Goal: Task Accomplishment & Management: Use online tool/utility

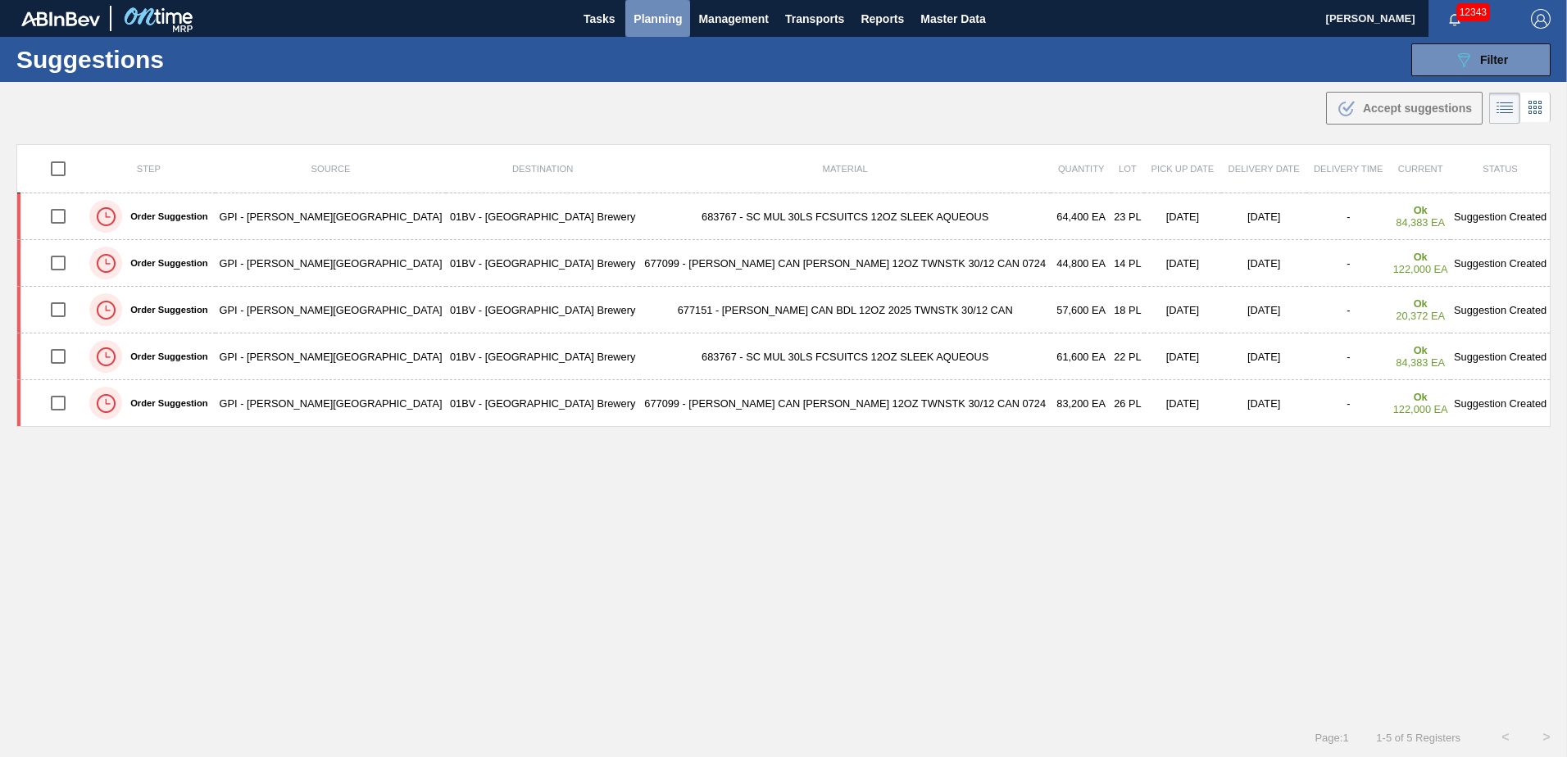
click at [659, 19] on span "Planning" at bounding box center [658, 19] width 48 height 20
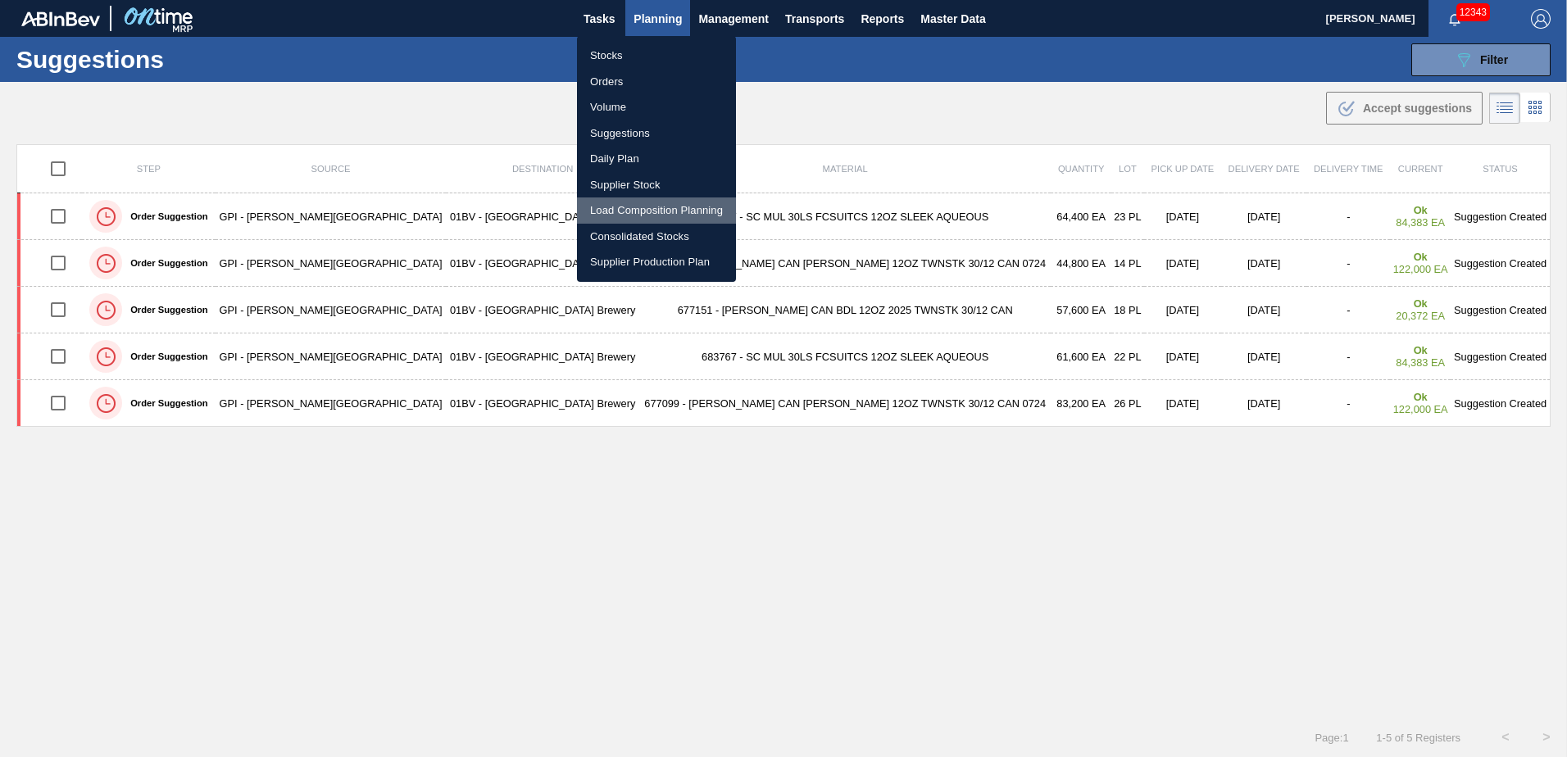
click at [641, 210] on li "Load Composition Planning" at bounding box center [656, 211] width 159 height 26
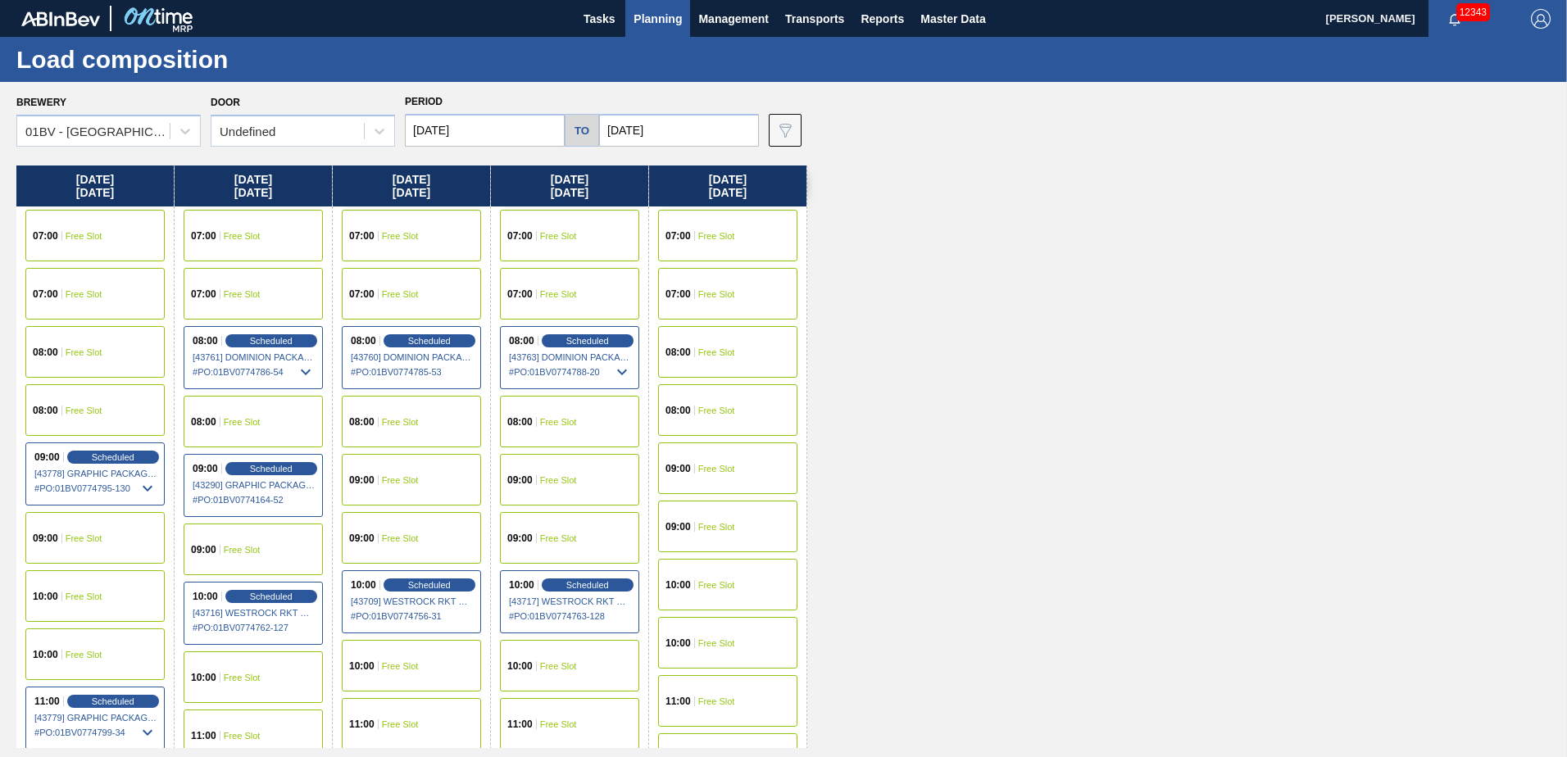
click at [517, 130] on input "[DATE]" at bounding box center [485, 130] width 160 height 33
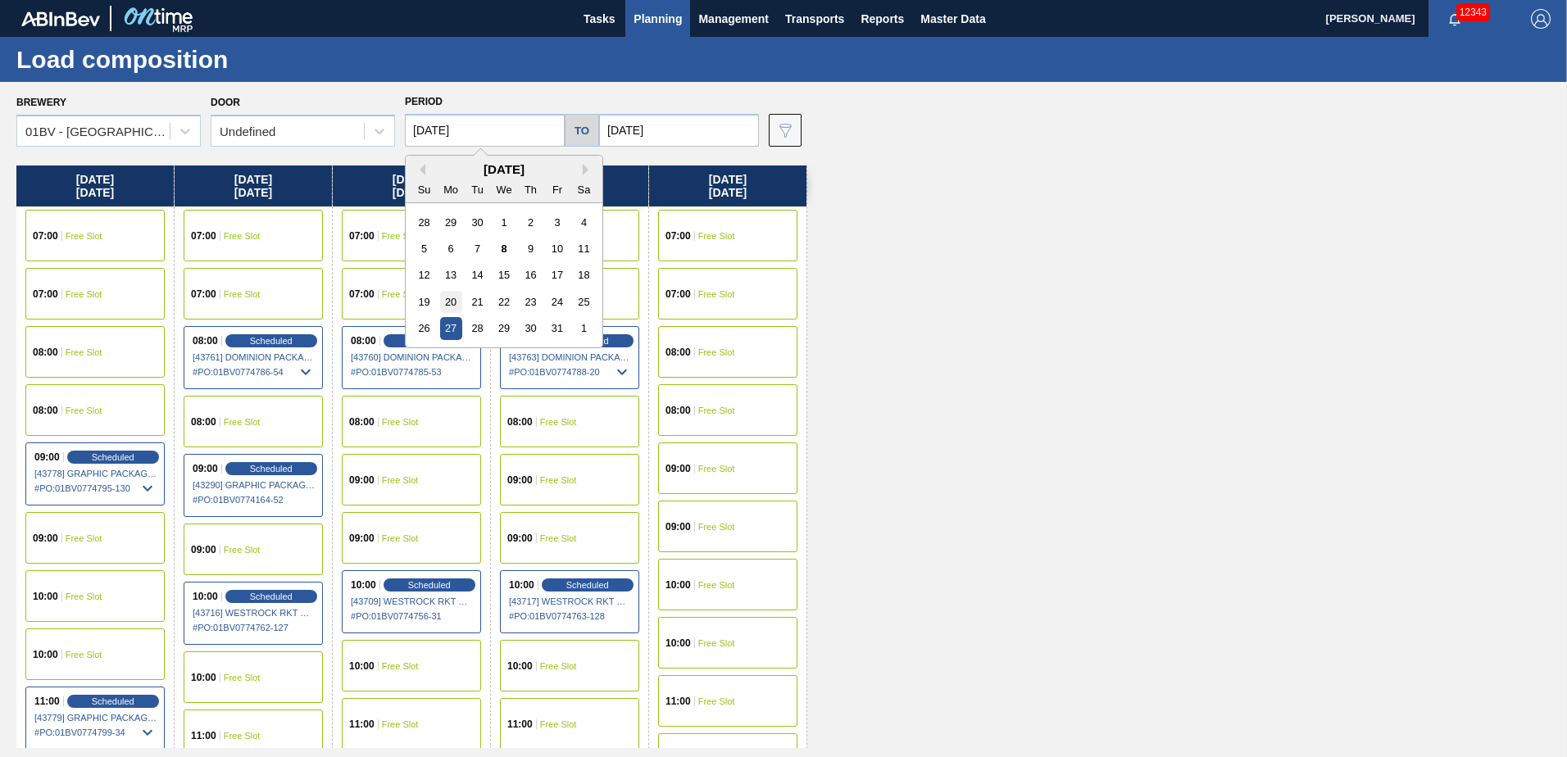
click at [450, 301] on div "20" at bounding box center [451, 302] width 22 height 22
type input "[DATE]"
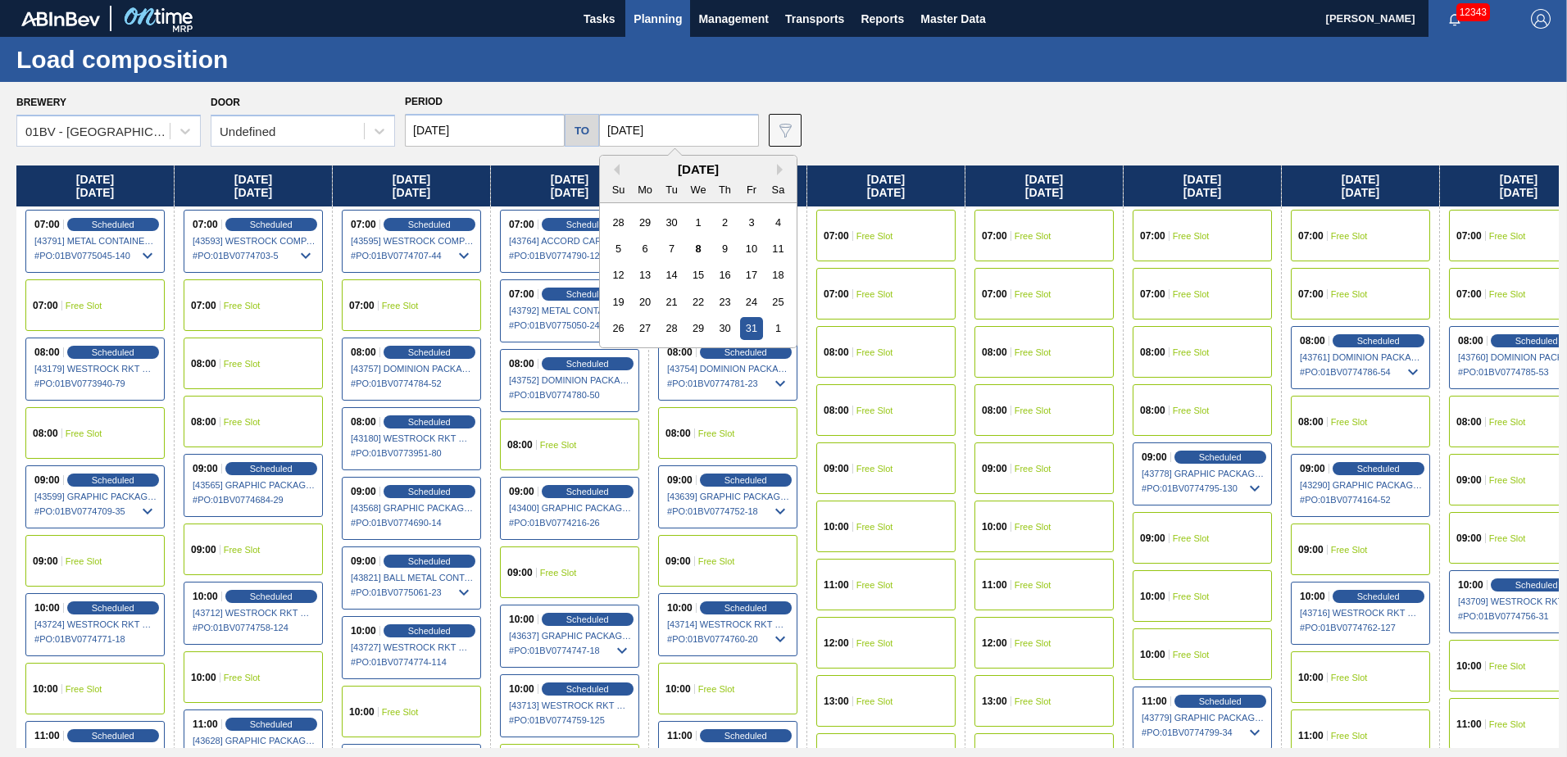
click at [689, 125] on input "[DATE]" at bounding box center [679, 130] width 160 height 33
click at [746, 298] on div "24" at bounding box center [751, 302] width 22 height 22
type input "[DATE]"
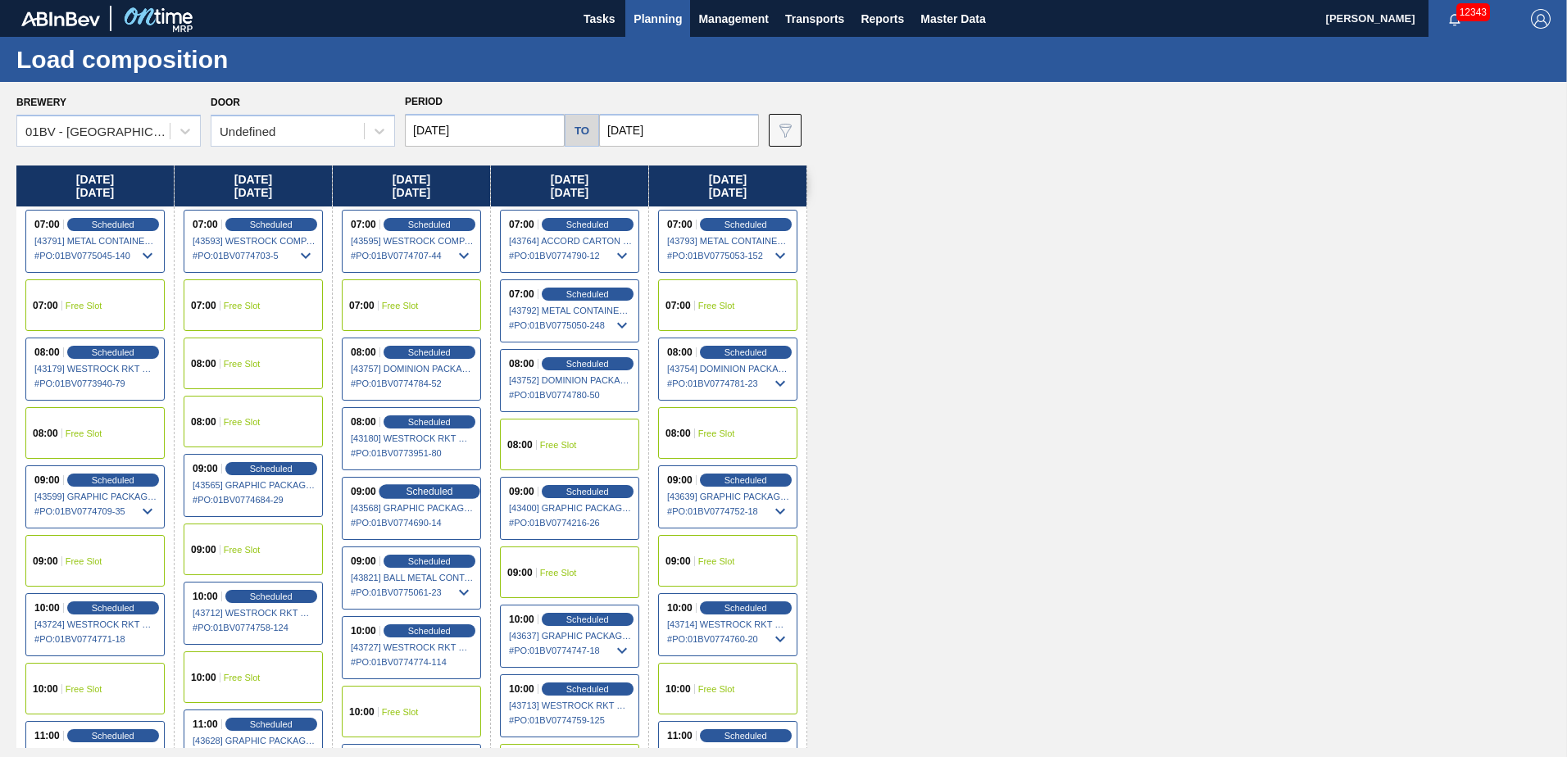
click at [426, 491] on span "Scheduled" at bounding box center [429, 491] width 47 height 11
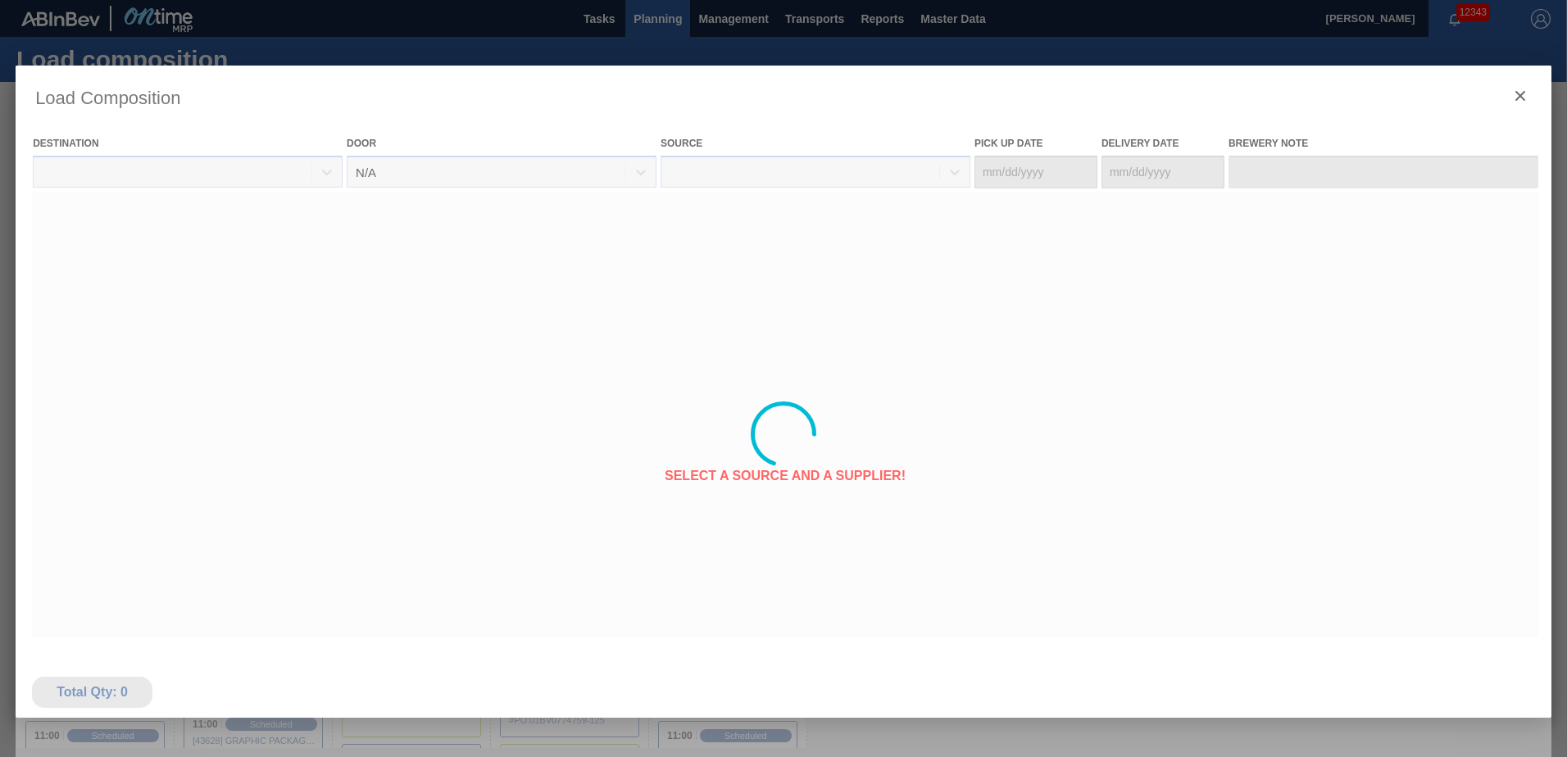
type Date "[DATE]"
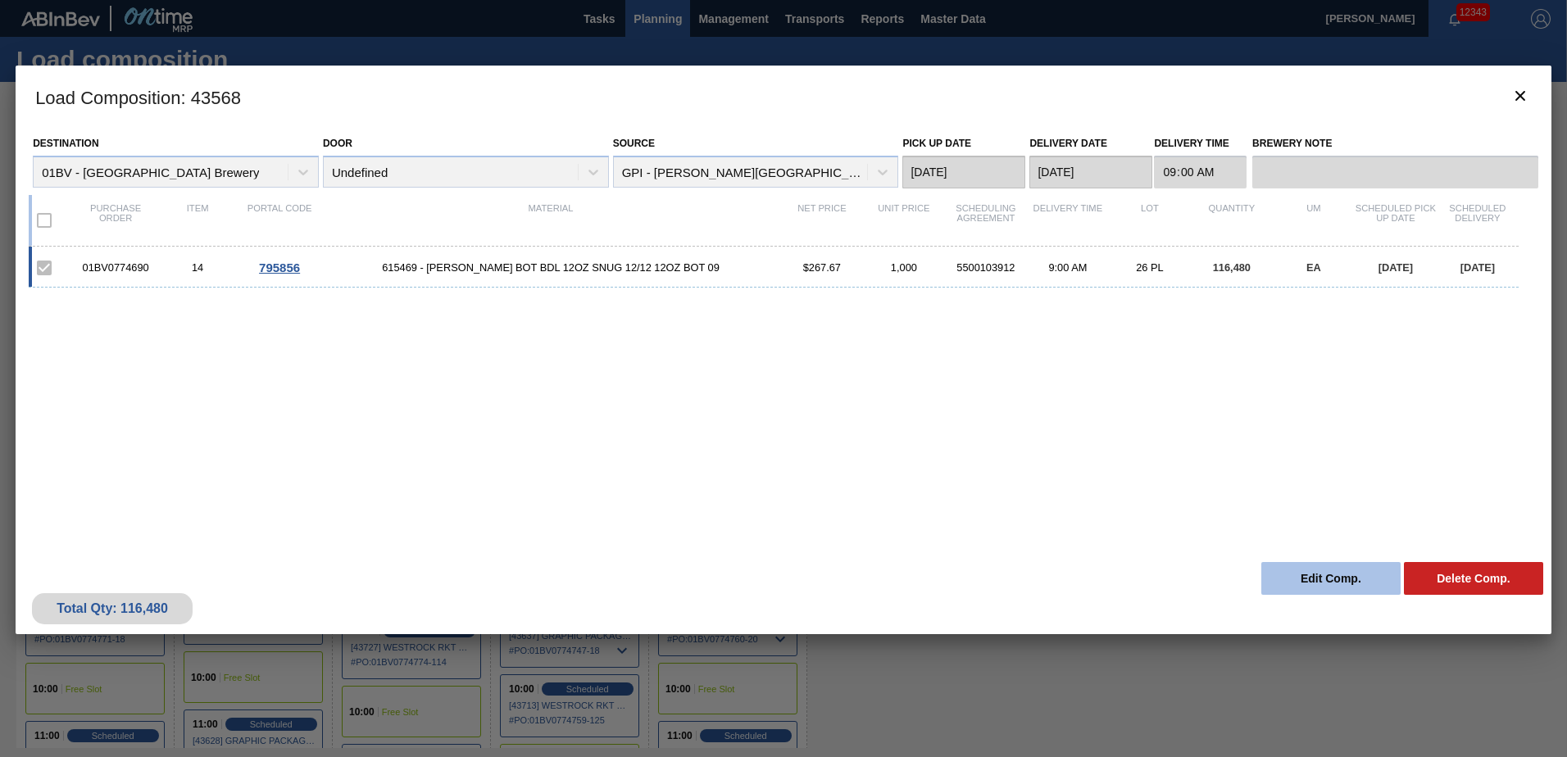
click at [1308, 580] on button "Edit Comp." at bounding box center [1330, 578] width 139 height 33
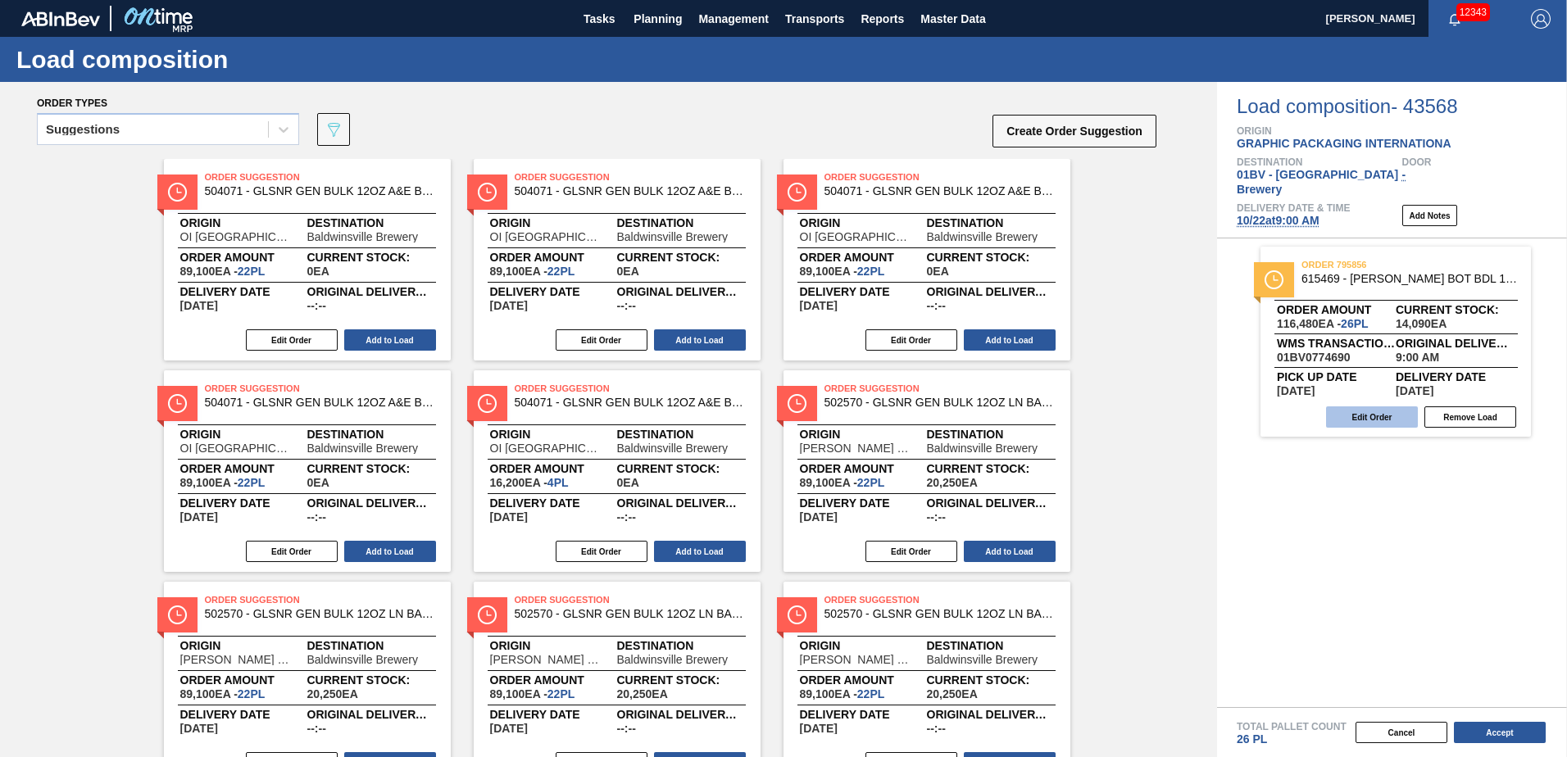
click at [1365, 407] on button "Edit Order" at bounding box center [1372, 417] width 92 height 21
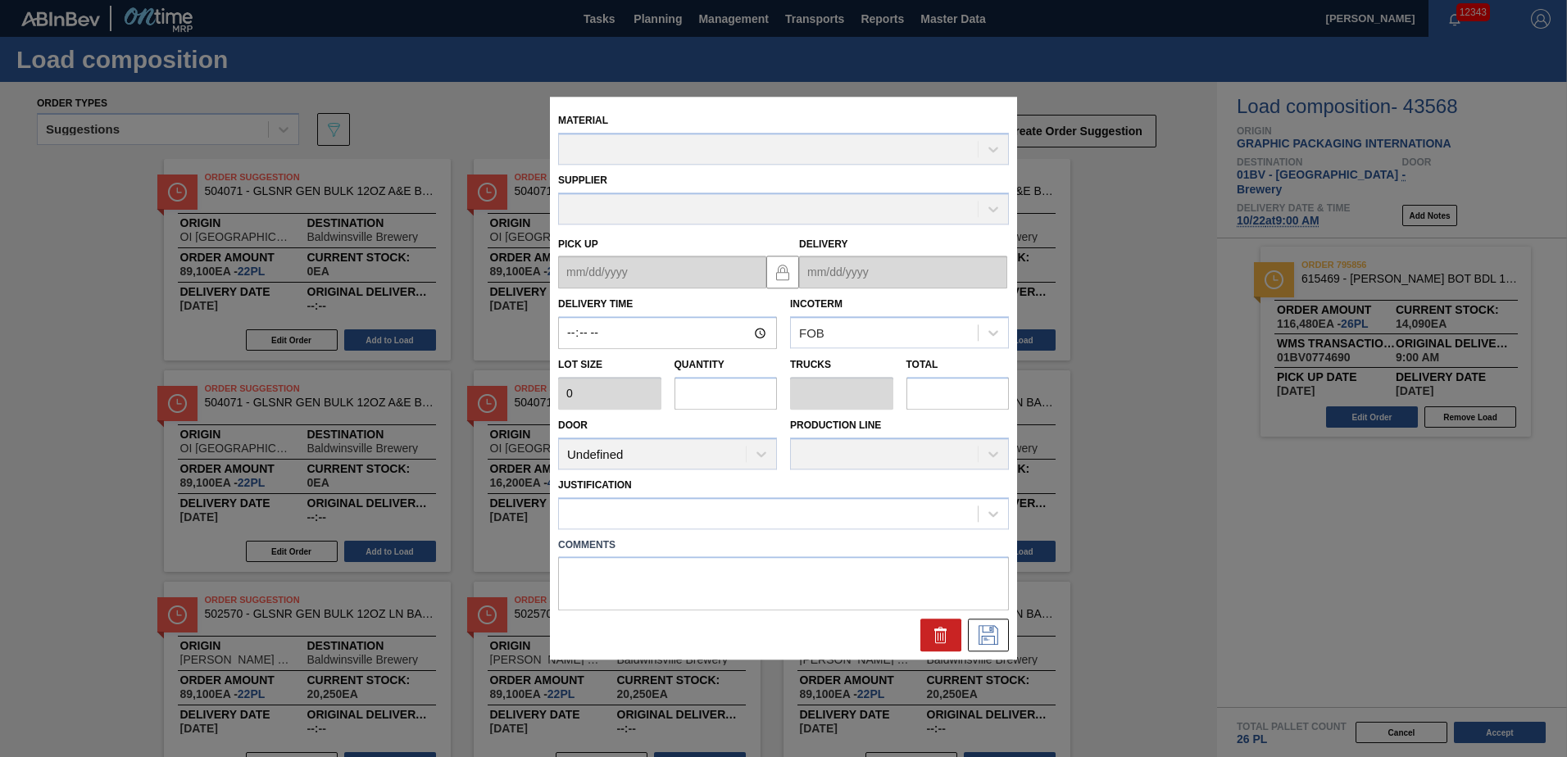
type input "09:00:00"
type input "4,480"
type input "26"
type input "1"
type input "116,480"
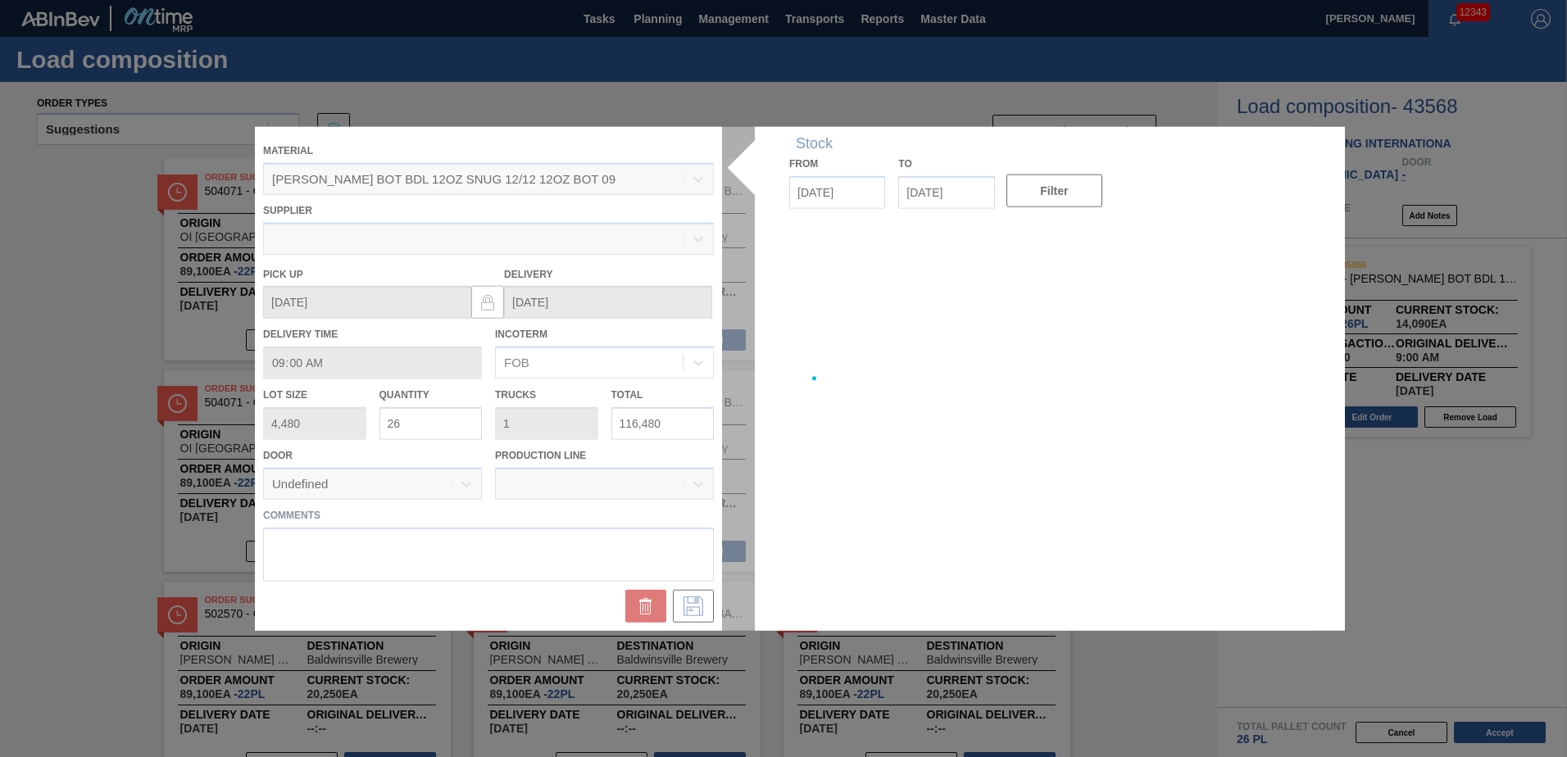
type up "[DATE]"
type input "[DATE]"
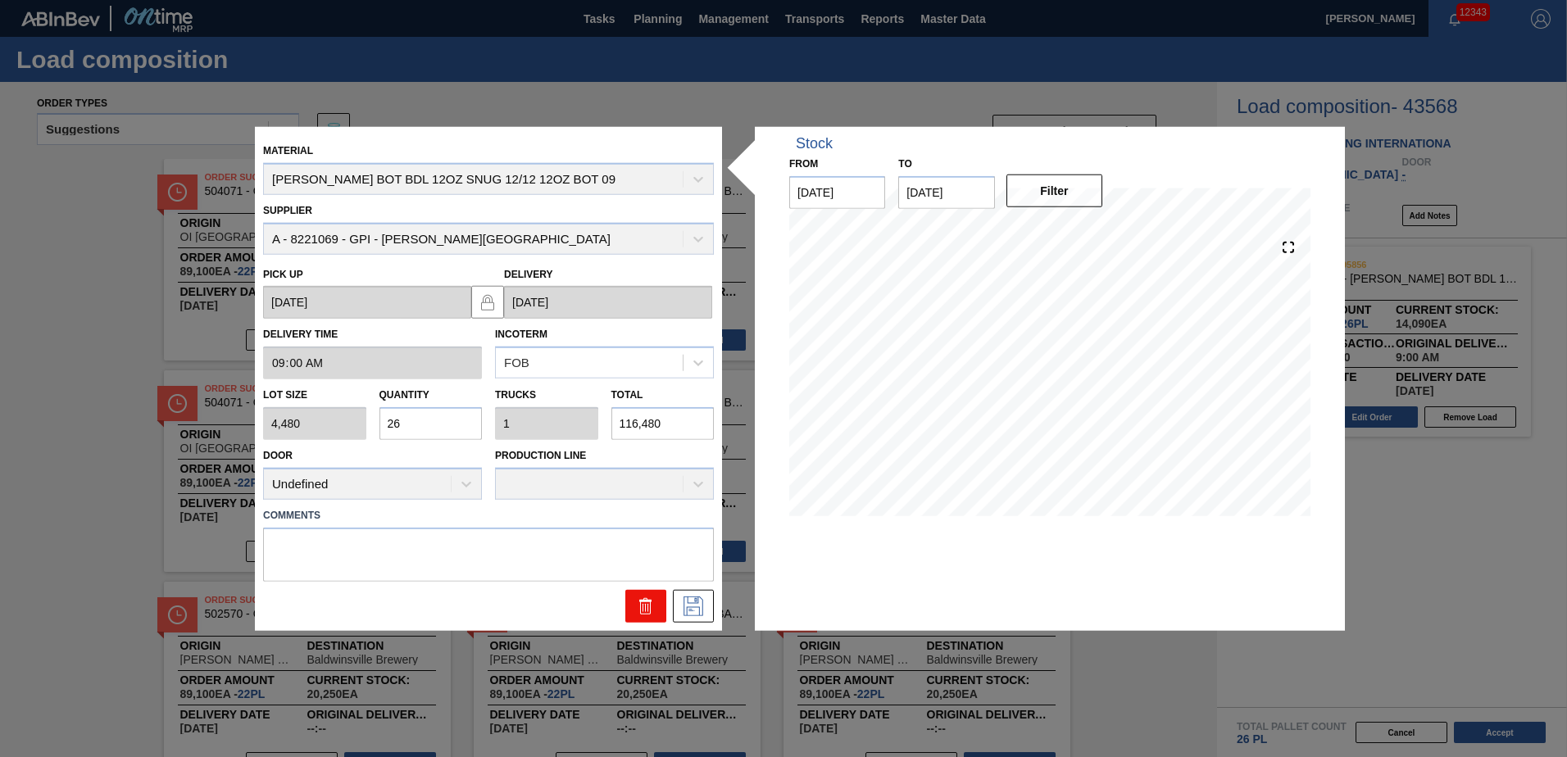
click at [642, 613] on icon at bounding box center [646, 606] width 20 height 20
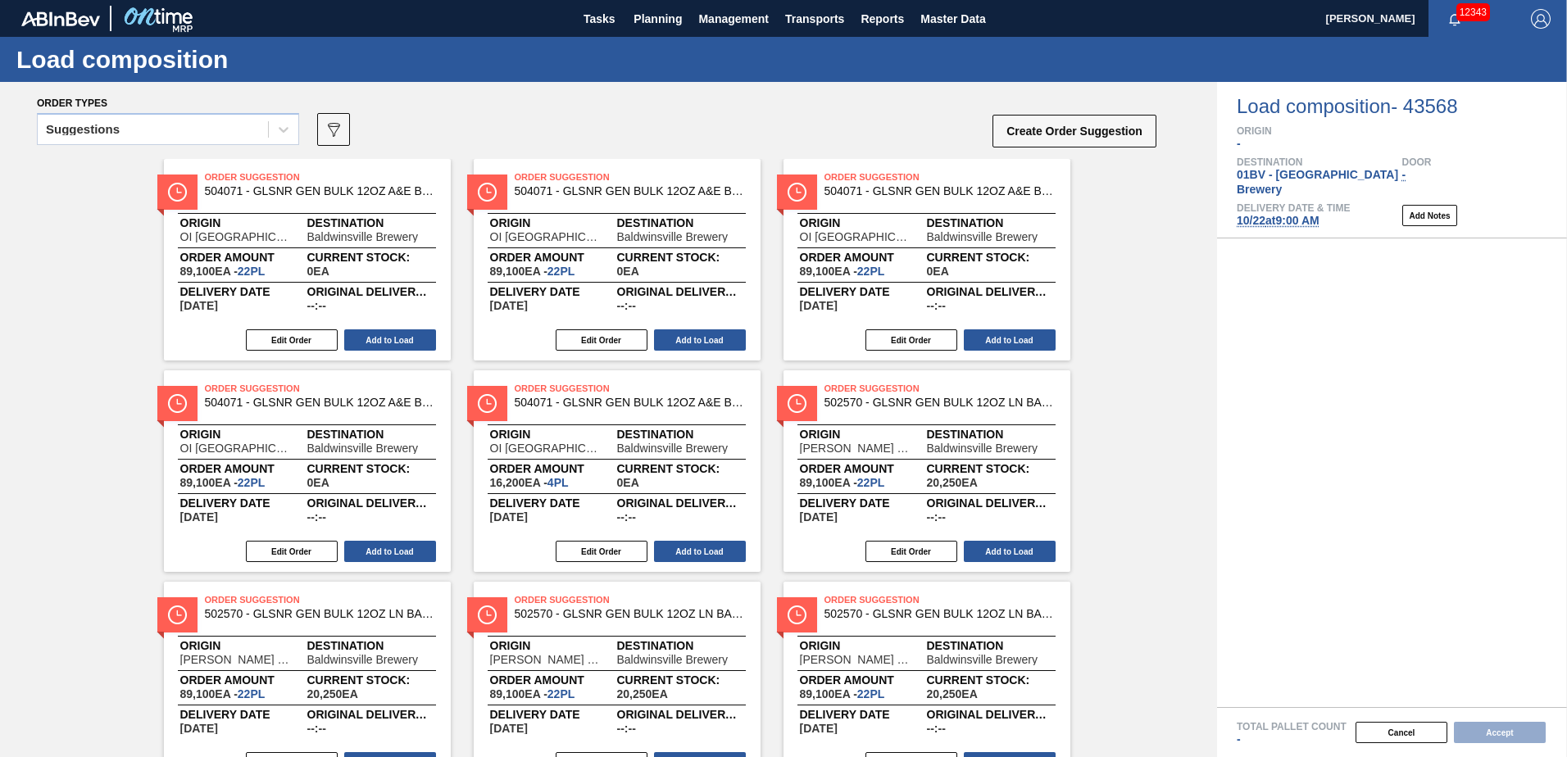
click at [681, 116] on div "Suggestions 089F7B8B-B2A5-4AFE-B5C0-19BA573D28AC Create Order Suggestion" at bounding box center [597, 134] width 1121 height 49
click at [721, 80] on div "Load composition" at bounding box center [783, 59] width 1567 height 45
click at [721, 106] on div "Order types" at bounding box center [597, 102] width 1121 height 15
click at [660, 25] on span "Planning" at bounding box center [658, 19] width 48 height 20
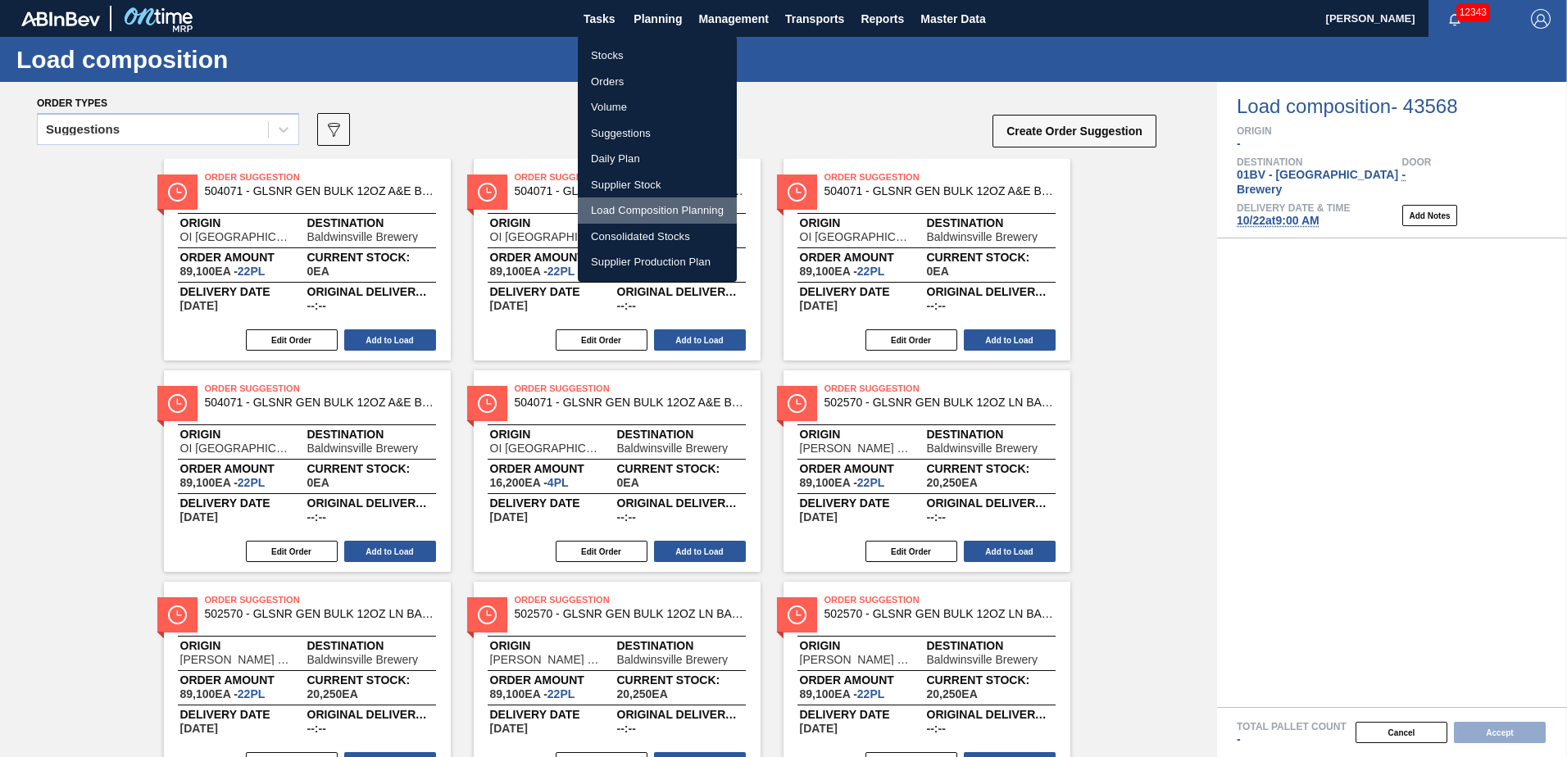
click at [639, 209] on li "Load Composition Planning" at bounding box center [657, 211] width 159 height 26
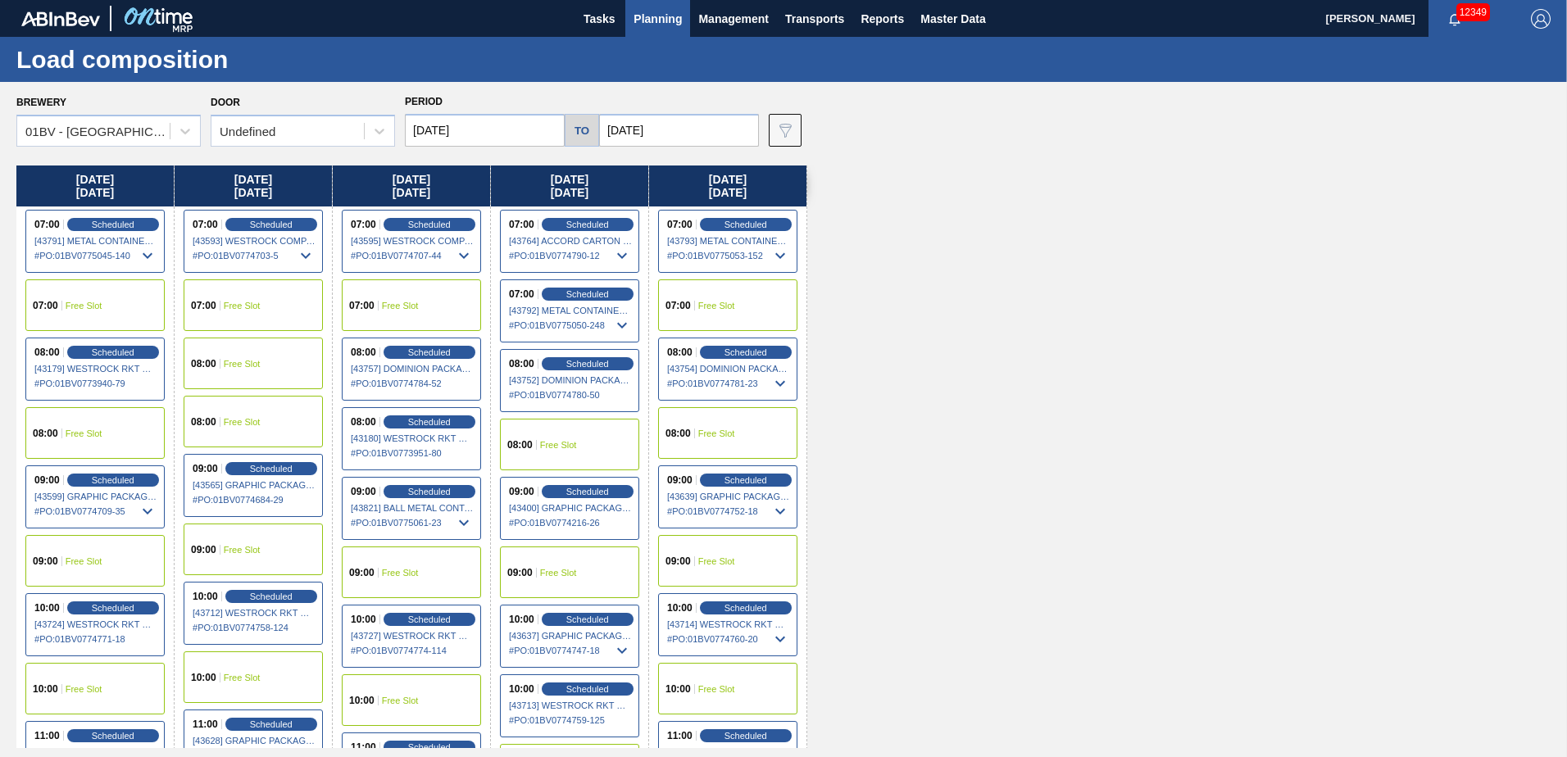
click at [657, 16] on span "Planning" at bounding box center [658, 19] width 48 height 20
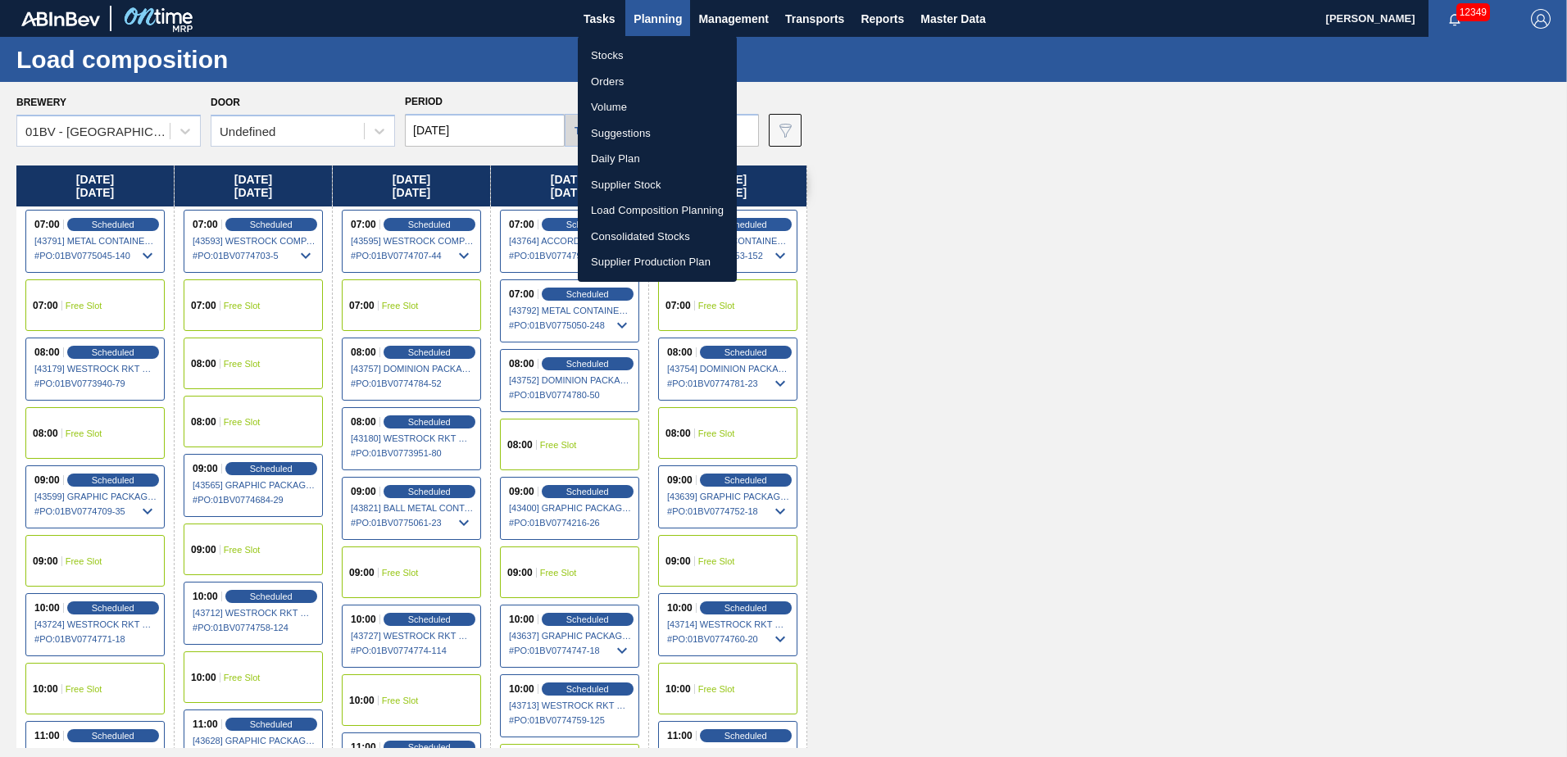
click at [627, 135] on li "Suggestions" at bounding box center [657, 133] width 159 height 26
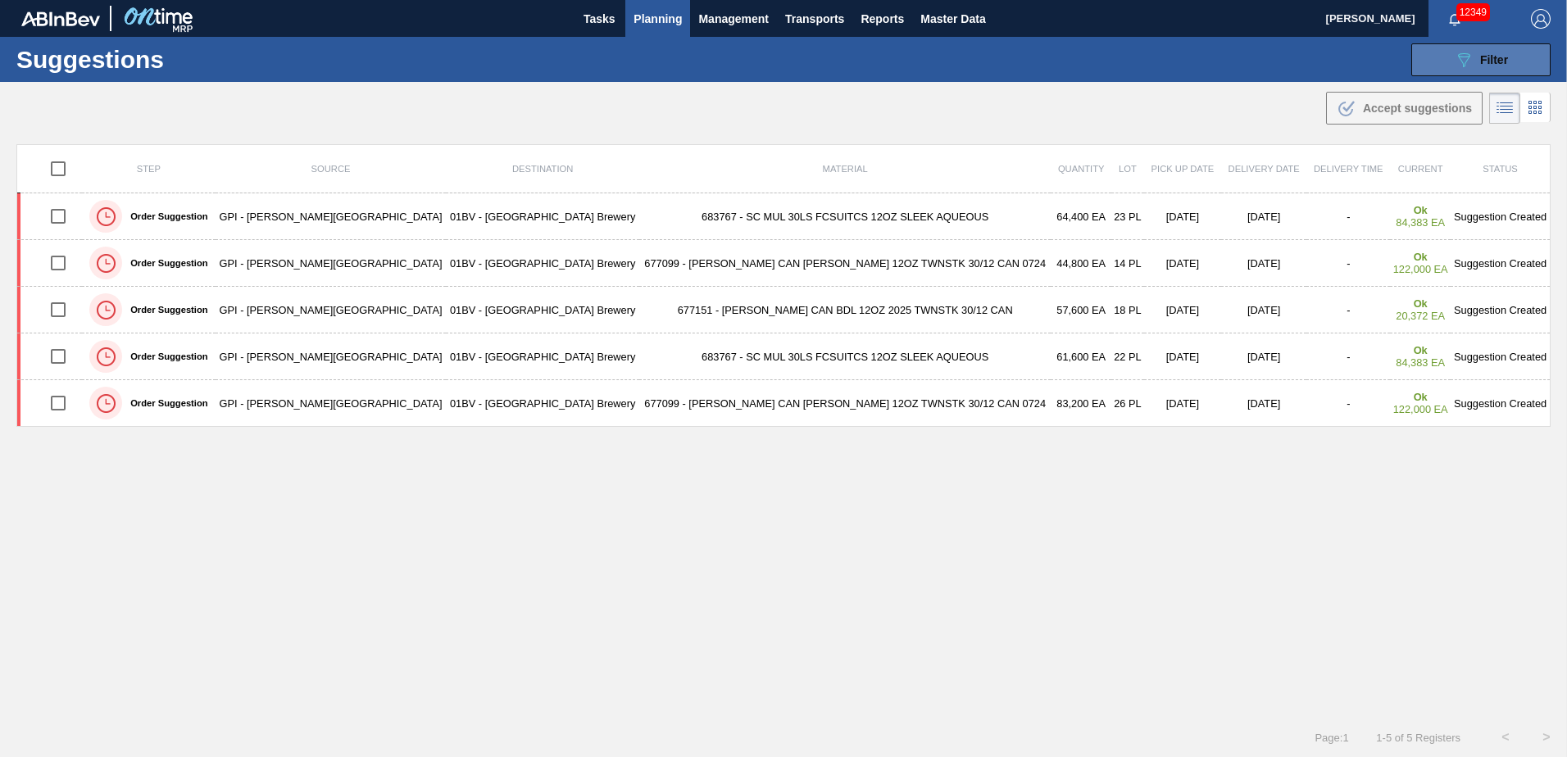
click at [1472, 63] on div "089F7B8B-B2A5-4AFE-B5C0-19BA573D28AC Filter" at bounding box center [1481, 60] width 54 height 20
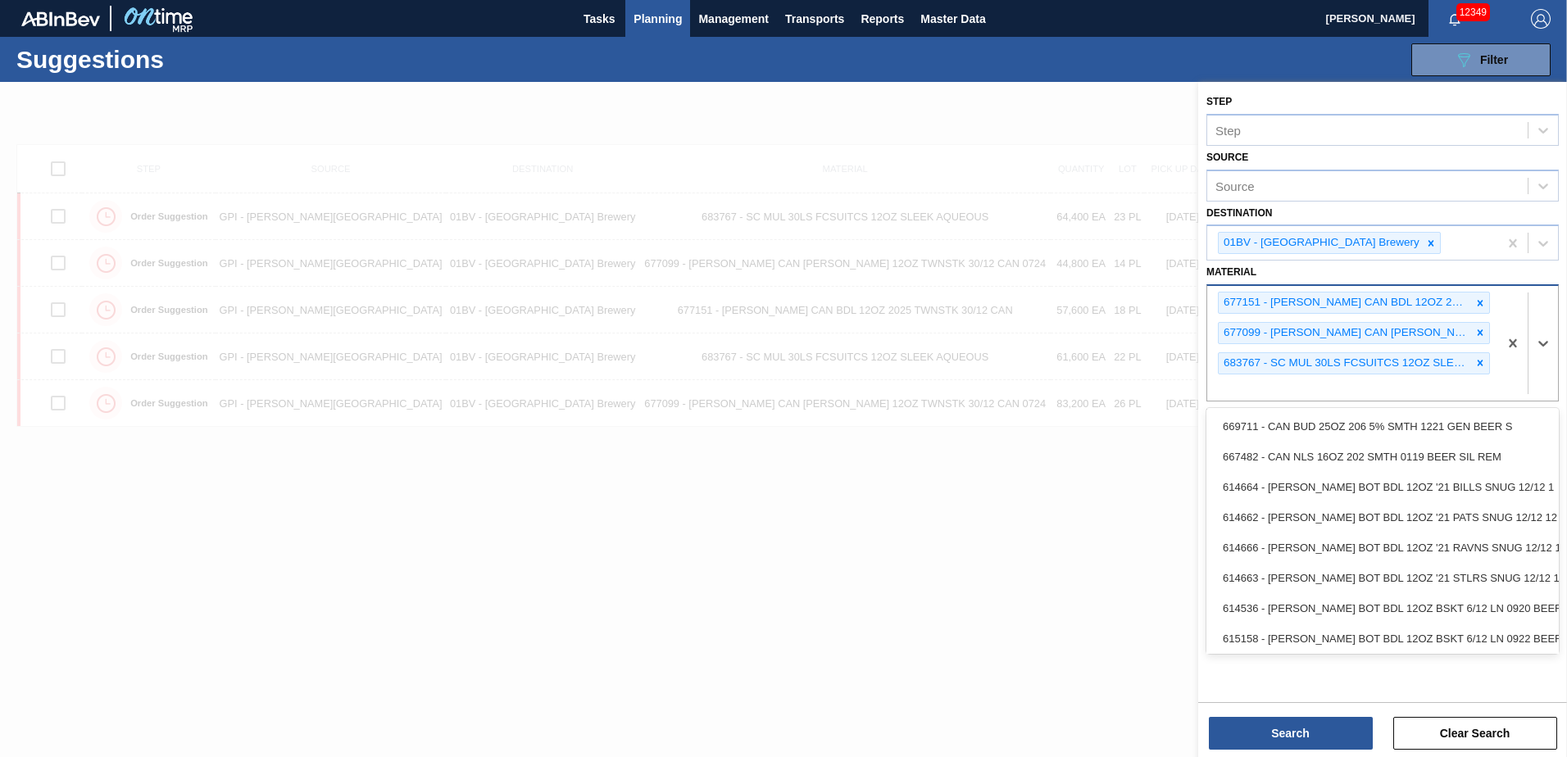
click at [1269, 383] on div "677151 - [PERSON_NAME] CAN BDL 12OZ 2025 TWNSTK 30/12 CAN 677099 - [PERSON_NAME…" at bounding box center [1352, 343] width 291 height 115
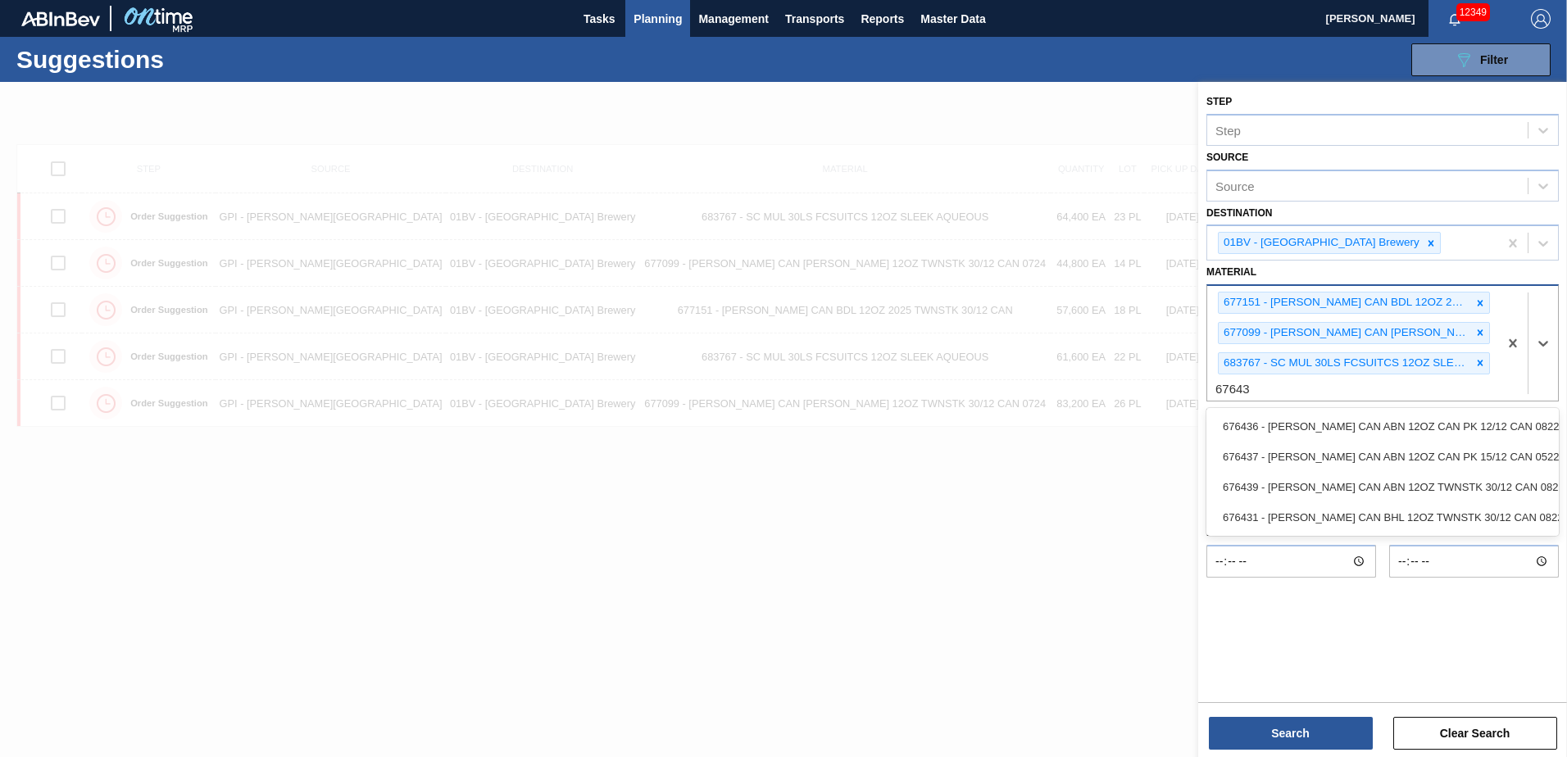
type input "676439"
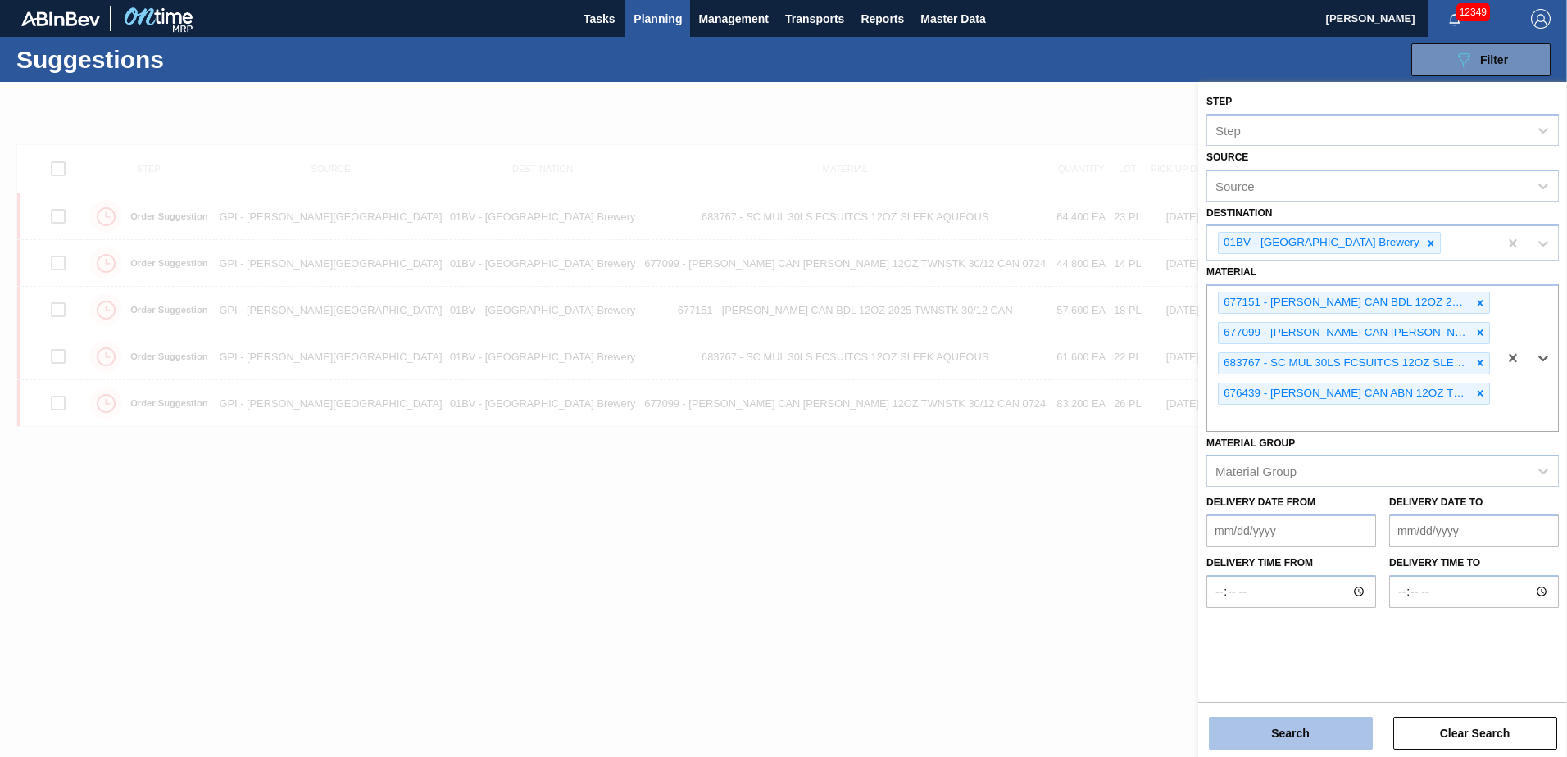
click at [1261, 726] on button "Search" at bounding box center [1291, 733] width 164 height 33
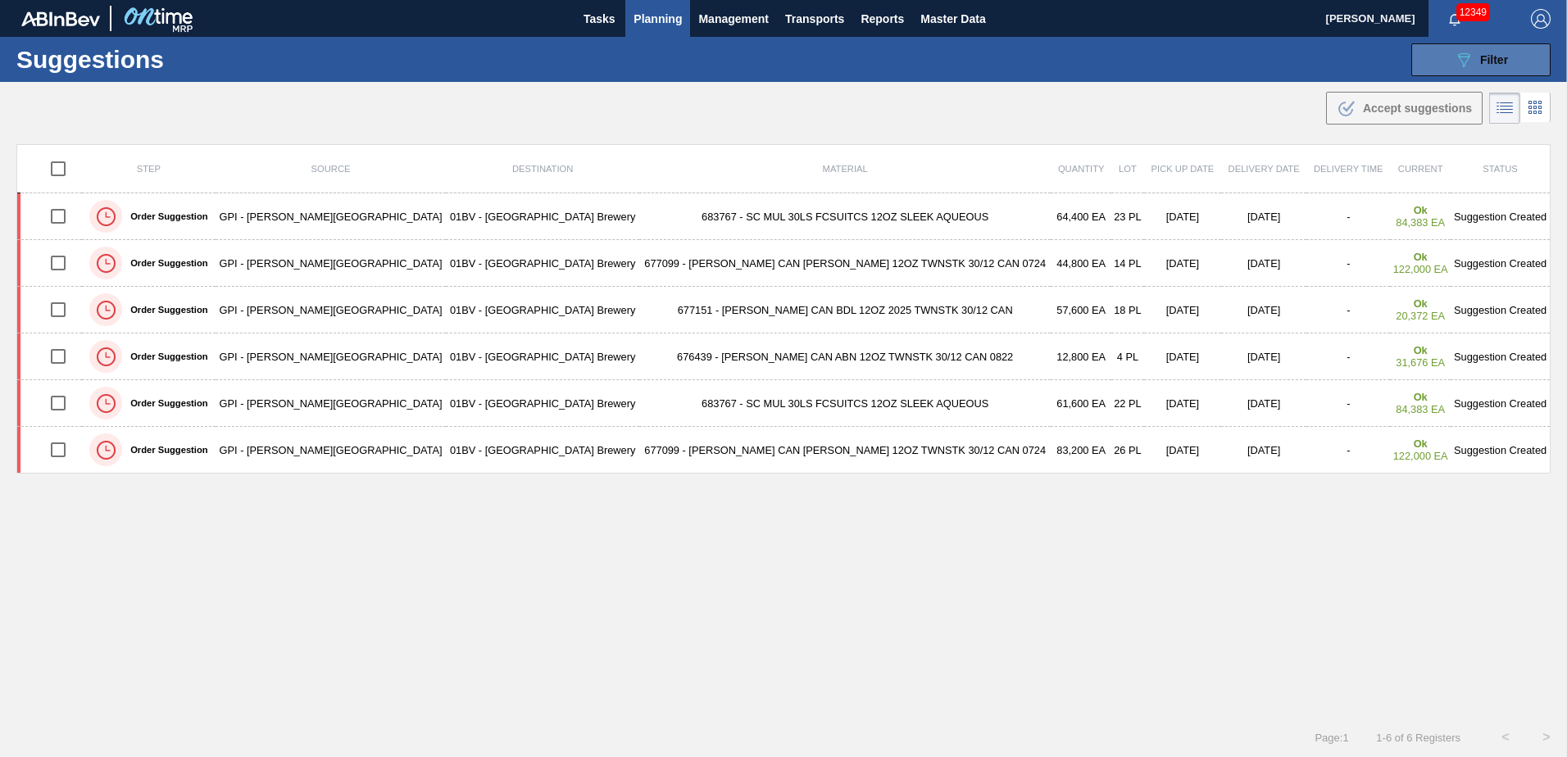
click at [1488, 57] on span "Filter" at bounding box center [1494, 59] width 28 height 13
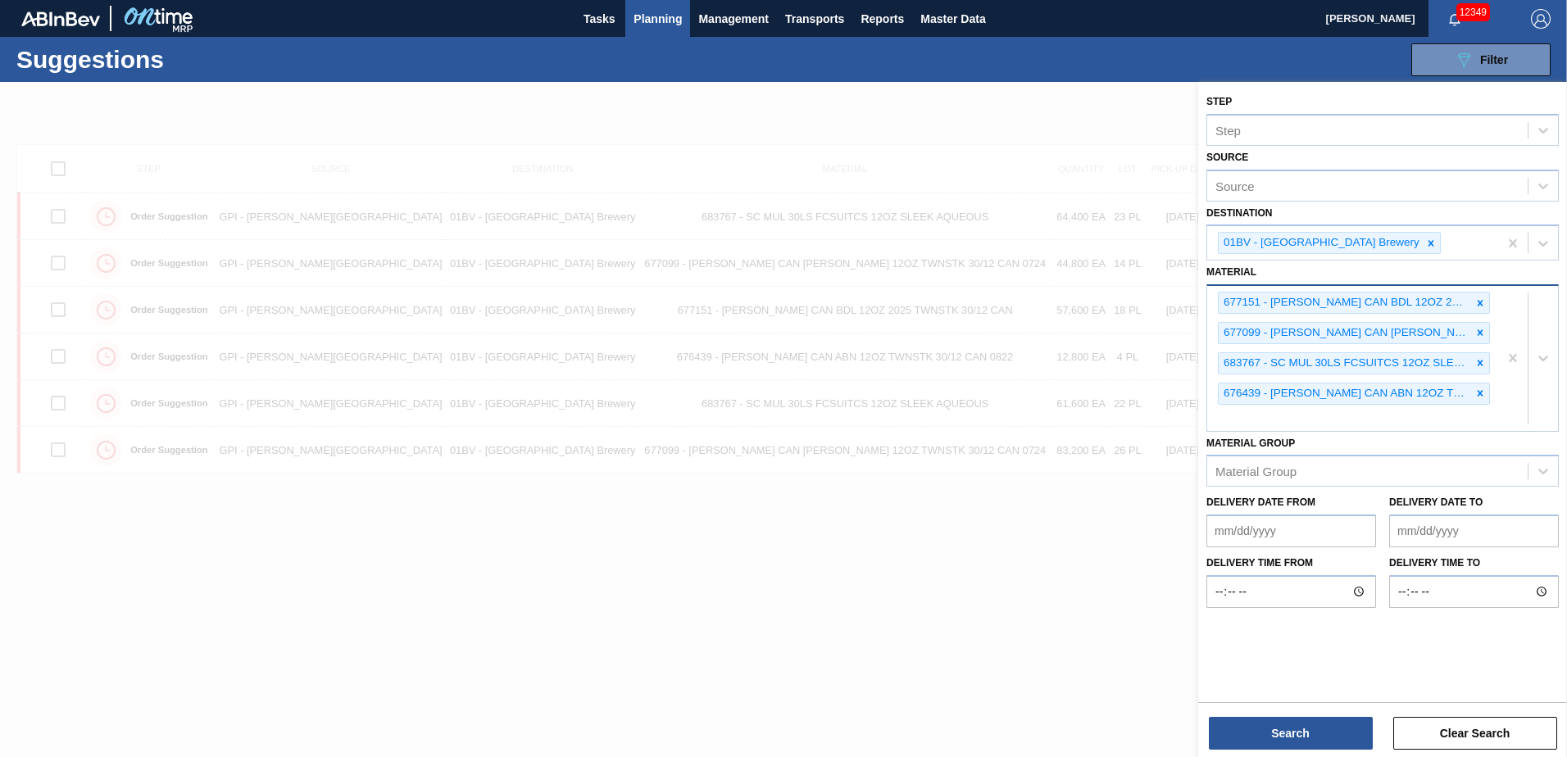
drag, startPoint x: 1305, startPoint y: 420, endPoint x: 1286, endPoint y: 403, distance: 25.5
click at [1298, 413] on div "677151 - [PERSON_NAME] CAN BDL 12OZ 2025 TWNSTK 30/12 CAN 677099 - [PERSON_NAME…" at bounding box center [1352, 358] width 291 height 145
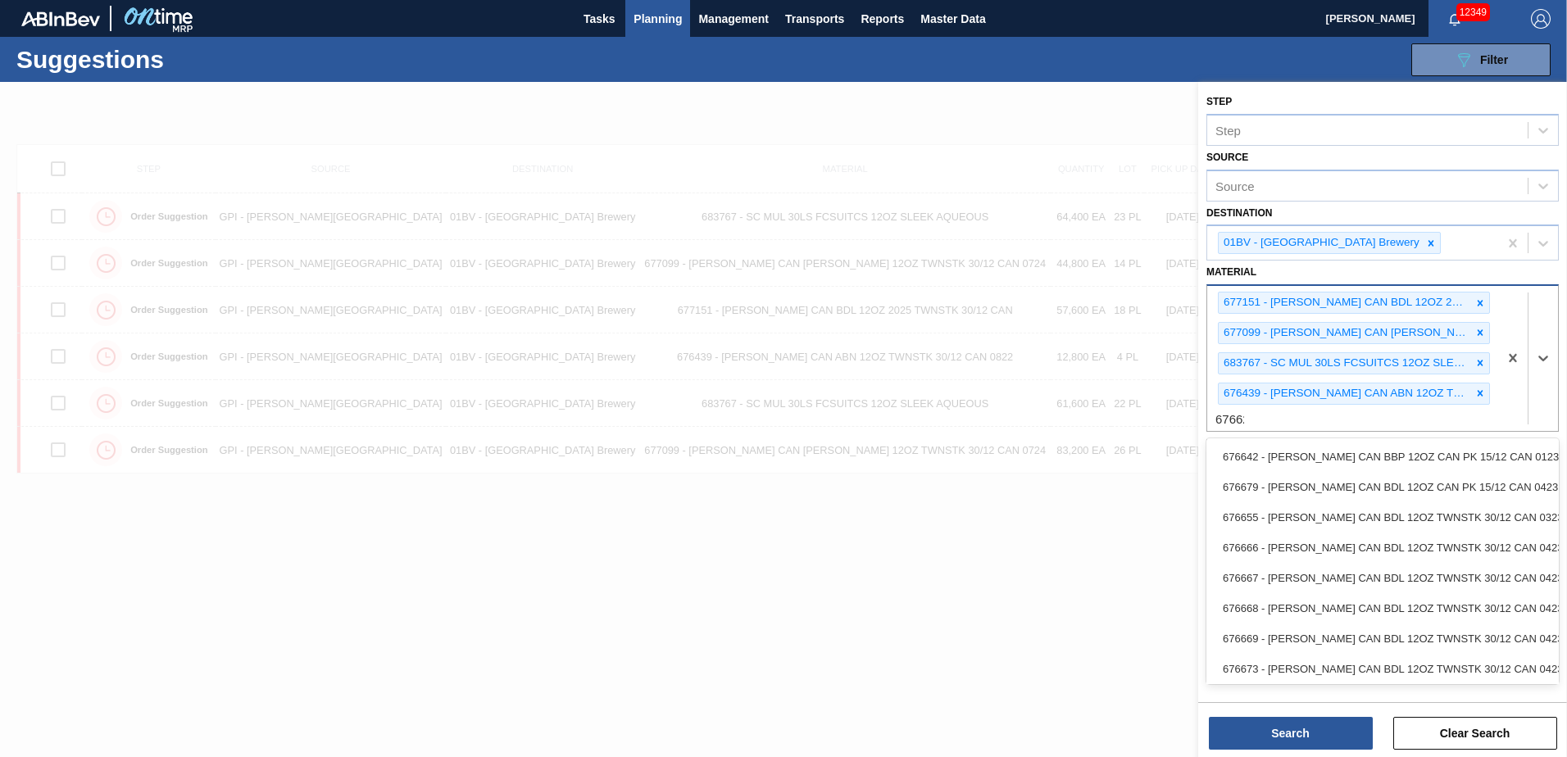
type input "676625"
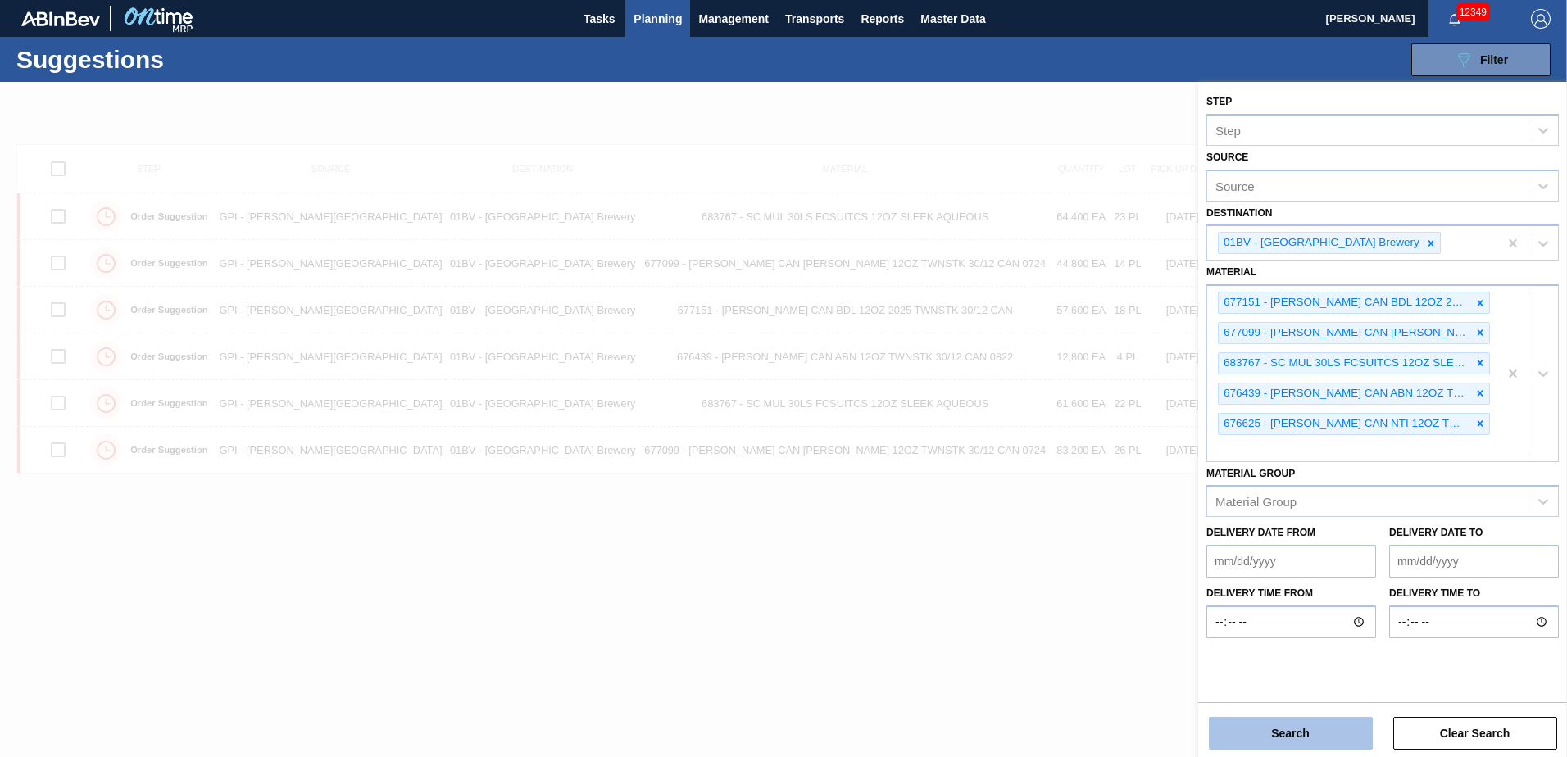
click at [1287, 738] on button "Search" at bounding box center [1291, 733] width 164 height 33
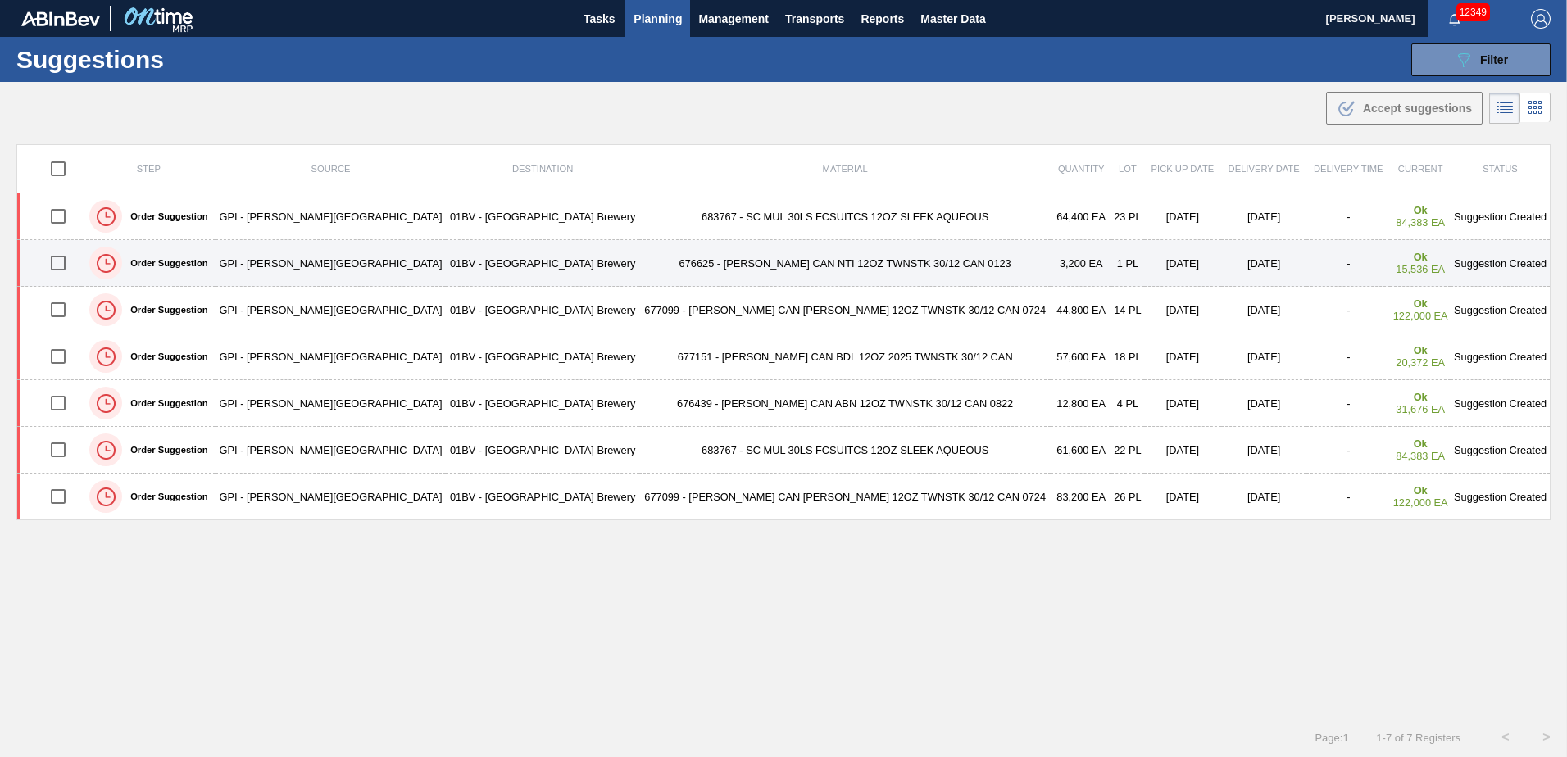
click at [67, 266] on input "checkbox" at bounding box center [58, 263] width 34 height 34
checkbox input "true"
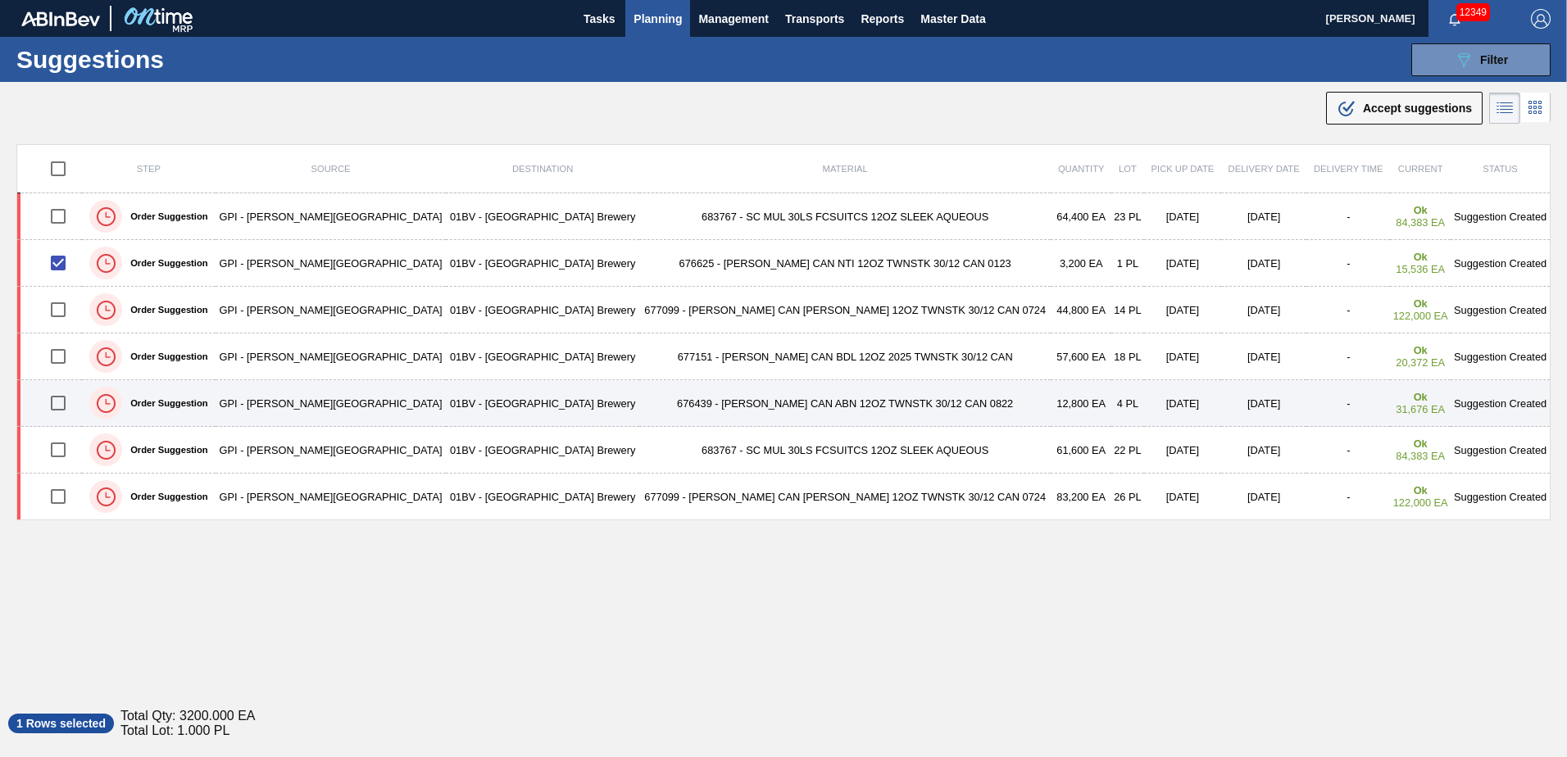
click at [68, 405] on input "checkbox" at bounding box center [58, 403] width 34 height 34
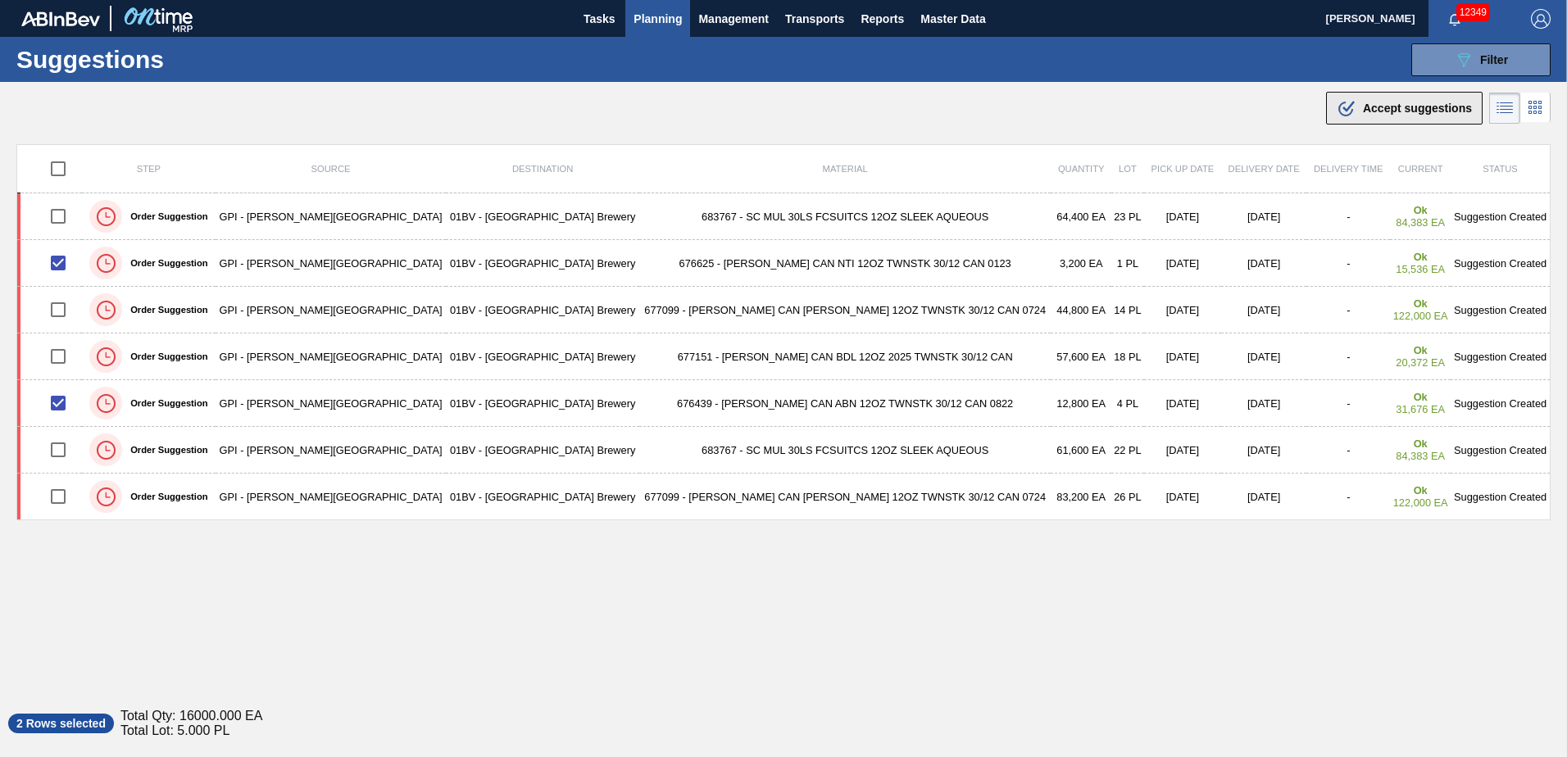
click at [1375, 114] on span "Accept suggestions" at bounding box center [1417, 108] width 109 height 13
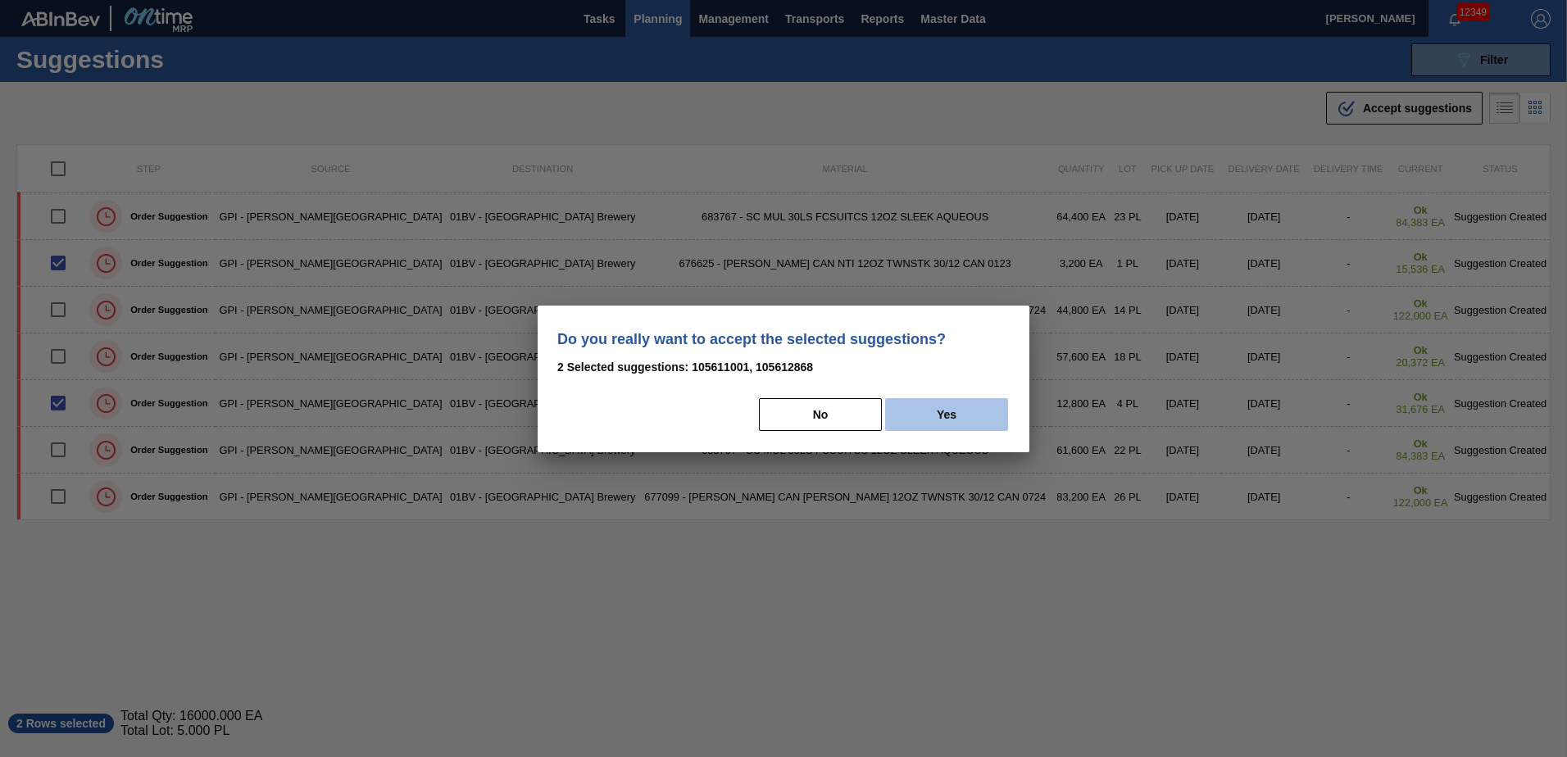
click at [948, 421] on button "Yes" at bounding box center [946, 414] width 123 height 33
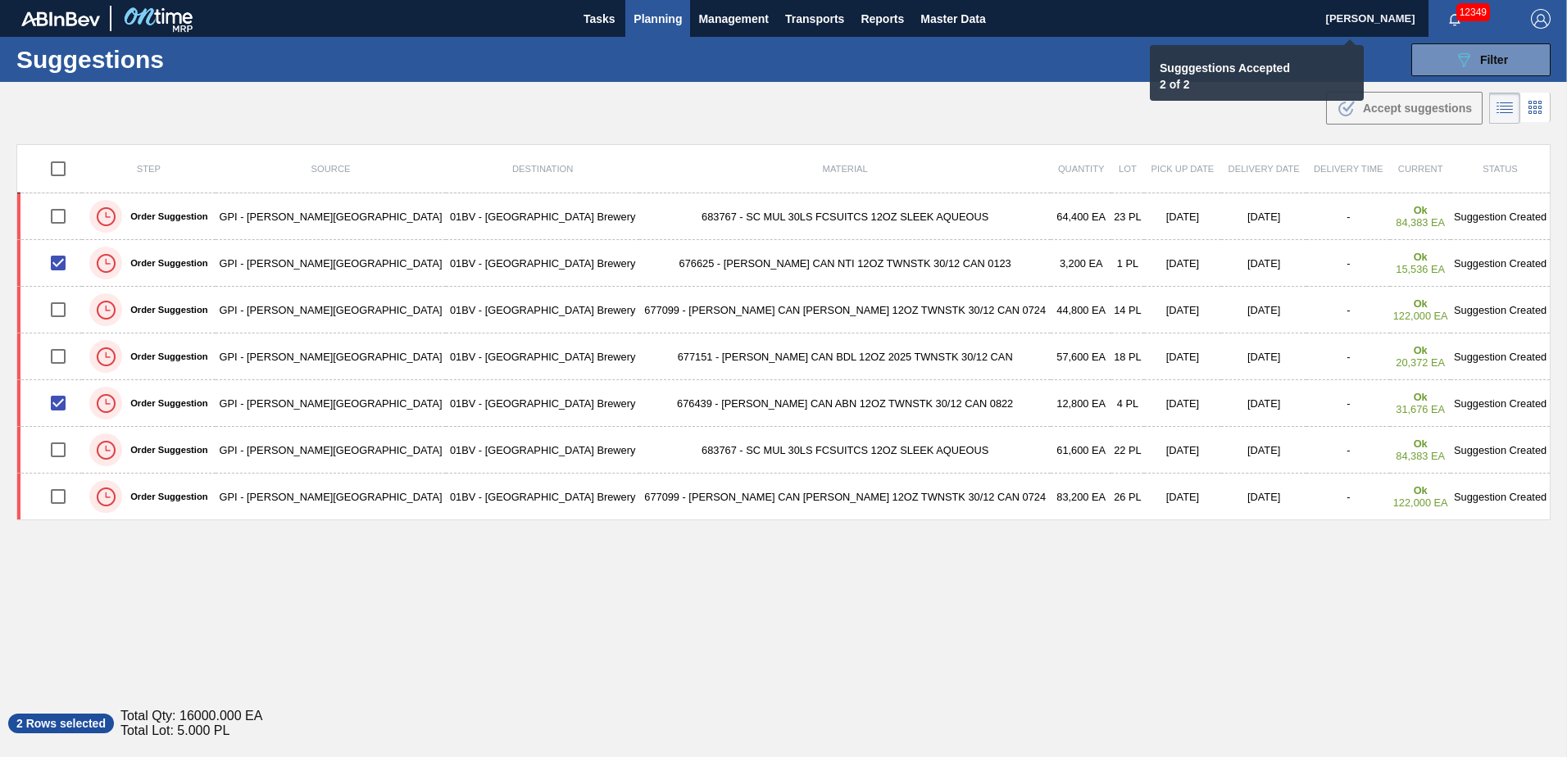
checkbox input "false"
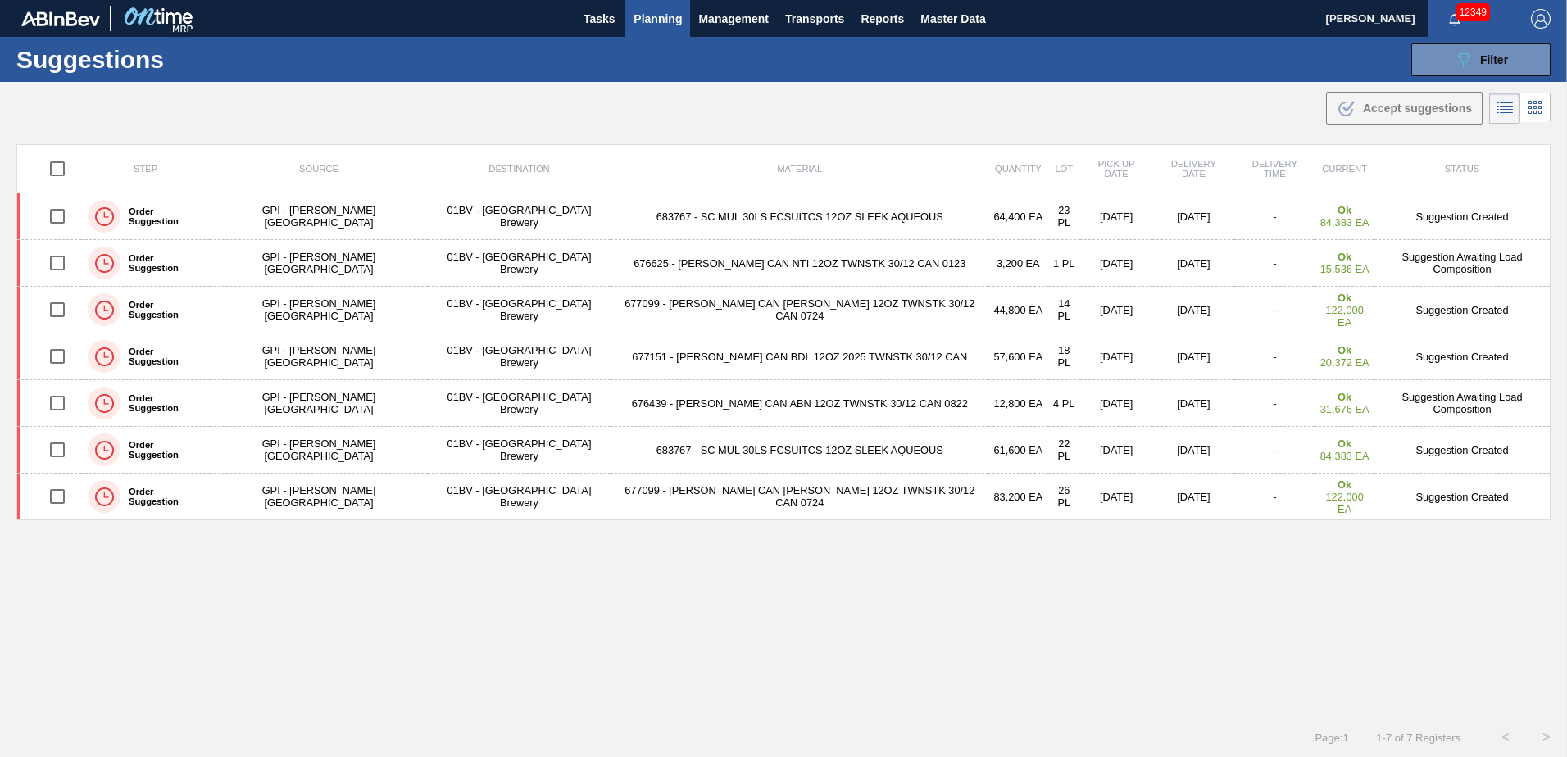
click at [650, 19] on span "Planning" at bounding box center [658, 19] width 48 height 20
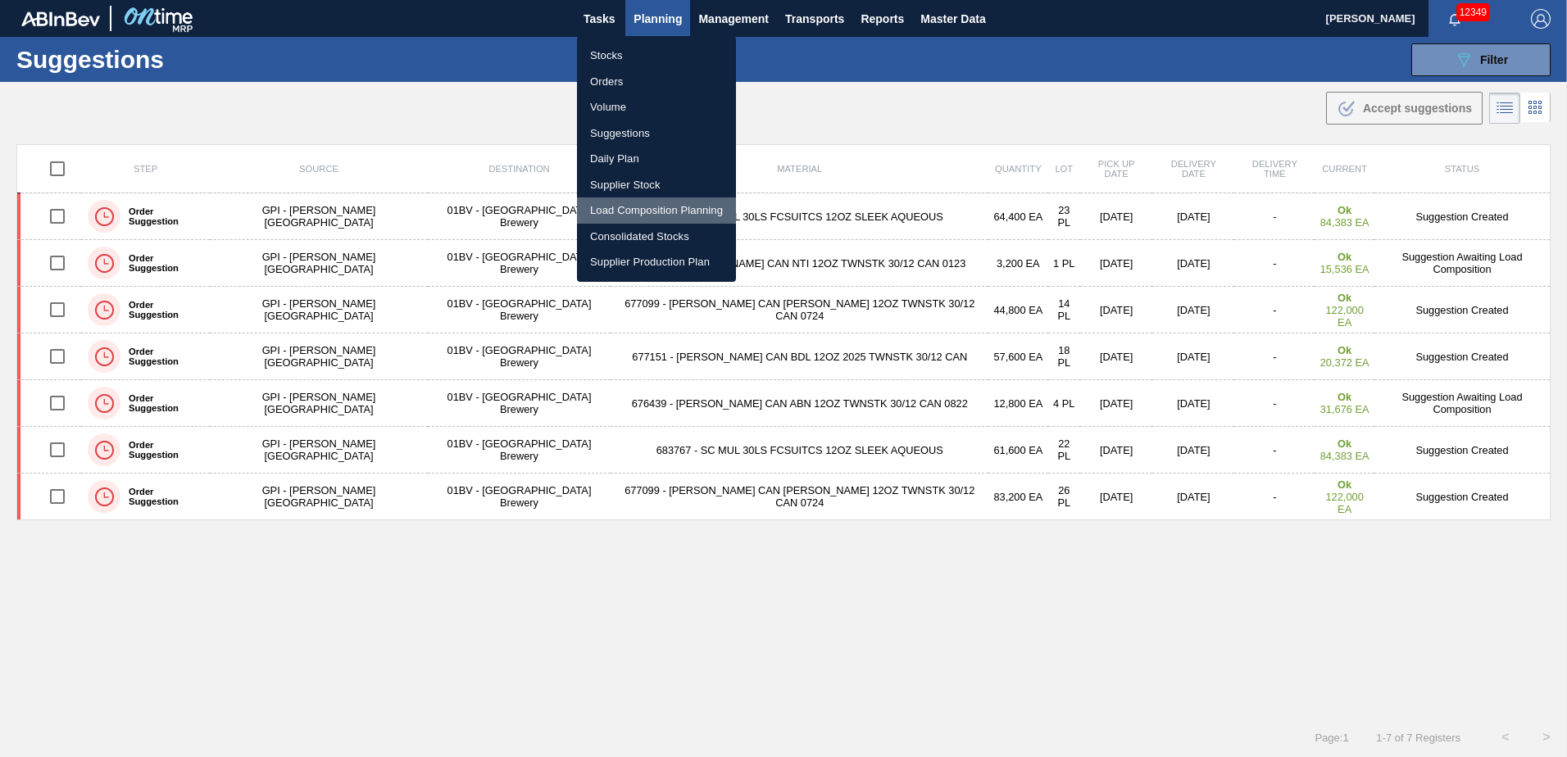
click at [648, 209] on li "Load Composition Planning" at bounding box center [656, 211] width 159 height 26
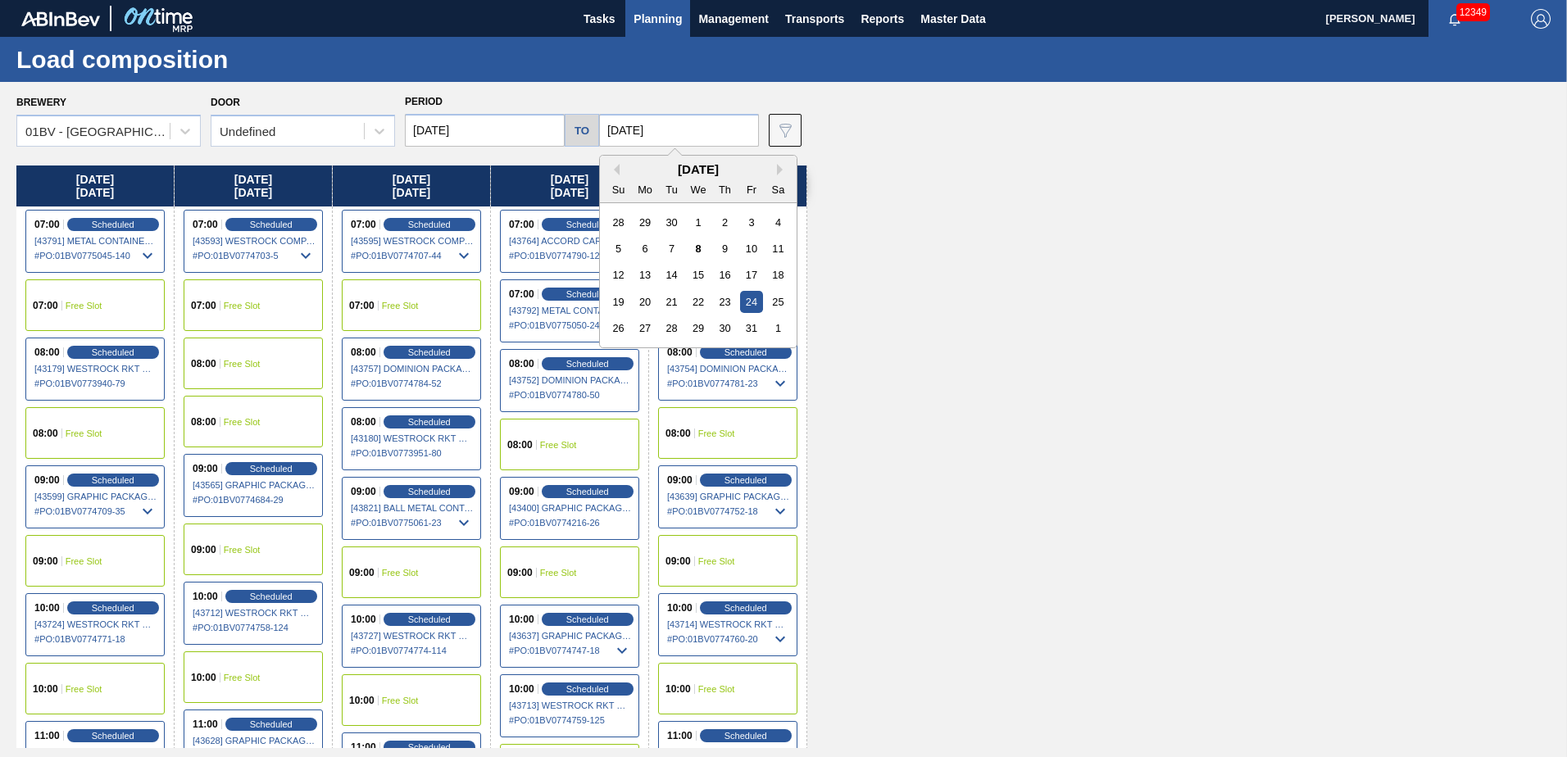
click at [683, 131] on input "[DATE]" at bounding box center [679, 130] width 160 height 33
click at [749, 325] on div "31" at bounding box center [751, 328] width 22 height 22
type input "[DATE]"
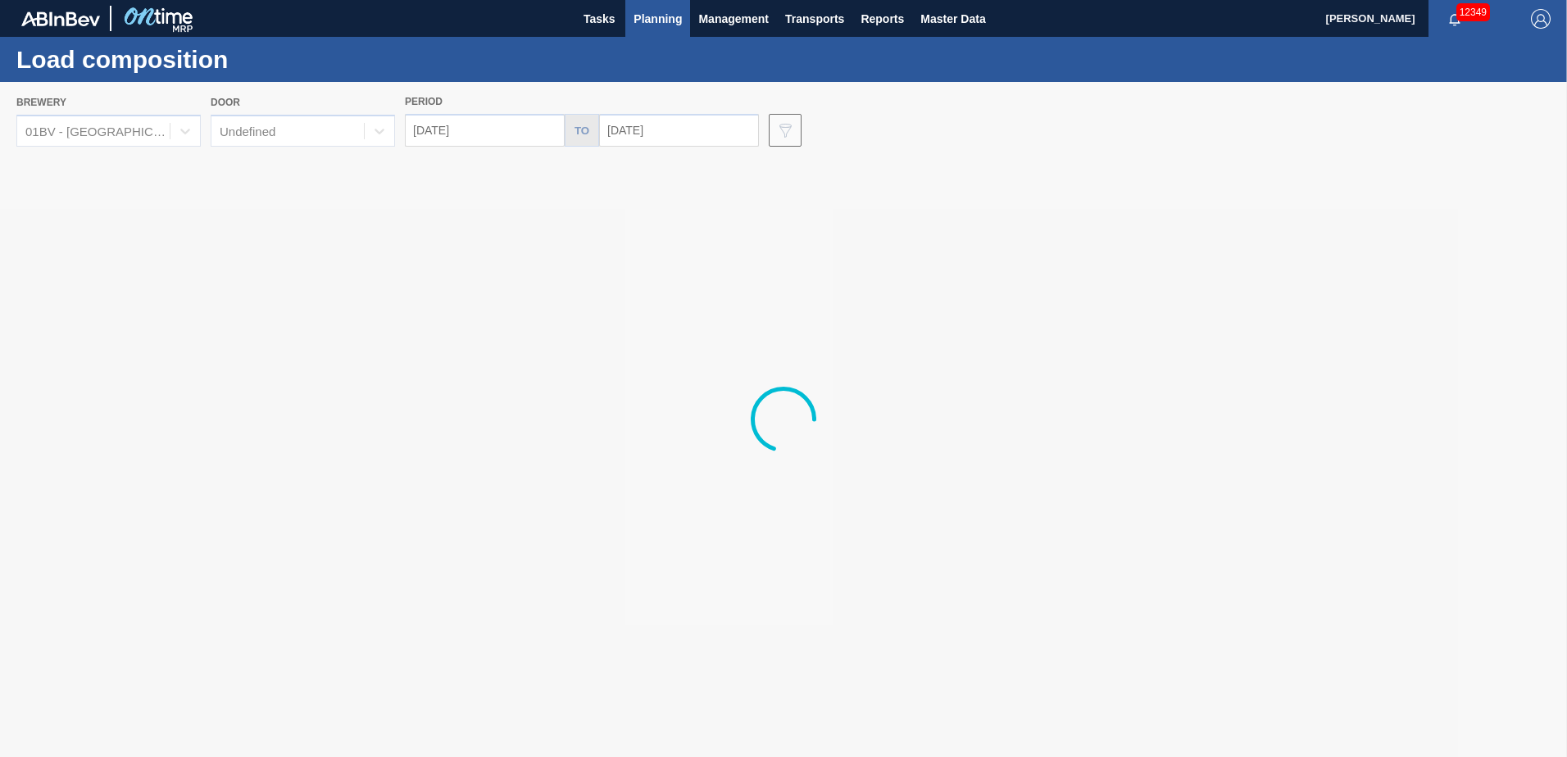
click at [501, 126] on div at bounding box center [783, 419] width 1567 height 675
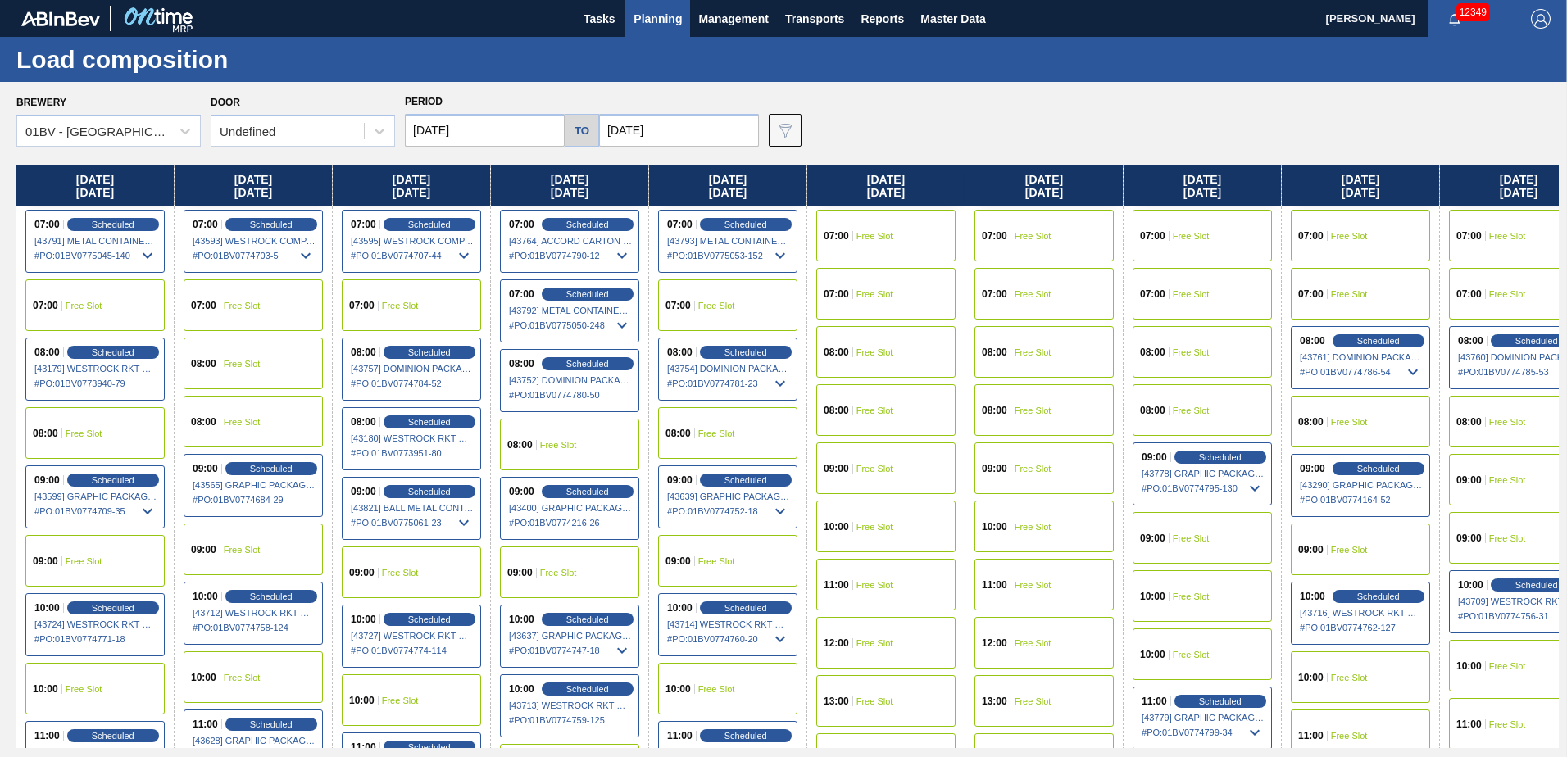
click at [501, 124] on input "[DATE]" at bounding box center [485, 130] width 160 height 33
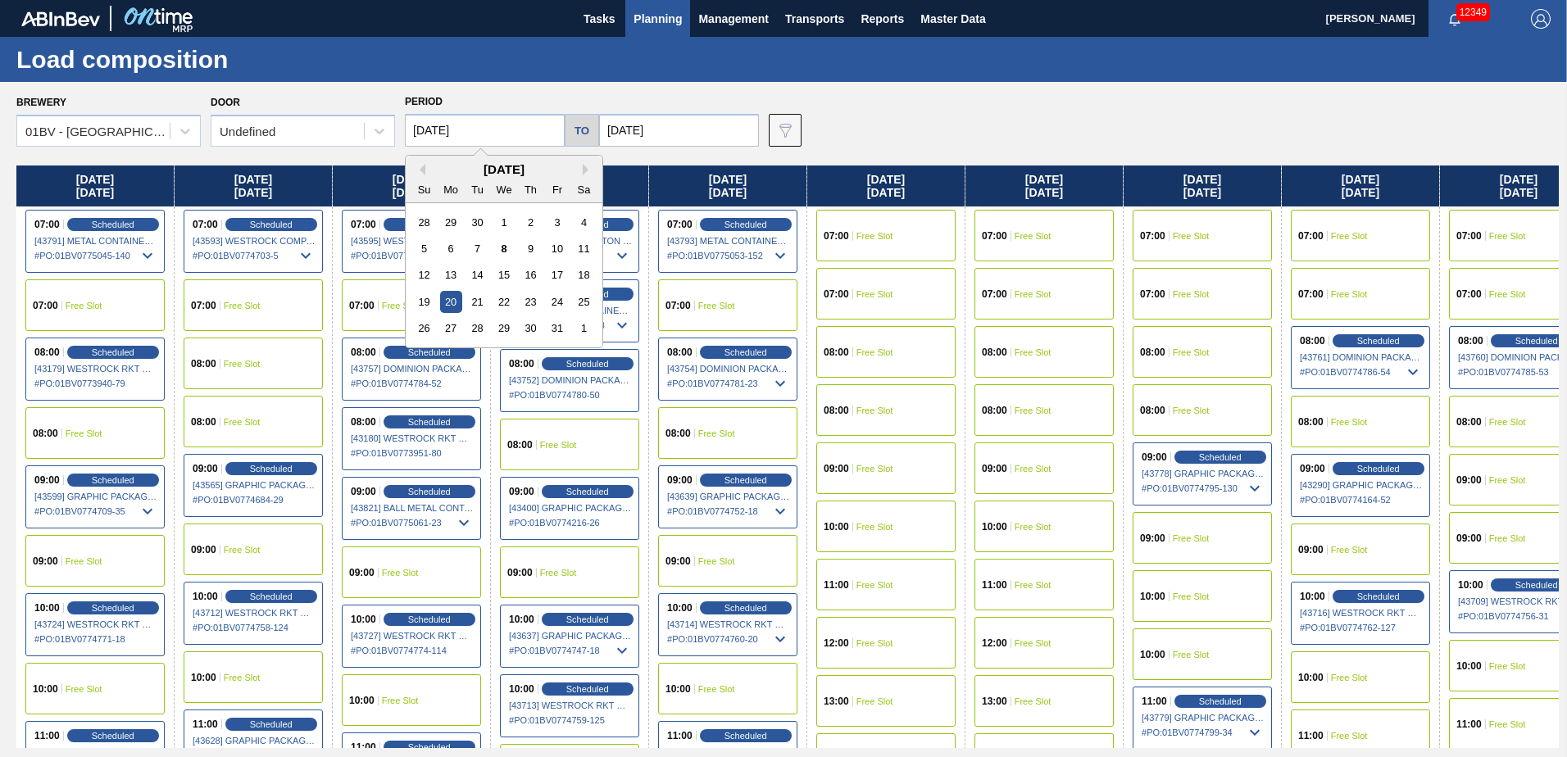
click at [447, 326] on div "27" at bounding box center [451, 328] width 22 height 22
type input "[DATE]"
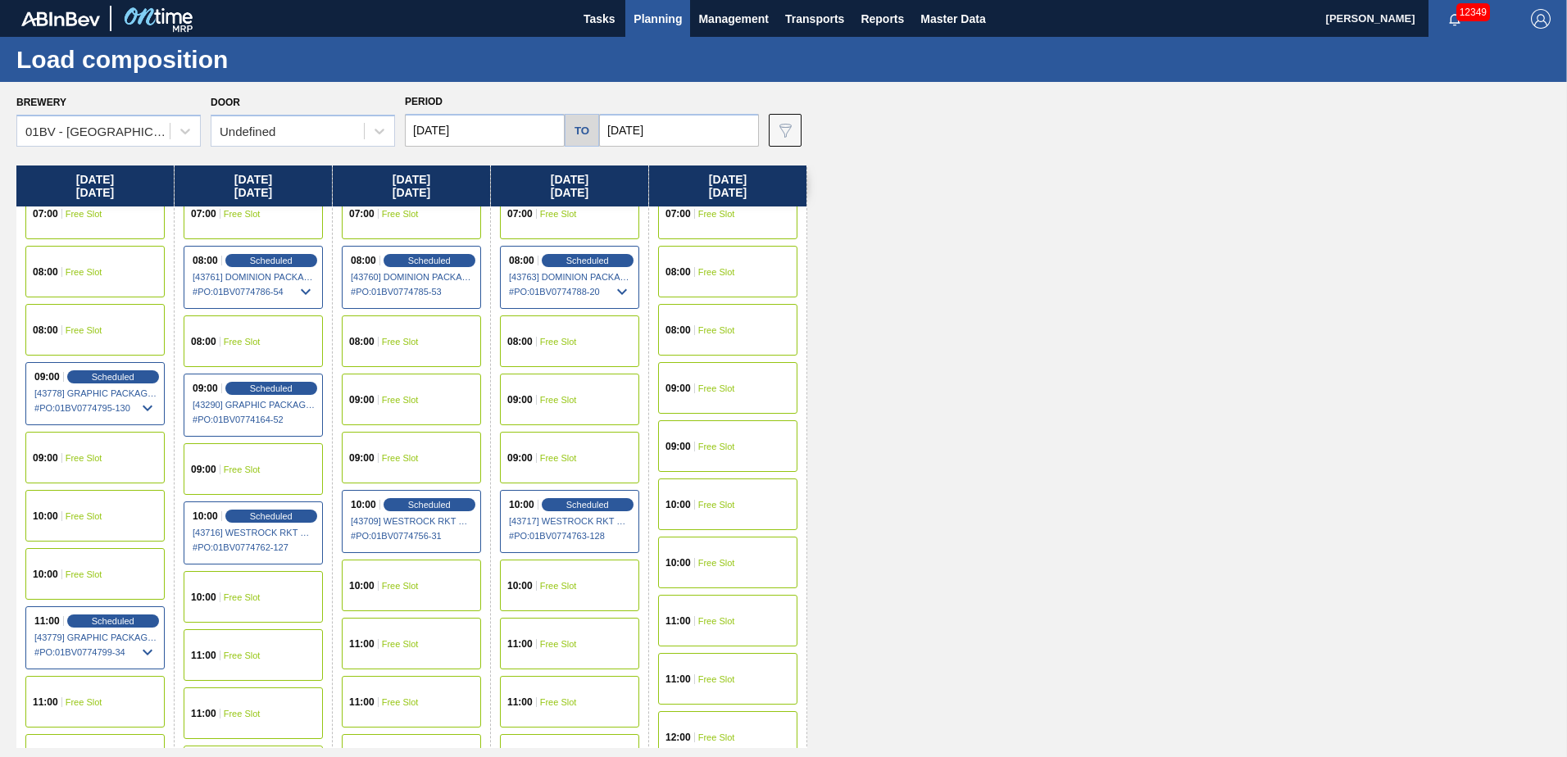
scroll to position [246, 0]
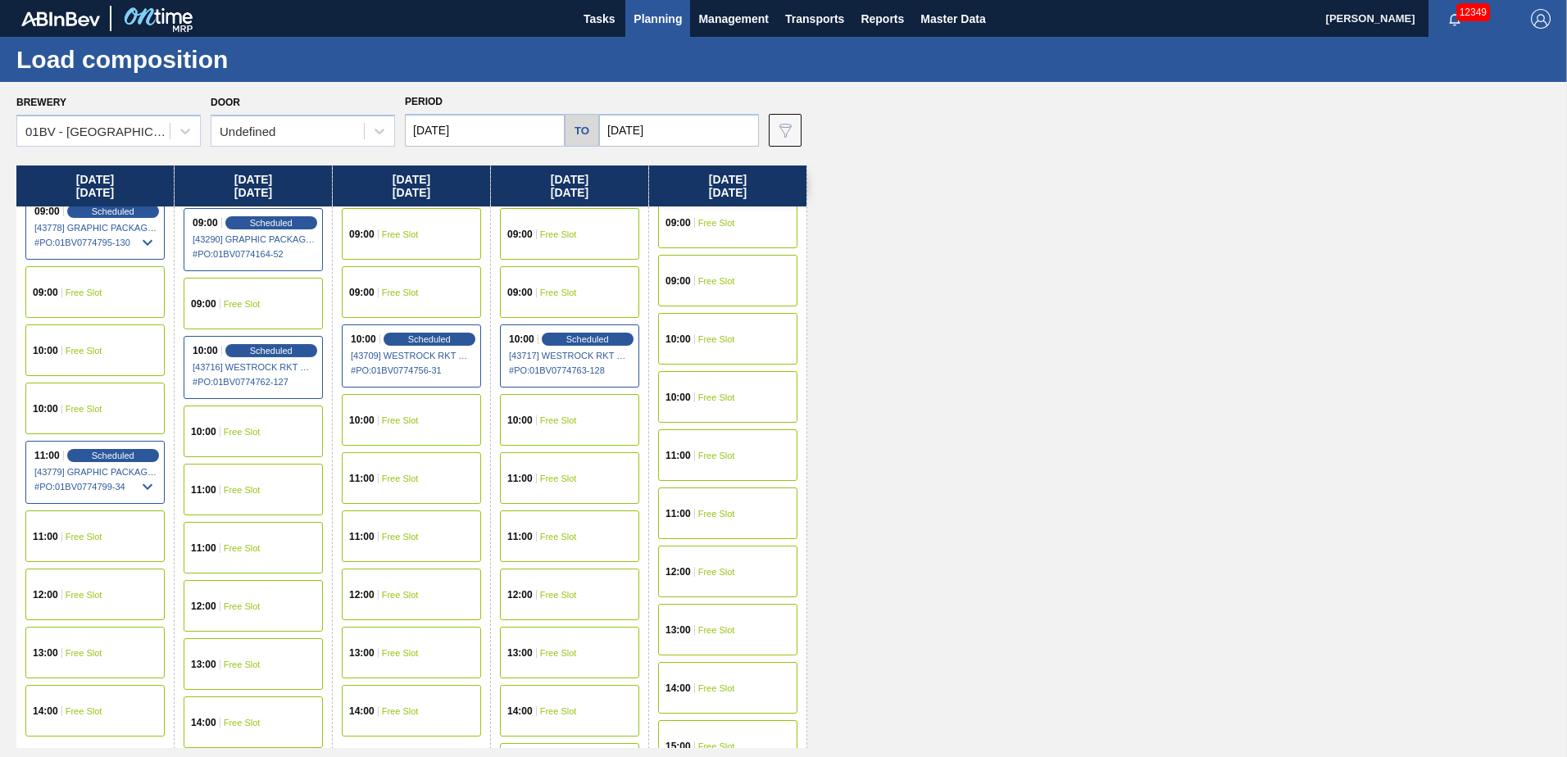
click at [58, 545] on div "11:00 Free Slot" at bounding box center [94, 537] width 139 height 52
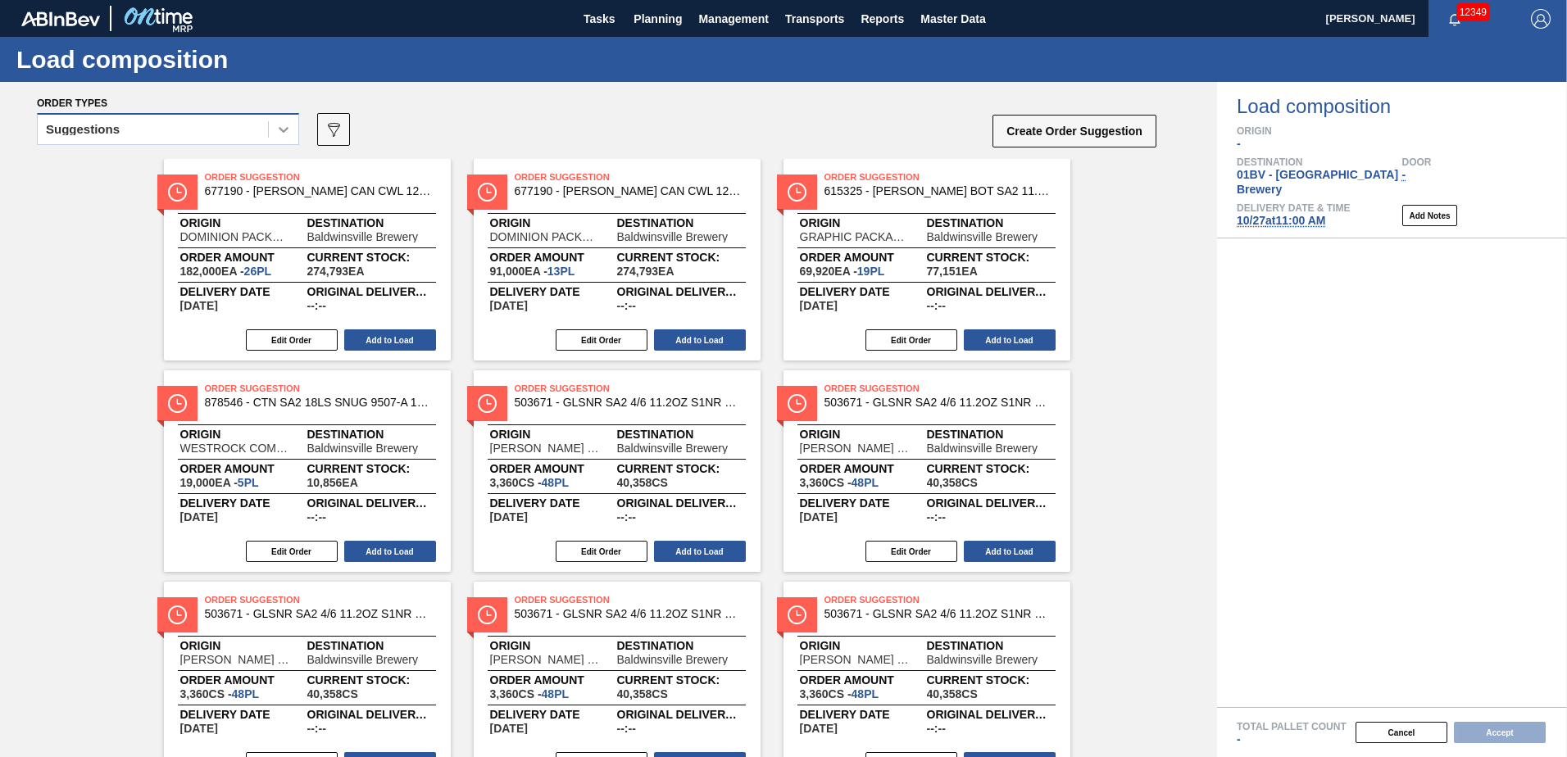
click at [285, 130] on icon at bounding box center [284, 130] width 10 height 6
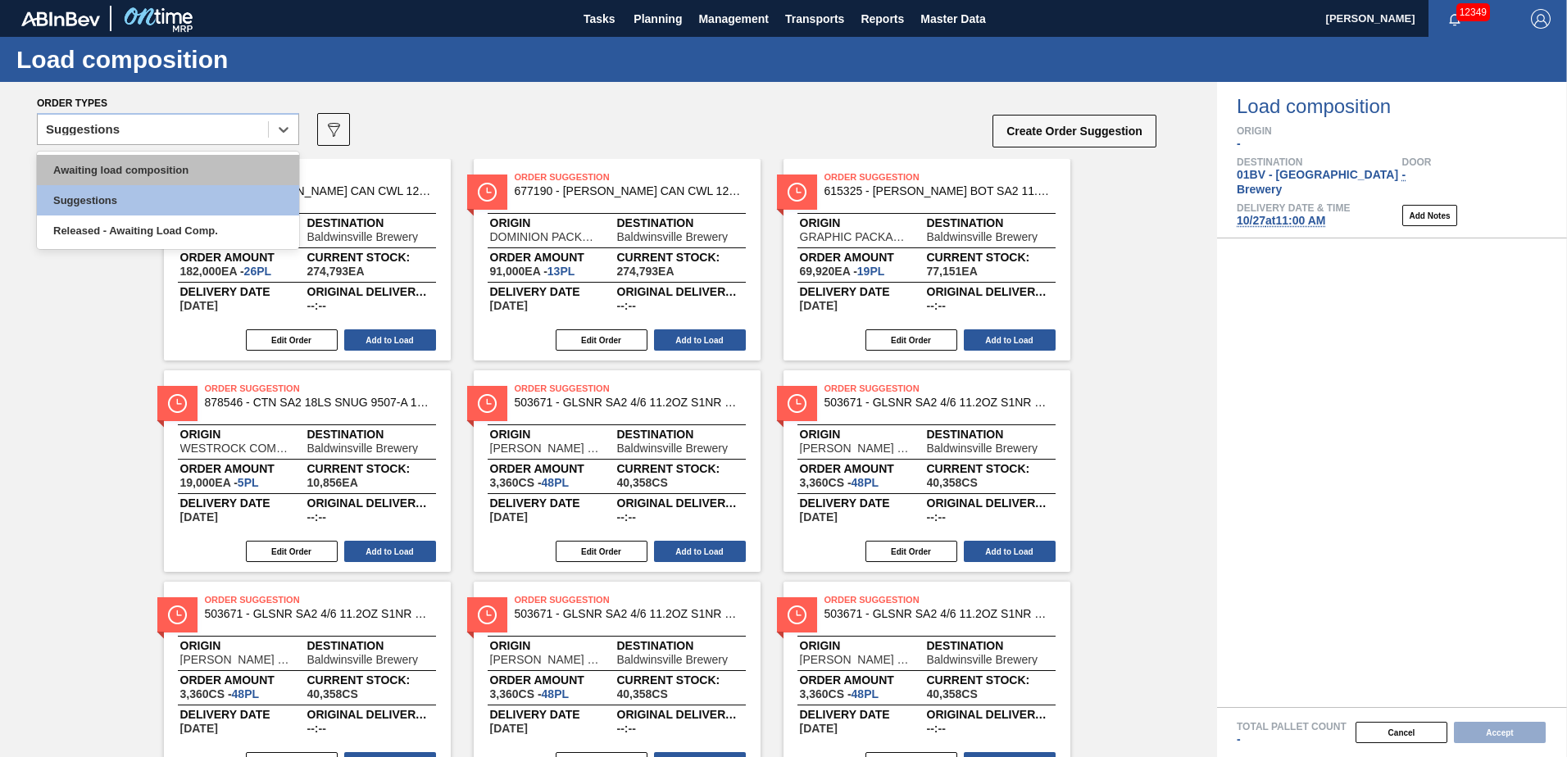
click at [189, 163] on div "Awaiting load composition" at bounding box center [168, 170] width 262 height 30
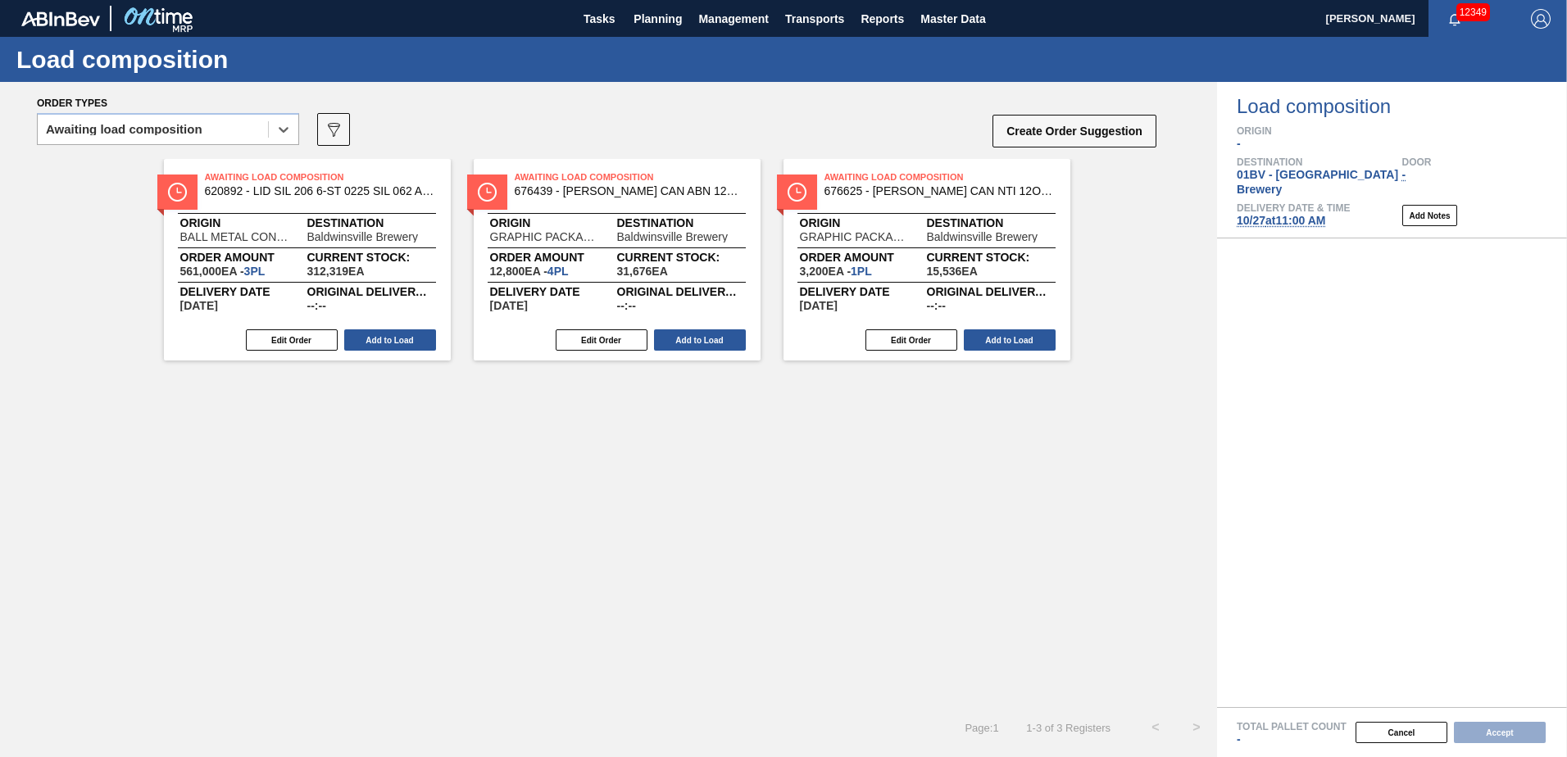
click at [1267, 214] on span "[DATE] 11:00 AM" at bounding box center [1281, 220] width 89 height 13
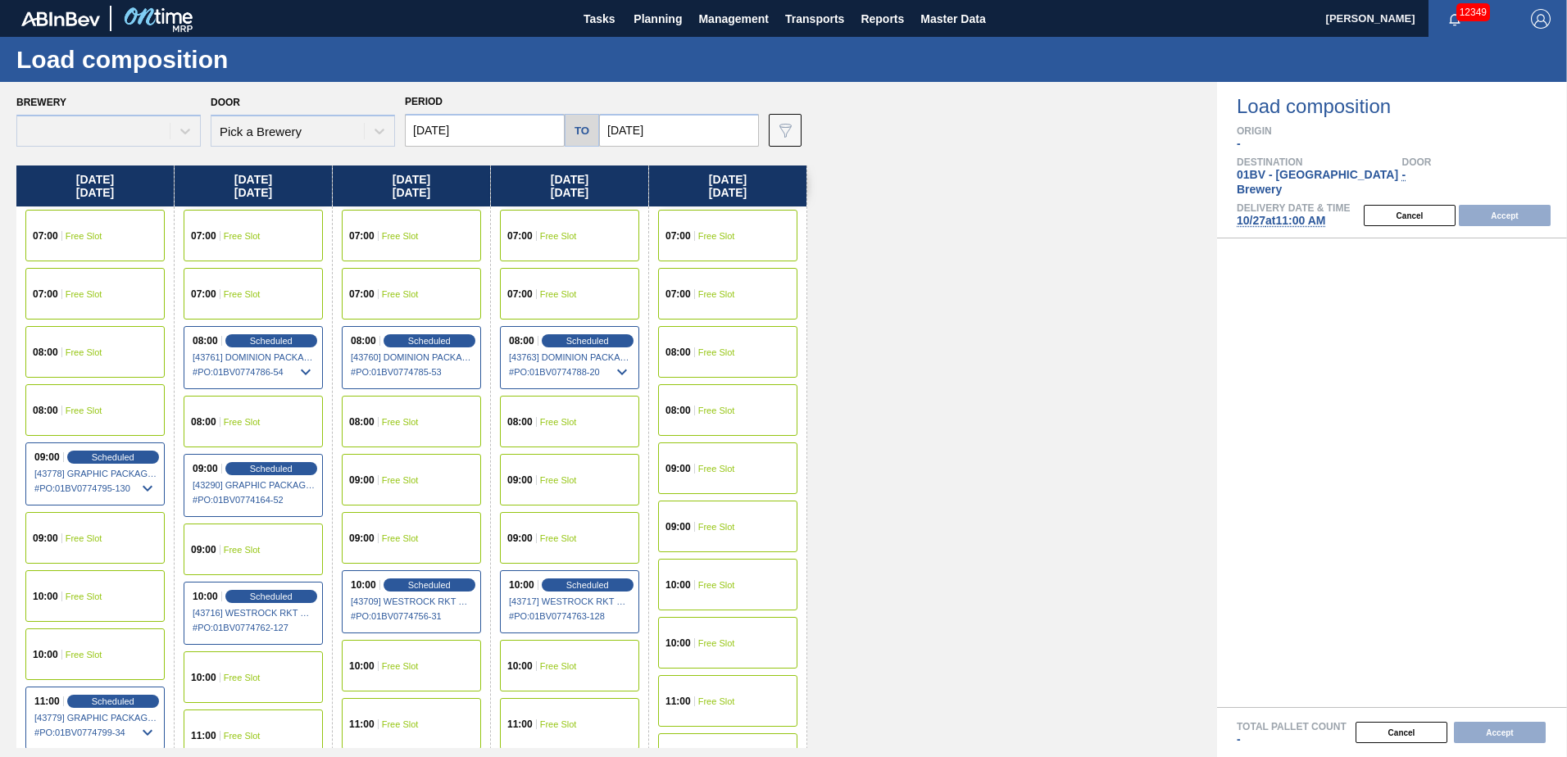
type input "[DATE]"
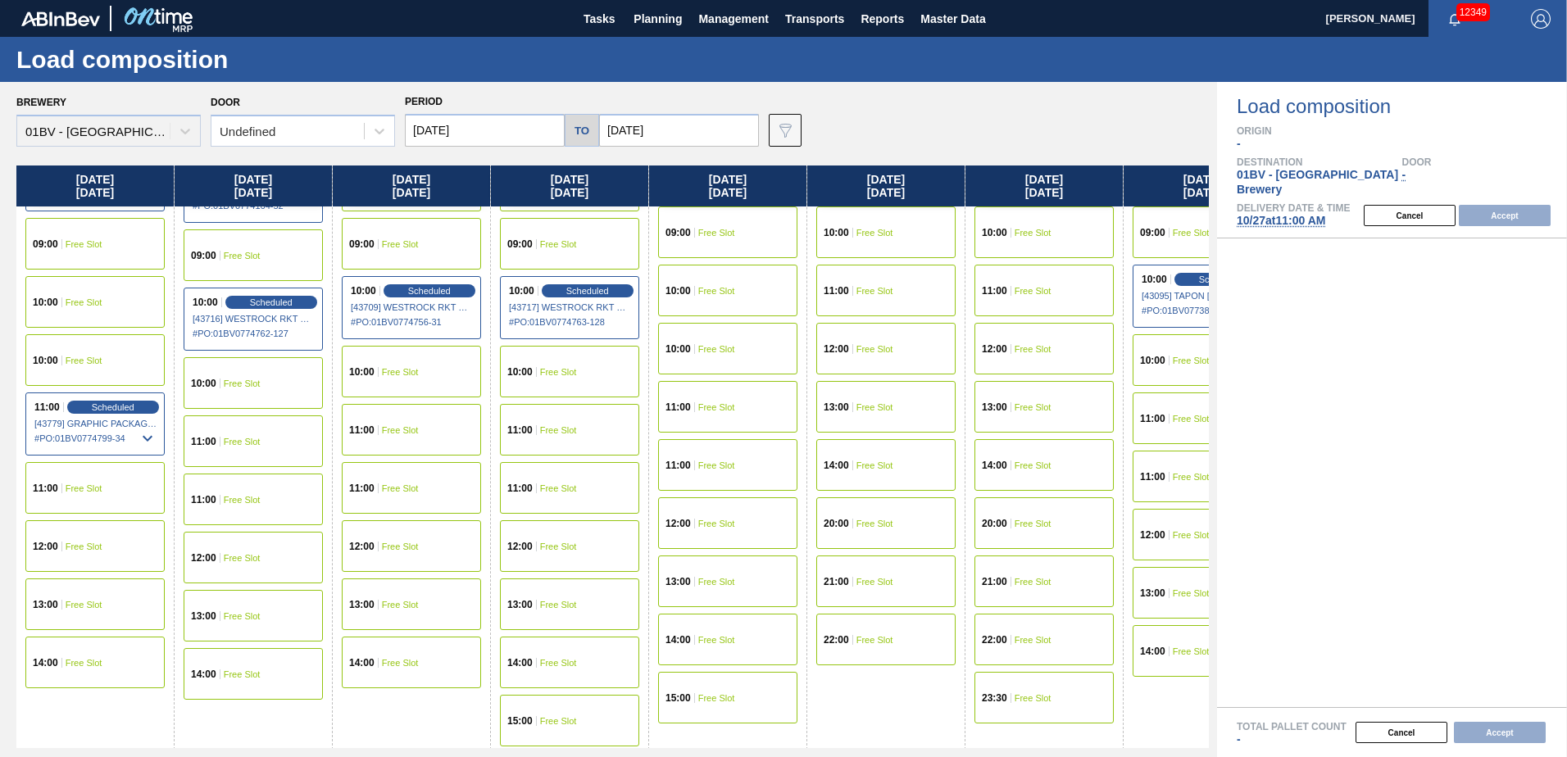
scroll to position [296, 0]
click at [116, 402] on span "Scheduled" at bounding box center [112, 405] width 47 height 11
click at [914, 96] on div "Brewery 01BV - [GEOGRAPHIC_DATA] Brewery Door Undefined Period [DATE] to [DATE]…" at bounding box center [612, 118] width 1193 height 57
click at [913, 111] on div "Brewery 01BV - [GEOGRAPHIC_DATA] Brewery Door Undefined Period [DATE] to [DATE]…" at bounding box center [612, 118] width 1193 height 57
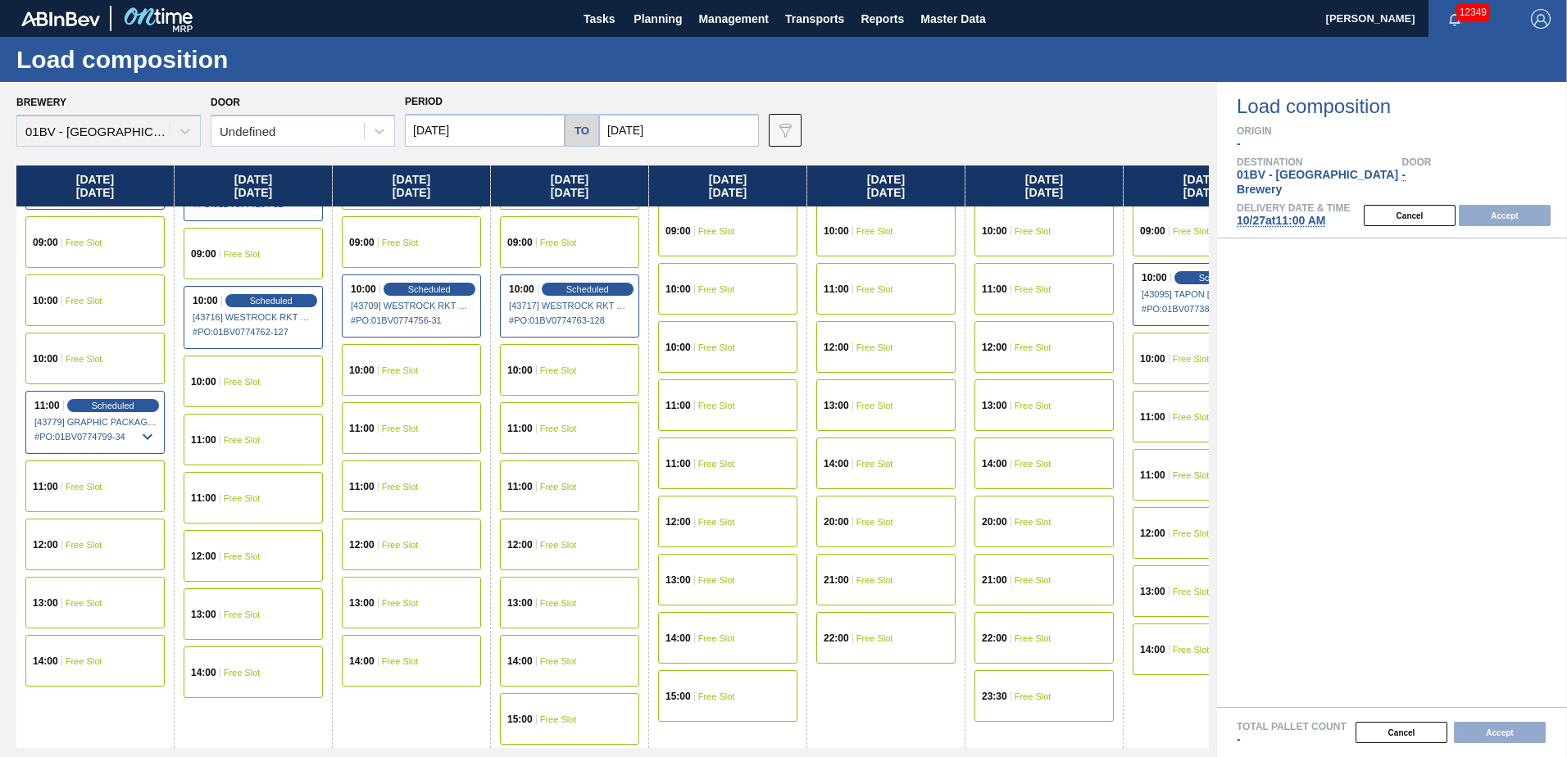
click at [898, 116] on div "Brewery 01BV - [GEOGRAPHIC_DATA] Brewery Door Undefined Period [DATE] to [DATE]…" at bounding box center [612, 118] width 1193 height 57
click at [669, 16] on span "Planning" at bounding box center [658, 19] width 48 height 20
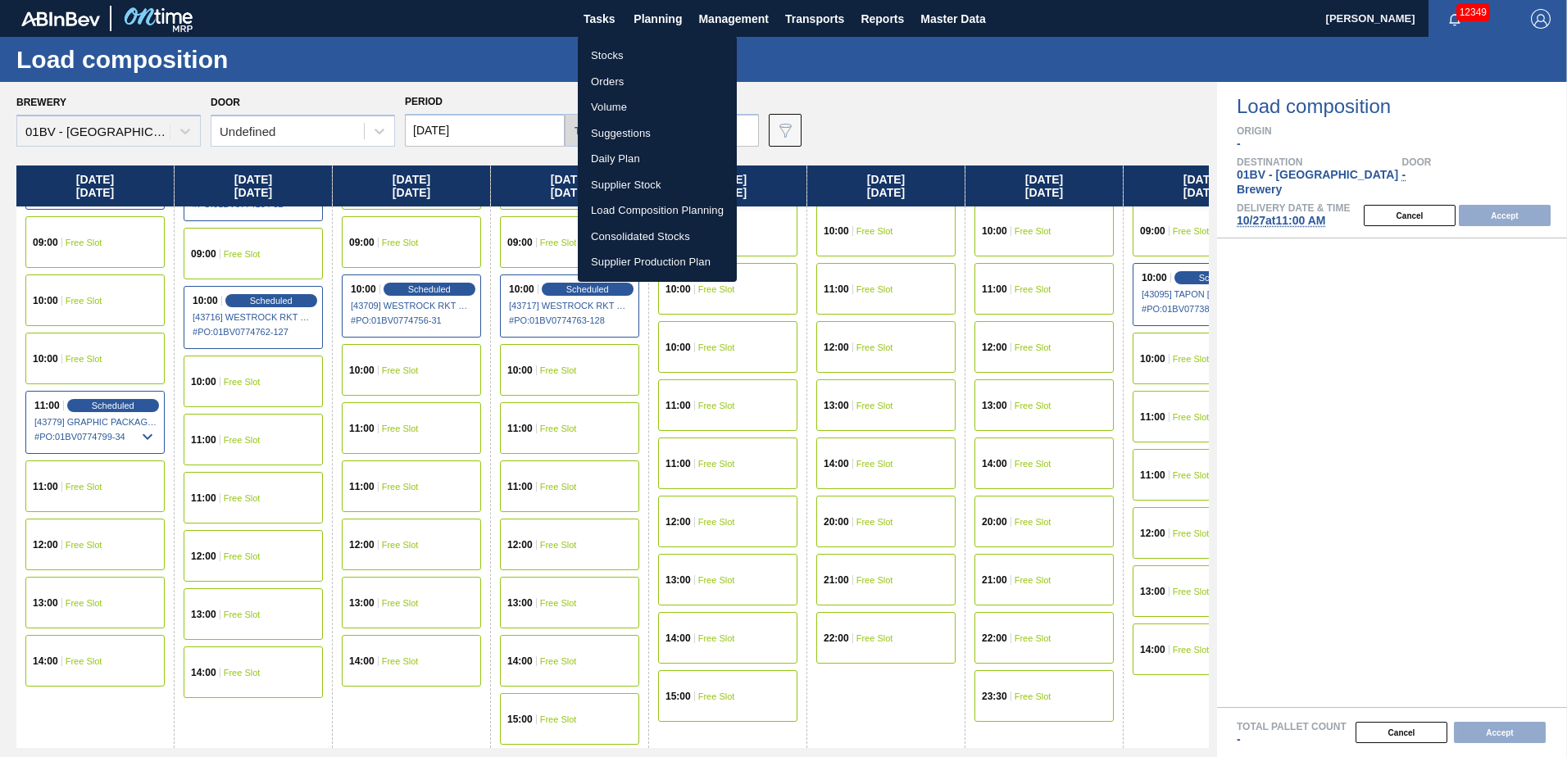
drag, startPoint x: 630, startPoint y: 134, endPoint x: 661, endPoint y: 134, distance: 31.2
click at [630, 134] on li "Suggestions" at bounding box center [657, 133] width 159 height 26
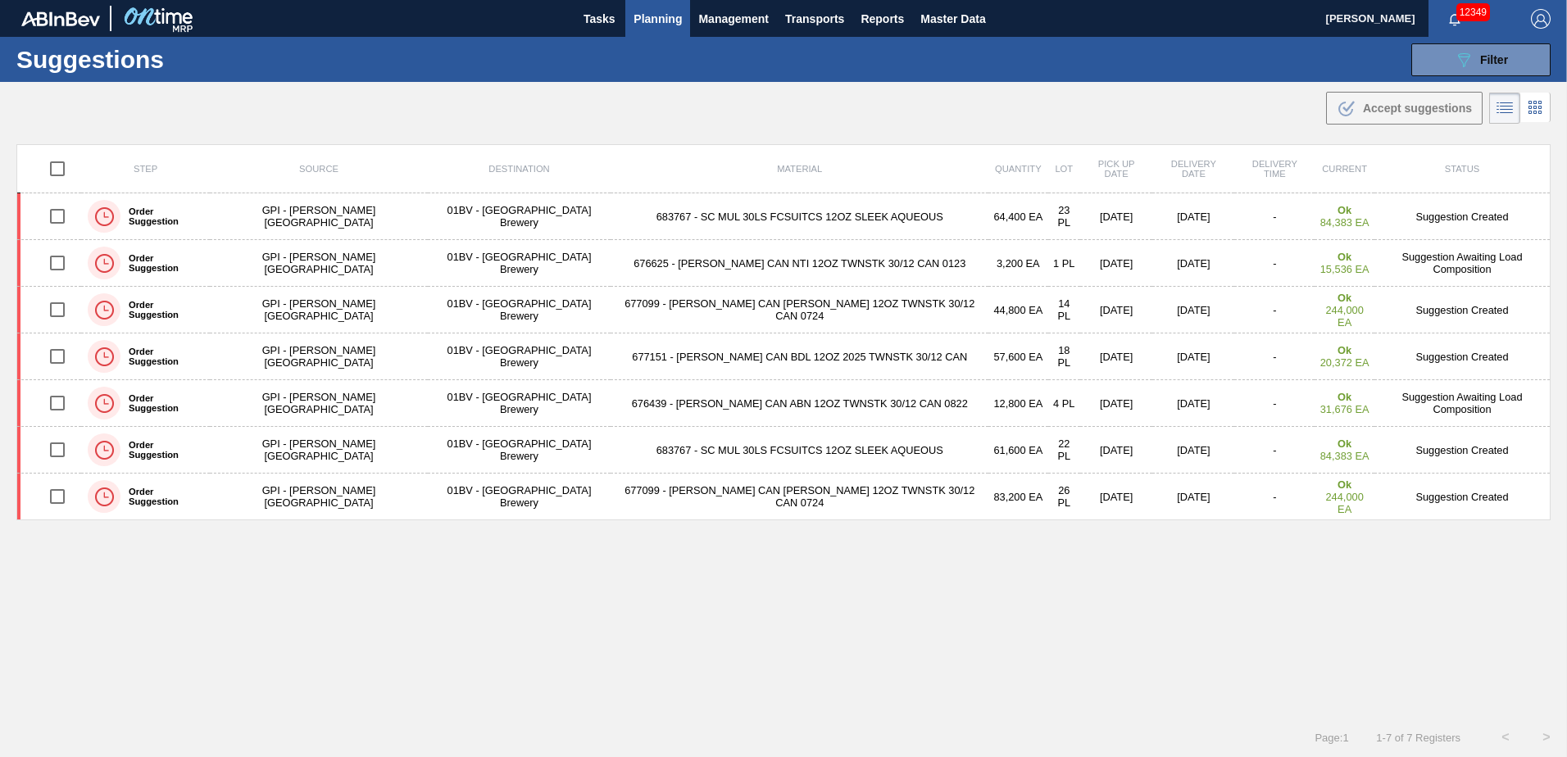
click at [660, 22] on span "Planning" at bounding box center [658, 19] width 48 height 20
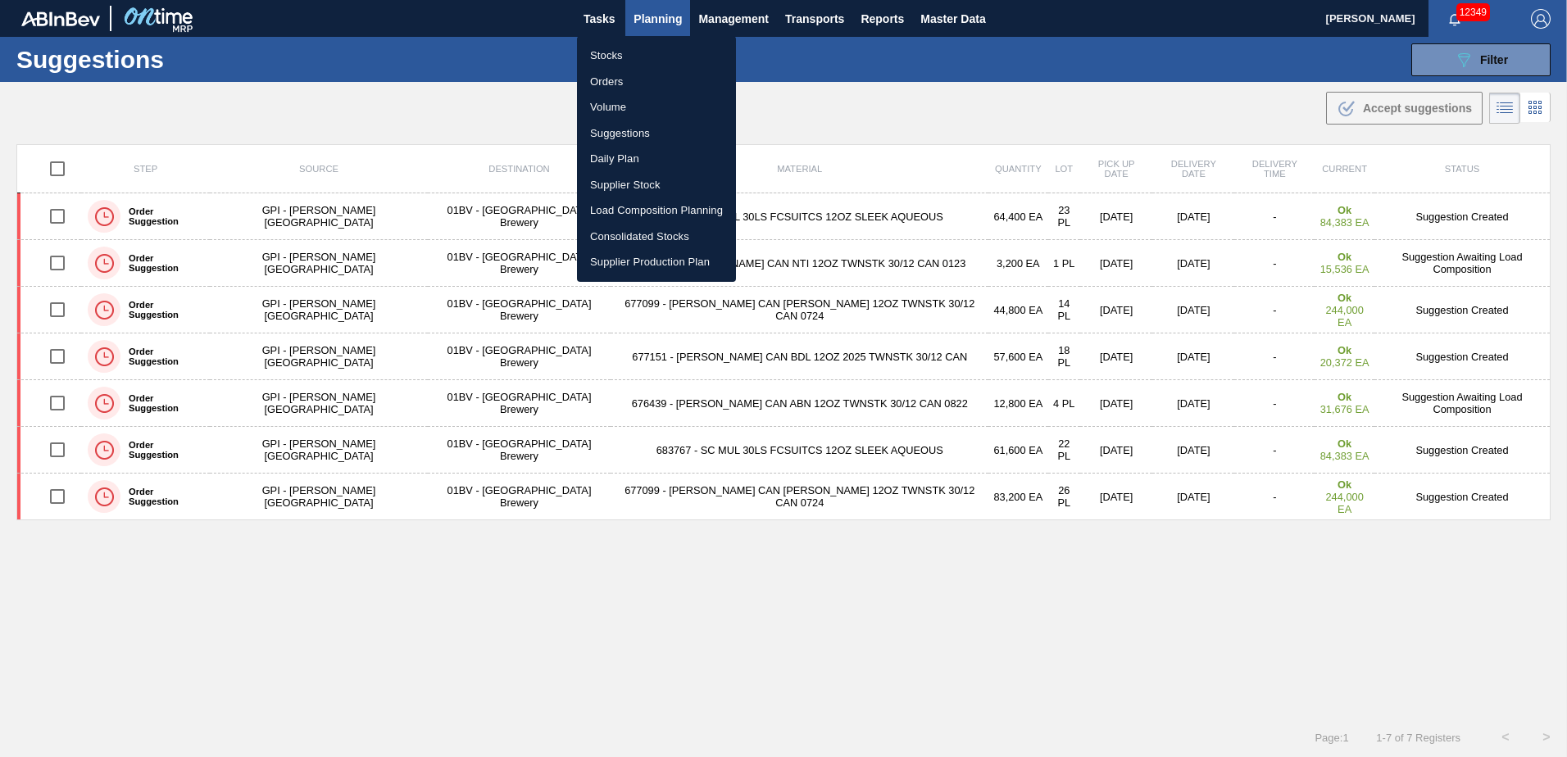
click at [642, 212] on li "Load Composition Planning" at bounding box center [656, 211] width 159 height 26
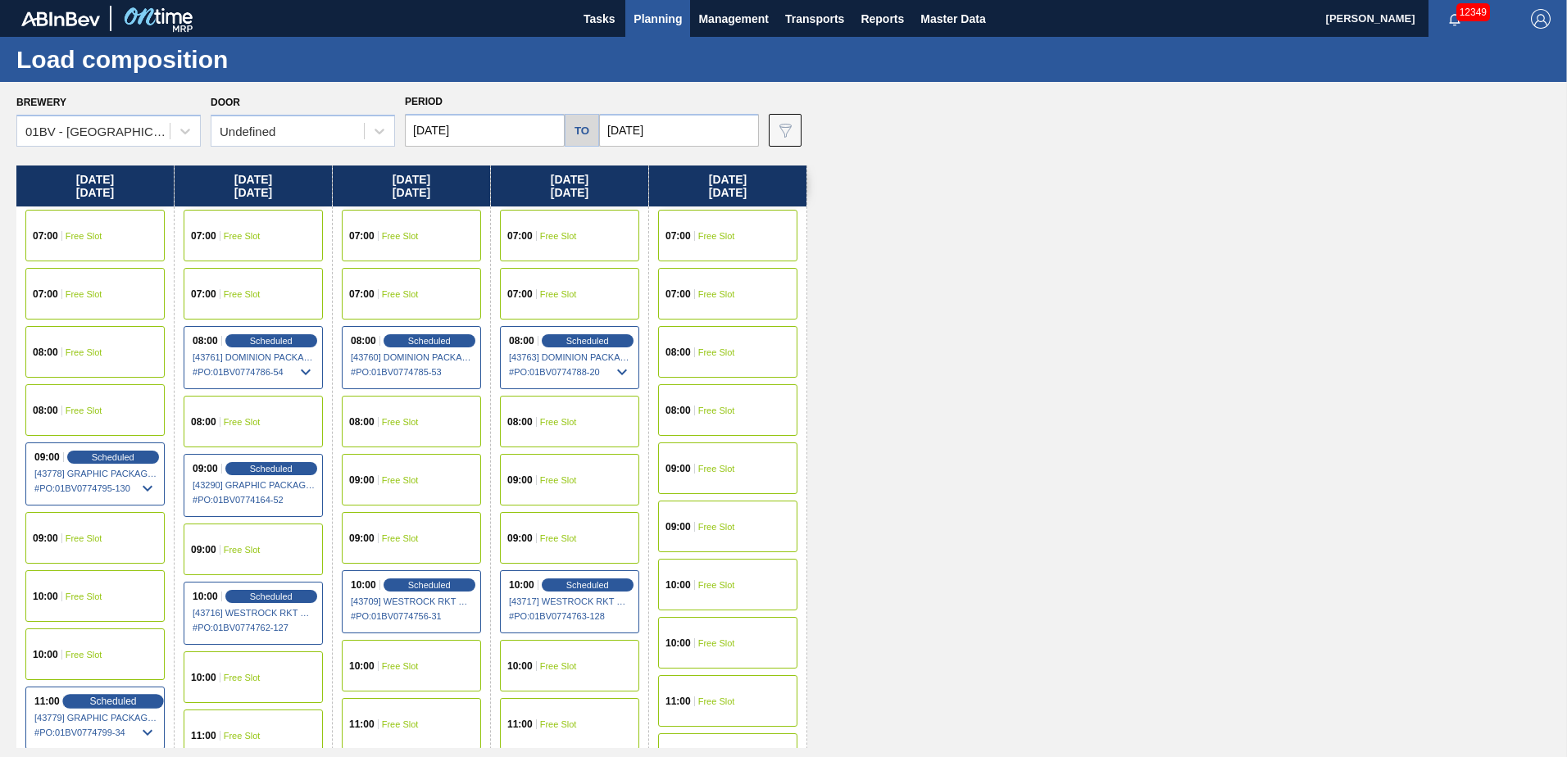
click at [120, 697] on span "Scheduled" at bounding box center [112, 701] width 47 height 11
click at [99, 700] on span "Scheduled" at bounding box center [112, 701] width 47 height 11
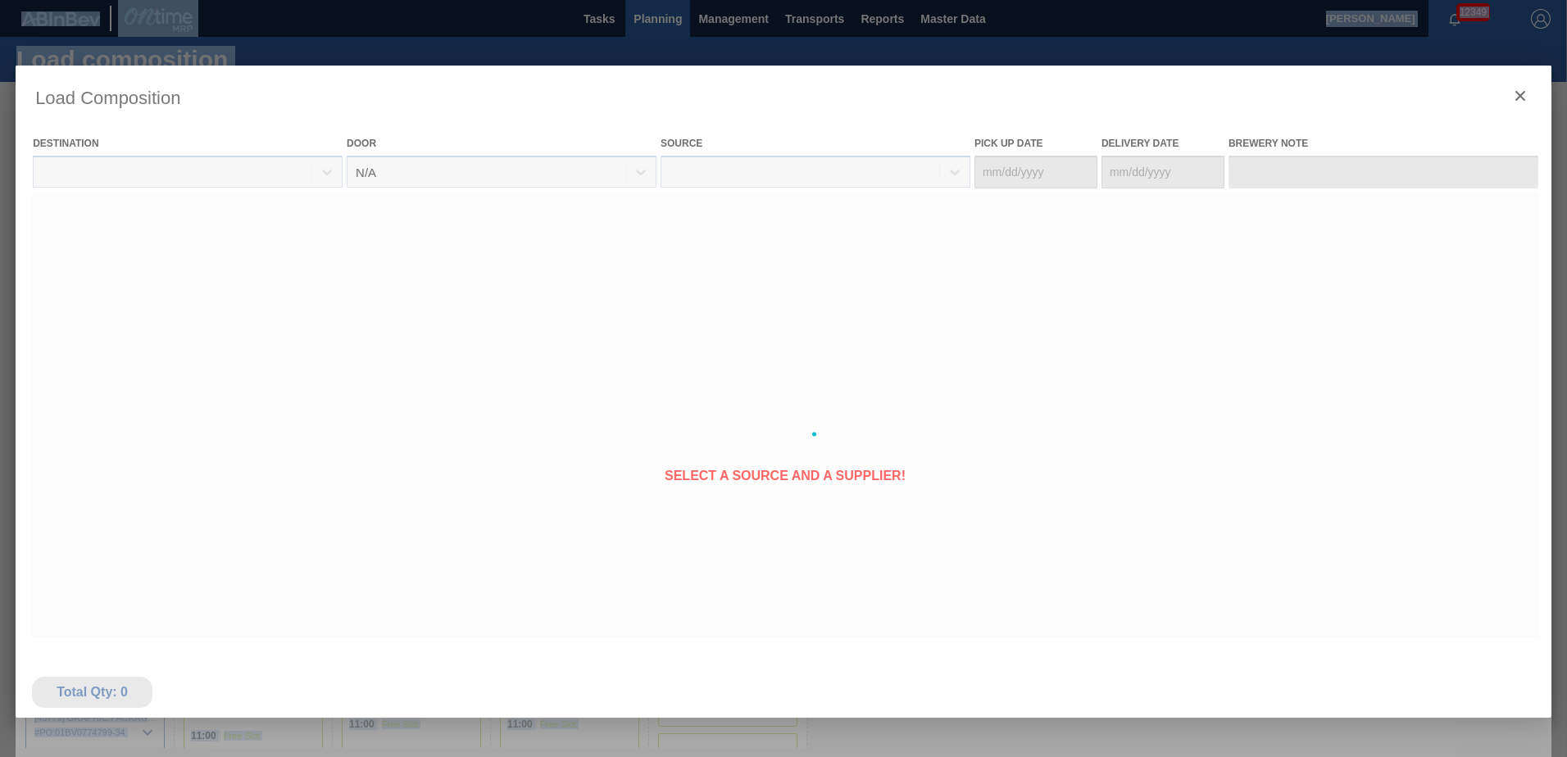
click at [99, 700] on div at bounding box center [784, 435] width 1536 height 738
type Date "[DATE]"
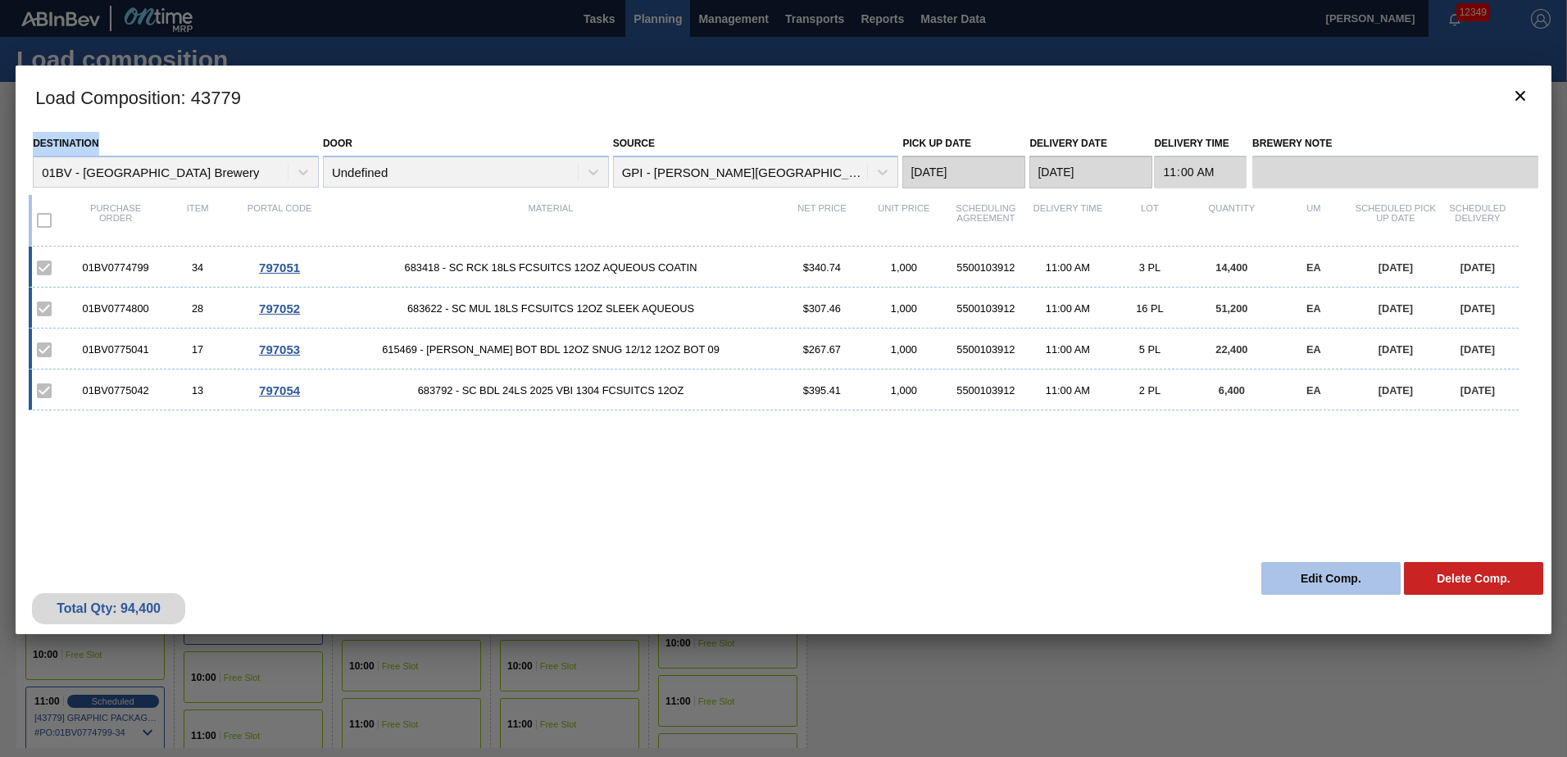
click at [1328, 574] on button "Edit Comp." at bounding box center [1330, 578] width 139 height 33
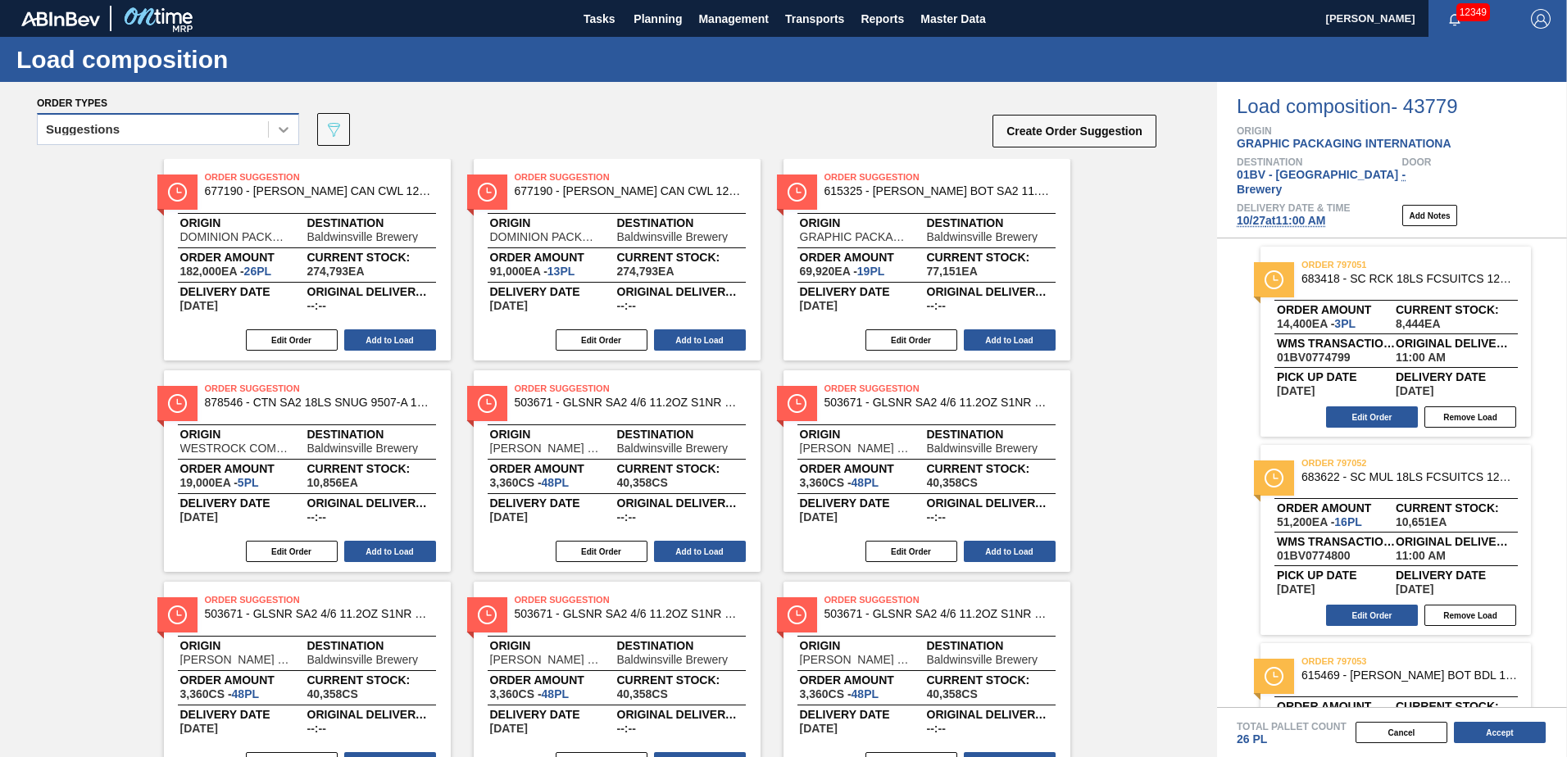
click at [274, 127] on div at bounding box center [284, 130] width 30 height 30
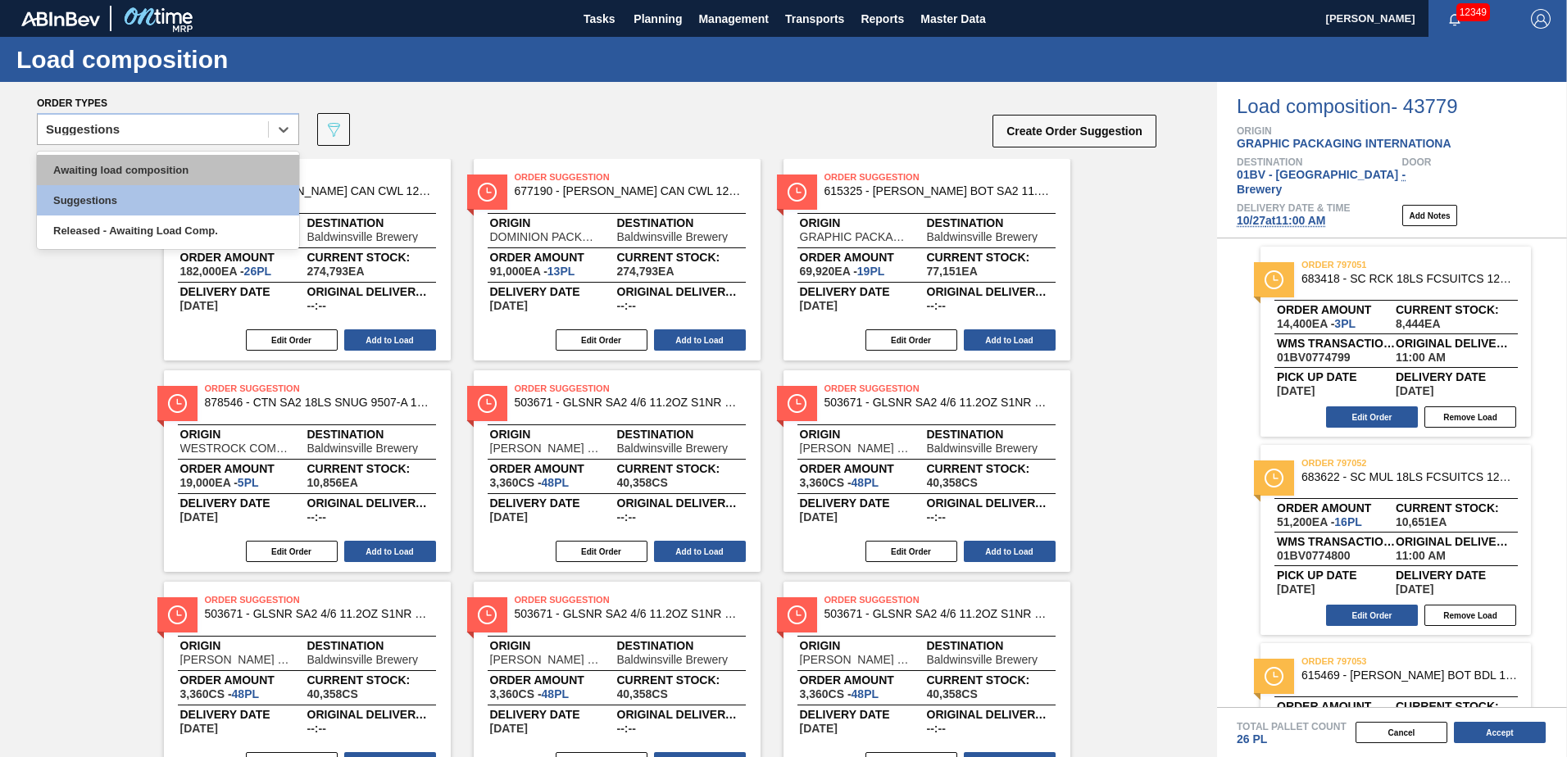
click at [211, 171] on div "Awaiting load composition" at bounding box center [168, 170] width 262 height 30
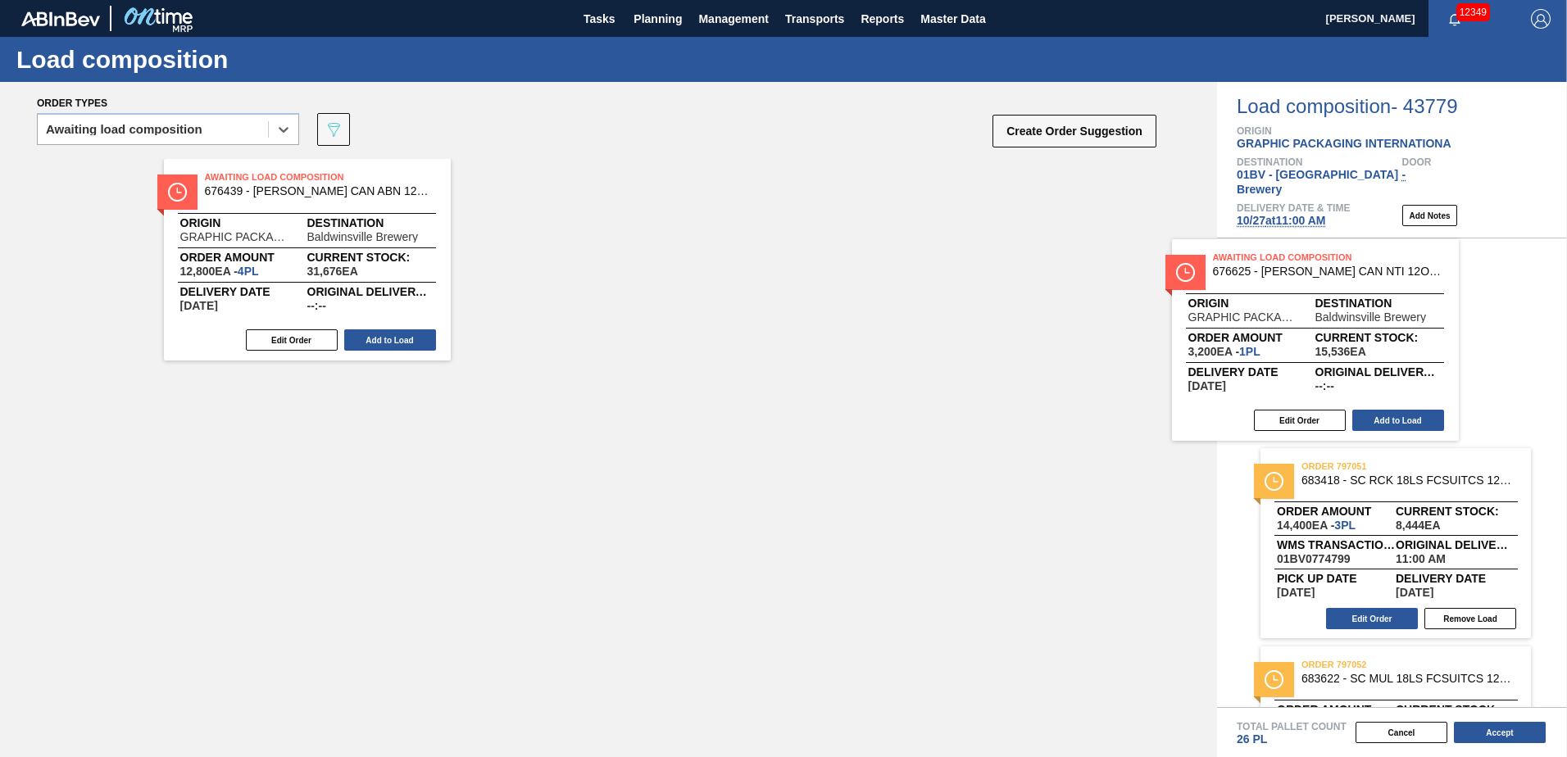
drag, startPoint x: 574, startPoint y: 182, endPoint x: 1293, endPoint y: 262, distance: 723.3
click at [1293, 262] on div "Order types option Awaiting load composition, selected. Select is focused ,type…" at bounding box center [783, 419] width 1567 height 675
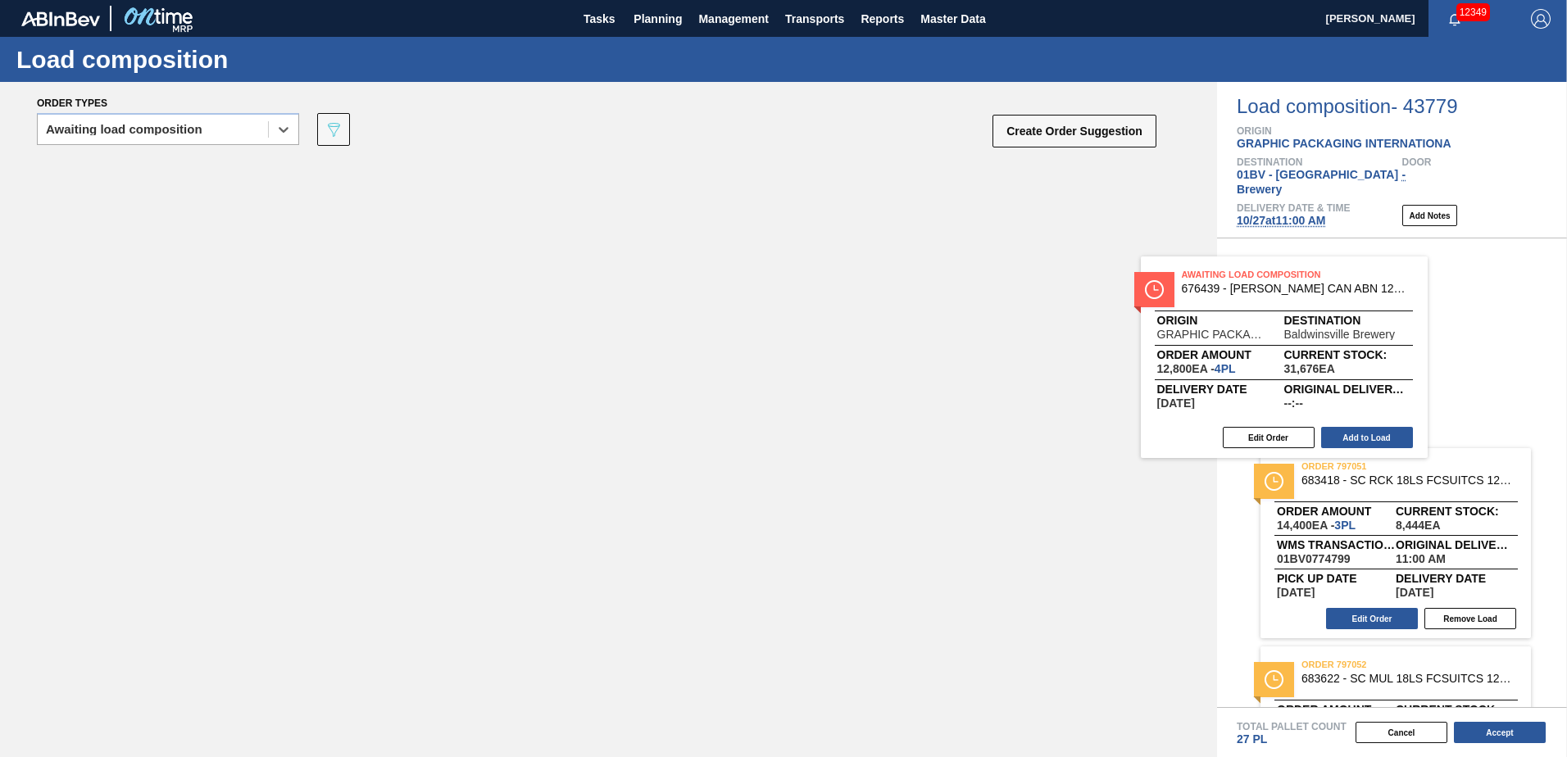
drag, startPoint x: 578, startPoint y: 210, endPoint x: 1360, endPoint y: 276, distance: 784.8
click at [1360, 276] on div "Order types option Awaiting load composition, selected. Select is focused ,type…" at bounding box center [783, 419] width 1567 height 675
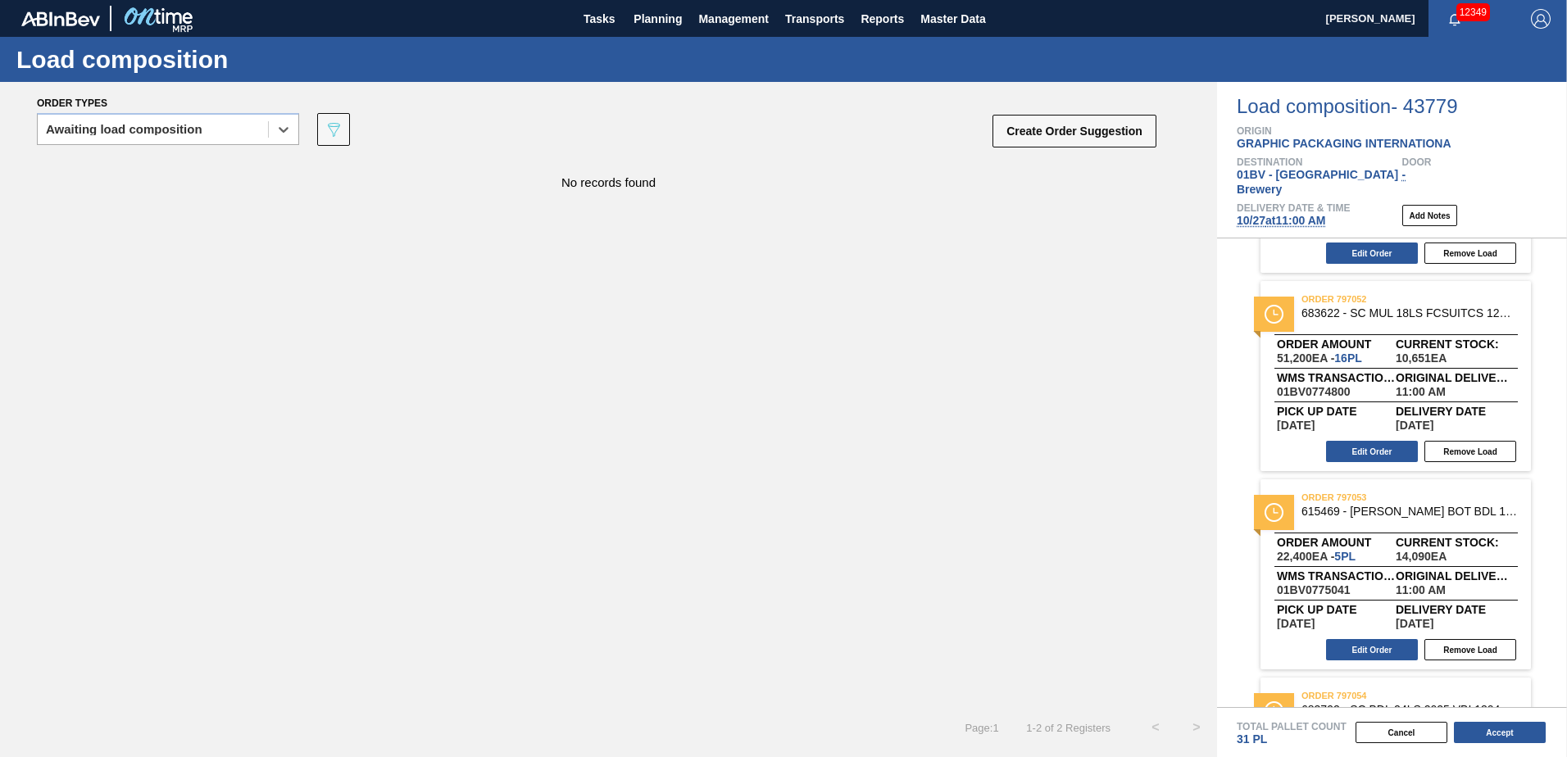
scroll to position [191, 0]
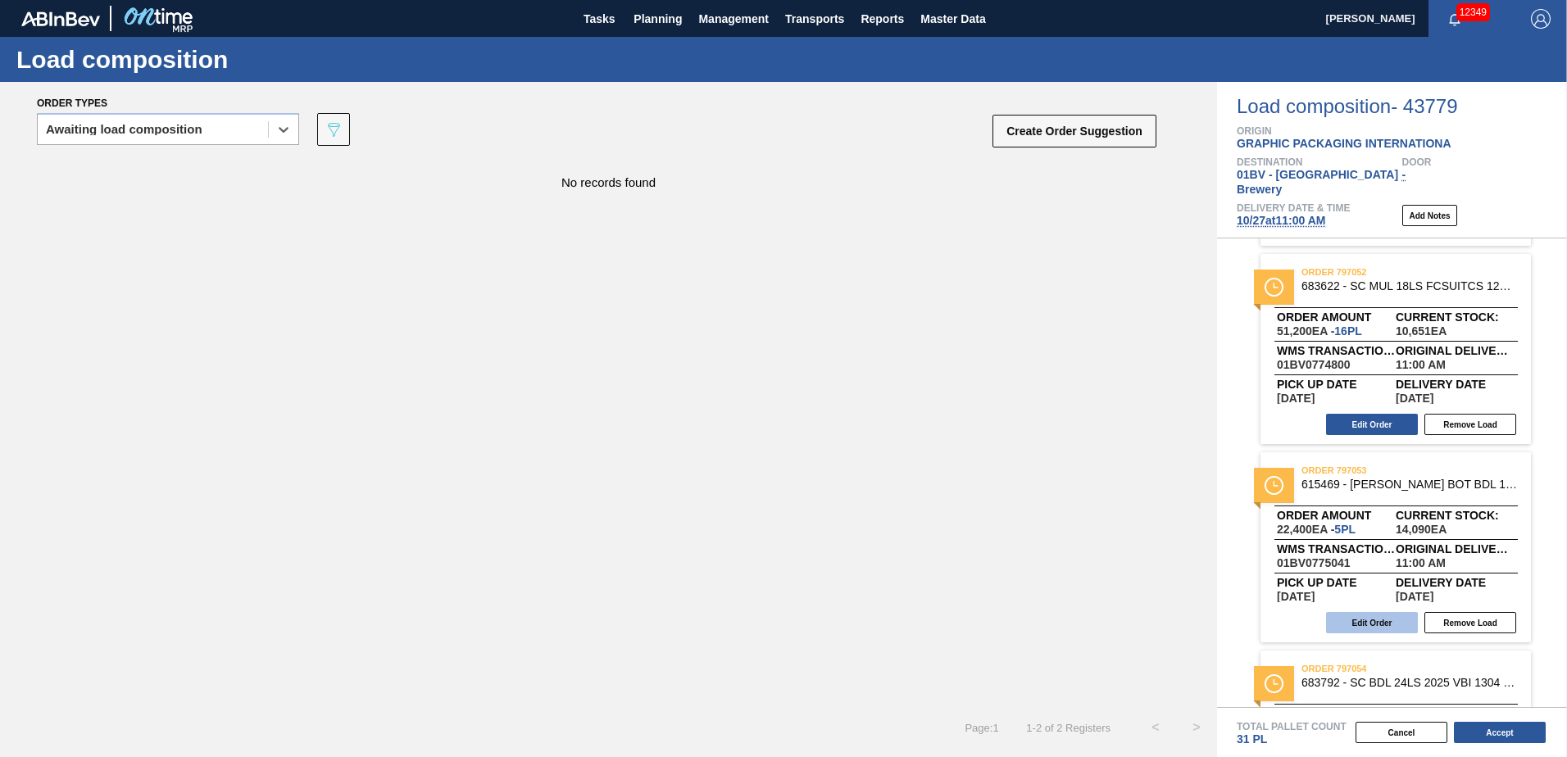
click at [1375, 612] on button "Edit Order" at bounding box center [1372, 622] width 92 height 21
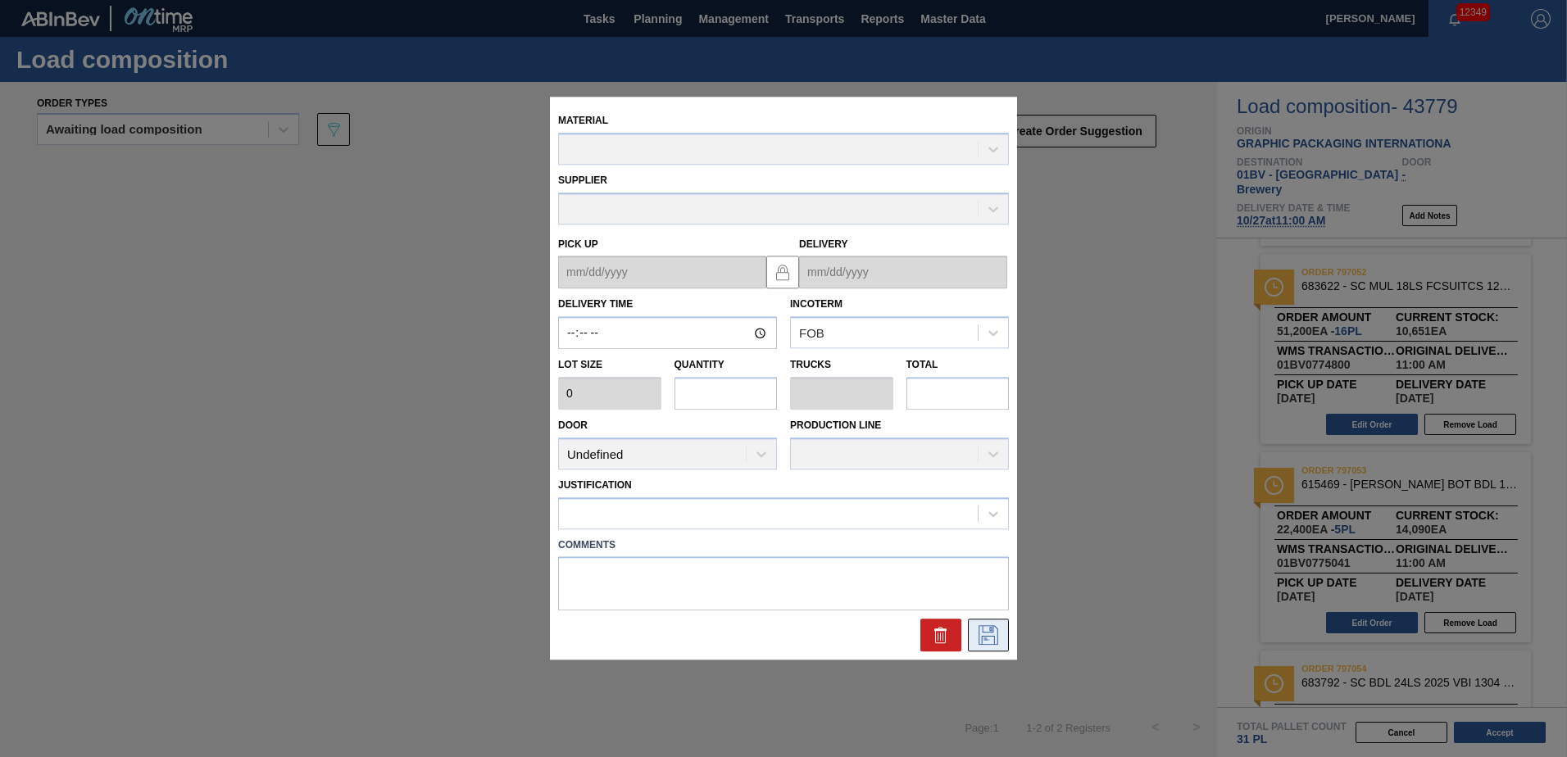
type input "11:00:00"
type input "4,480"
type input "5"
type input "0.192"
type input "22,400"
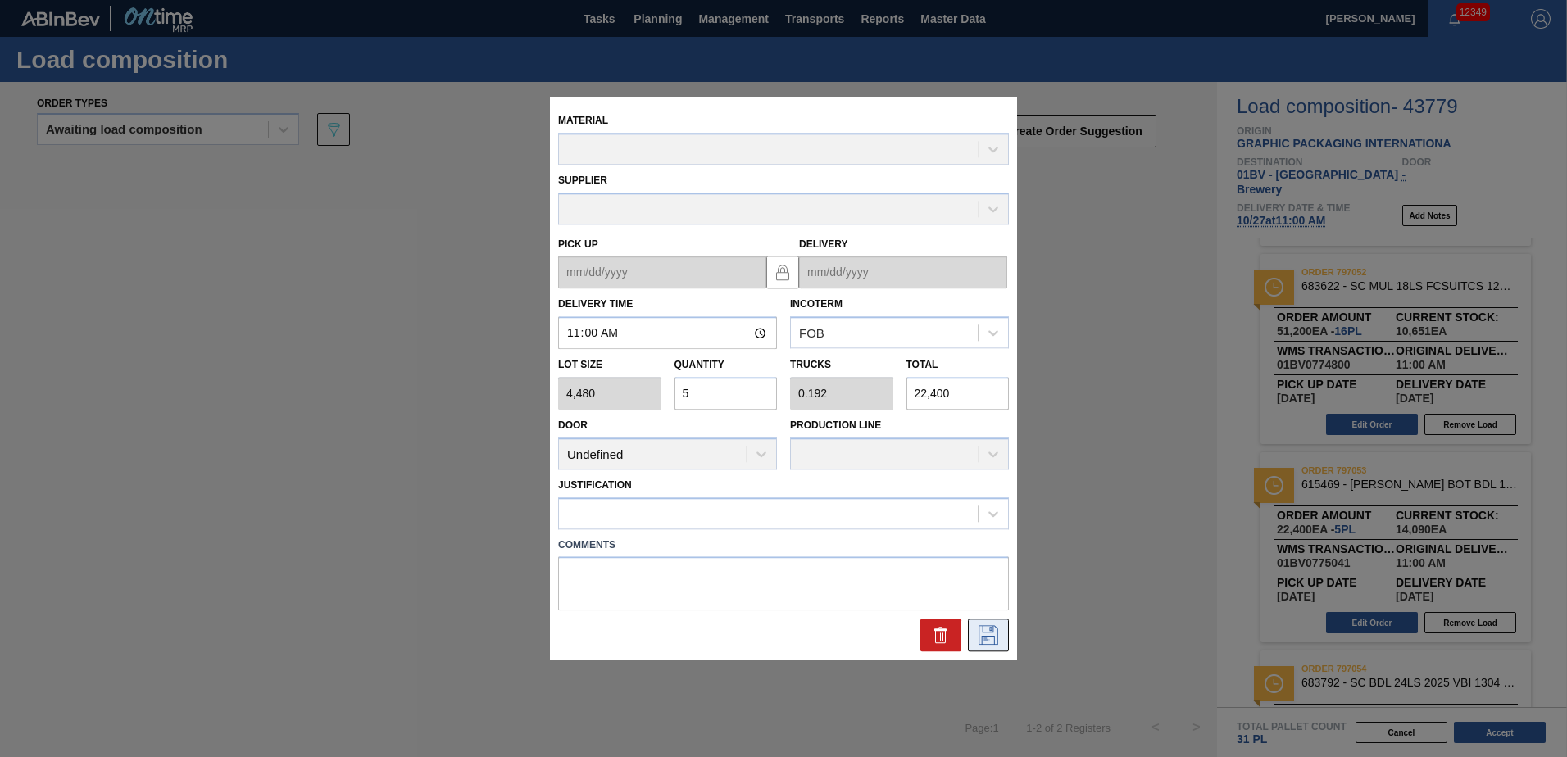
type up "[DATE]"
type input "[DATE]"
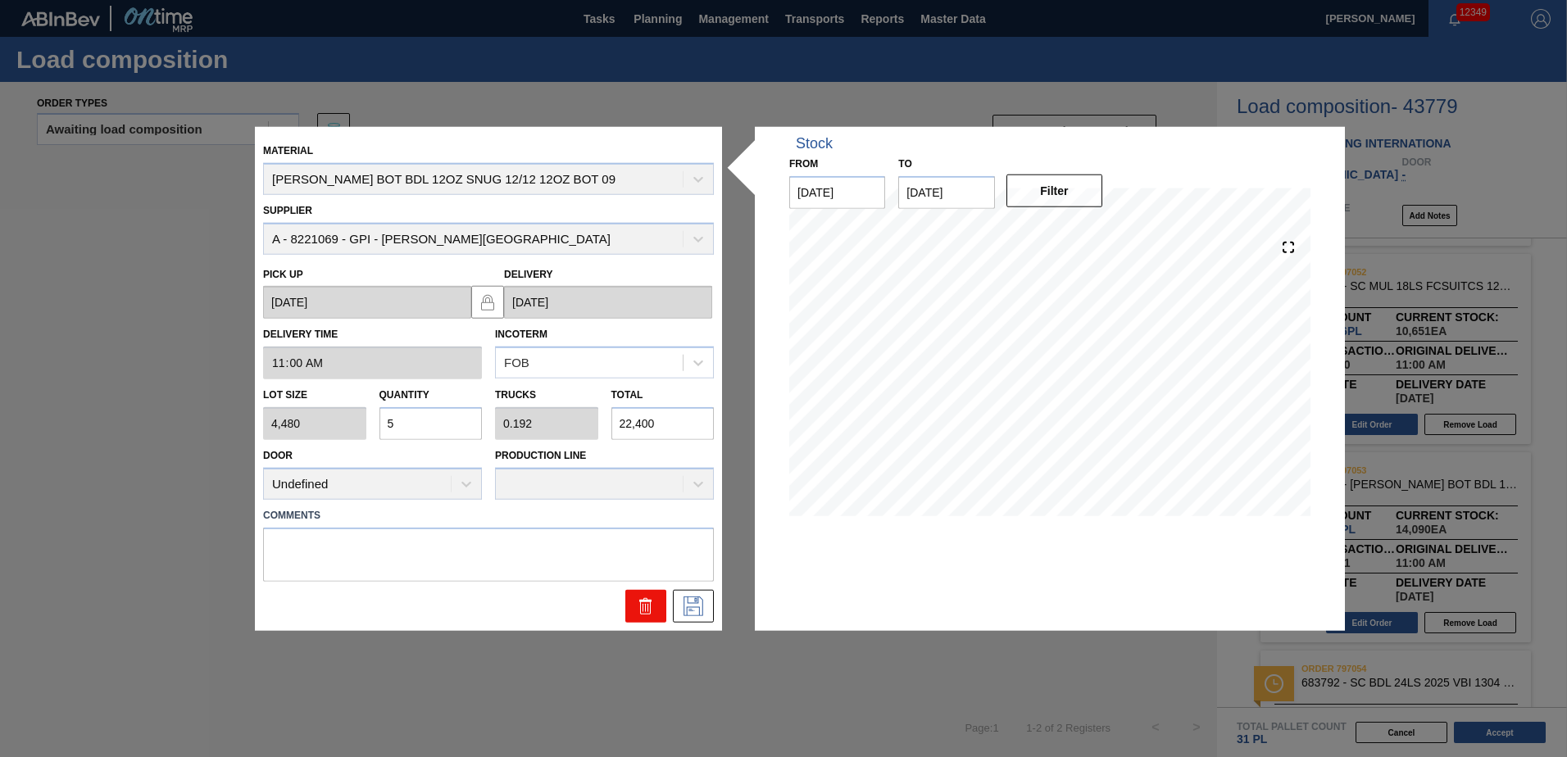
click at [649, 611] on icon at bounding box center [646, 606] width 20 height 20
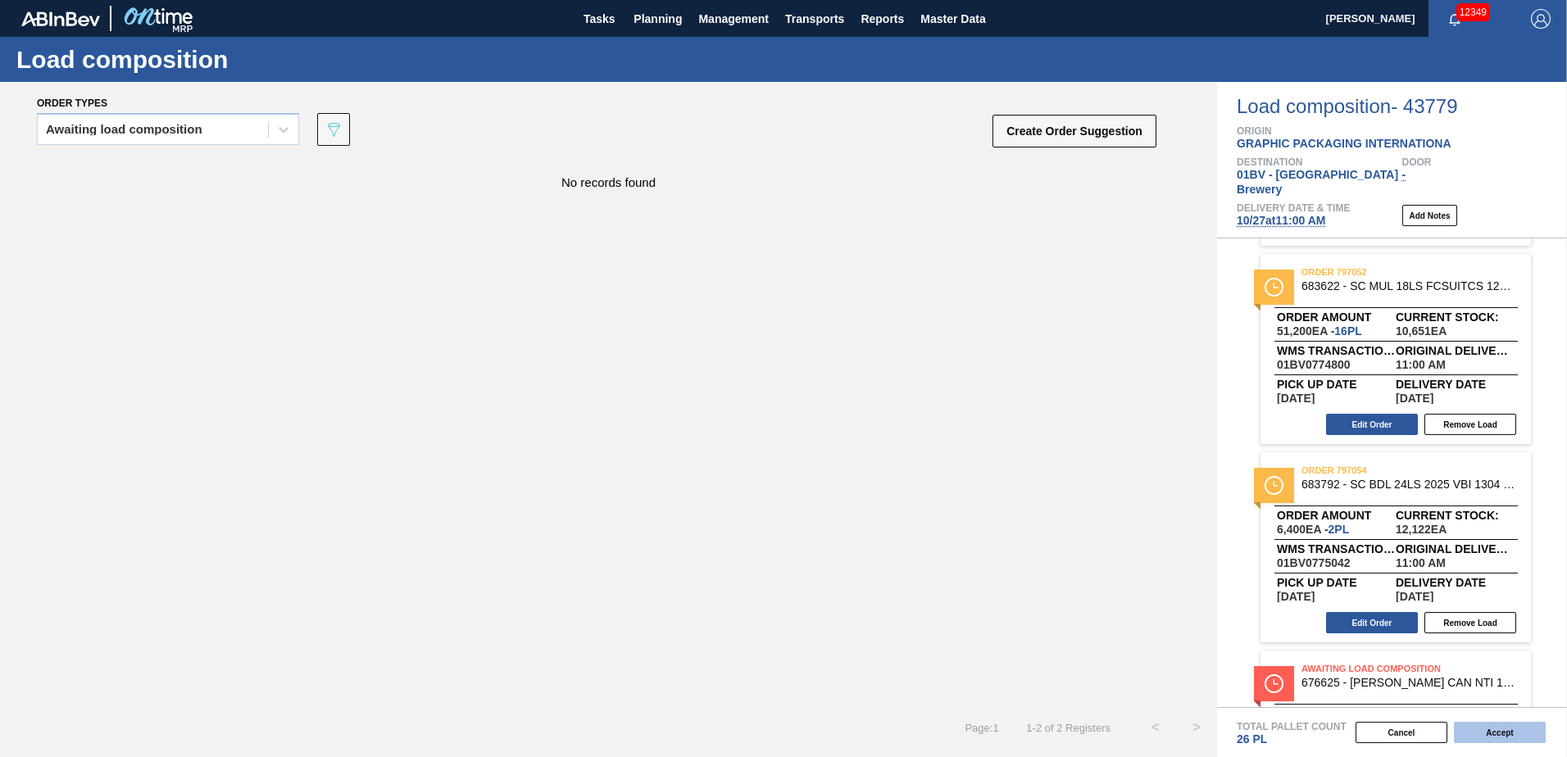
click at [1500, 734] on button "Accept" at bounding box center [1500, 732] width 92 height 21
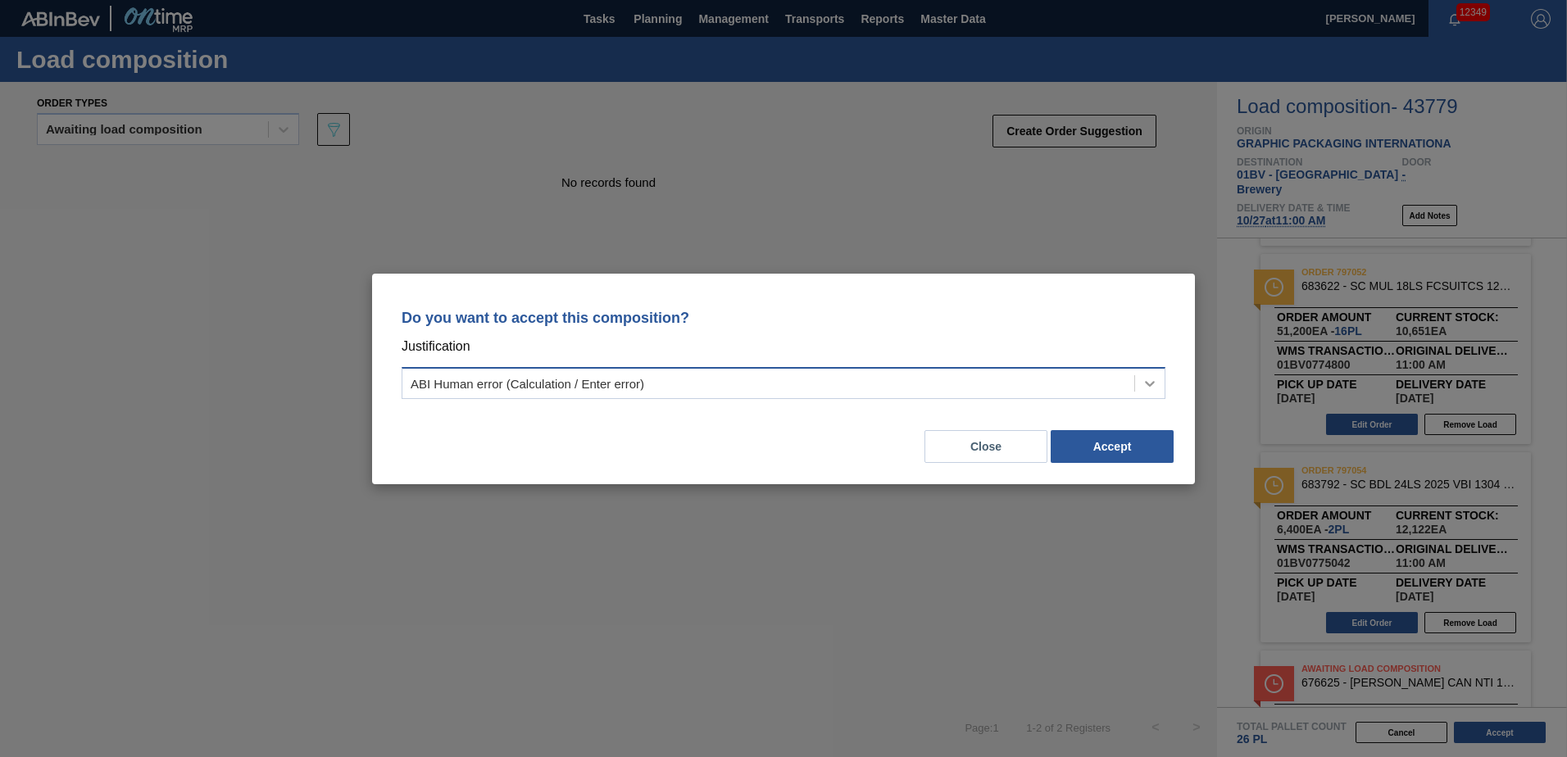
click at [1150, 385] on icon at bounding box center [1150, 384] width 10 height 6
drag, startPoint x: 1166, startPoint y: 434, endPoint x: 1166, endPoint y: 520, distance: 86.9
click at [1166, 520] on div "Do you want to accept this composition? Justification ABI Human error (Calculat…" at bounding box center [783, 378] width 1567 height 757
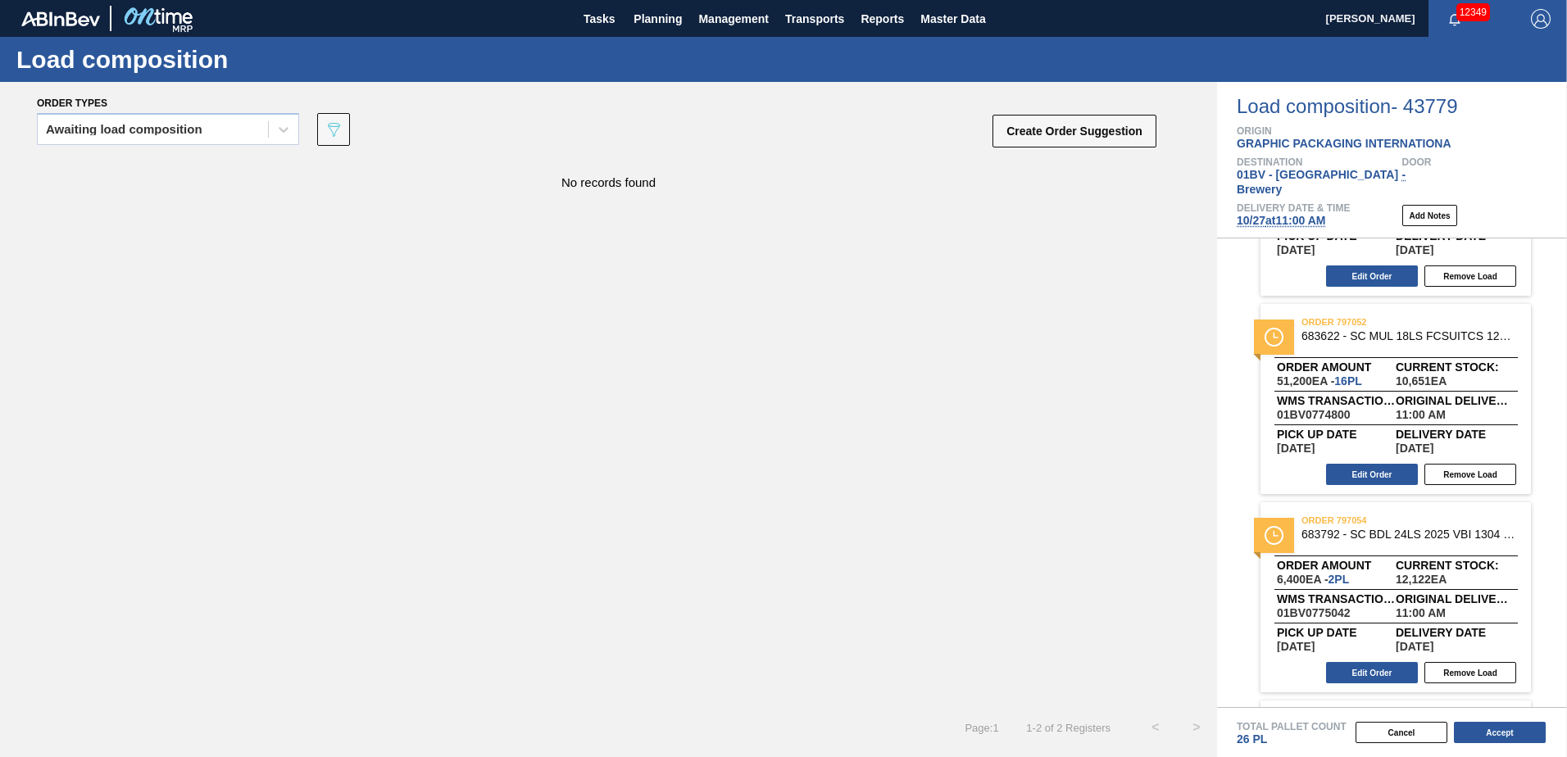
scroll to position [116, 0]
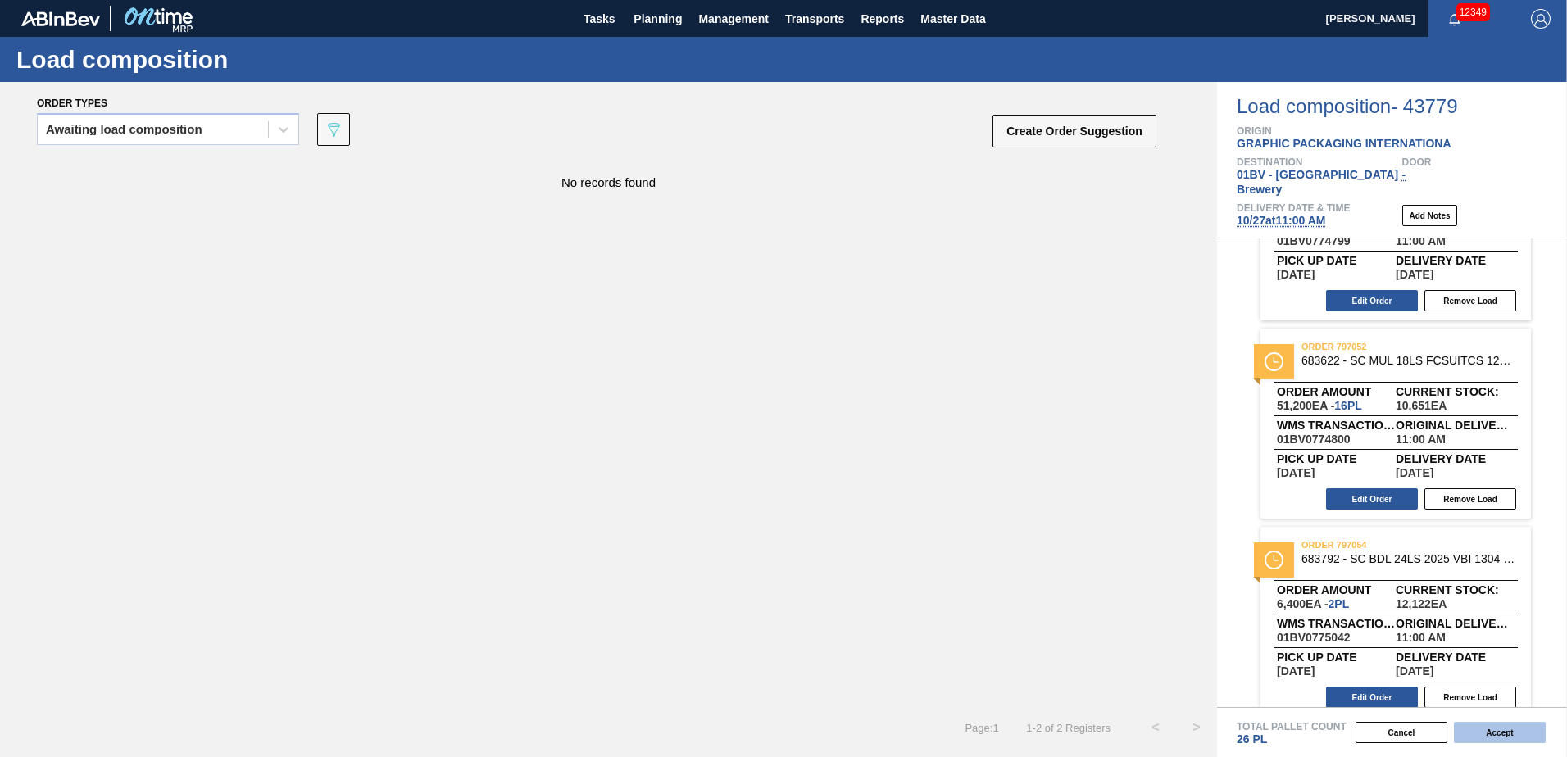
click at [1489, 731] on button "Accept" at bounding box center [1500, 732] width 92 height 21
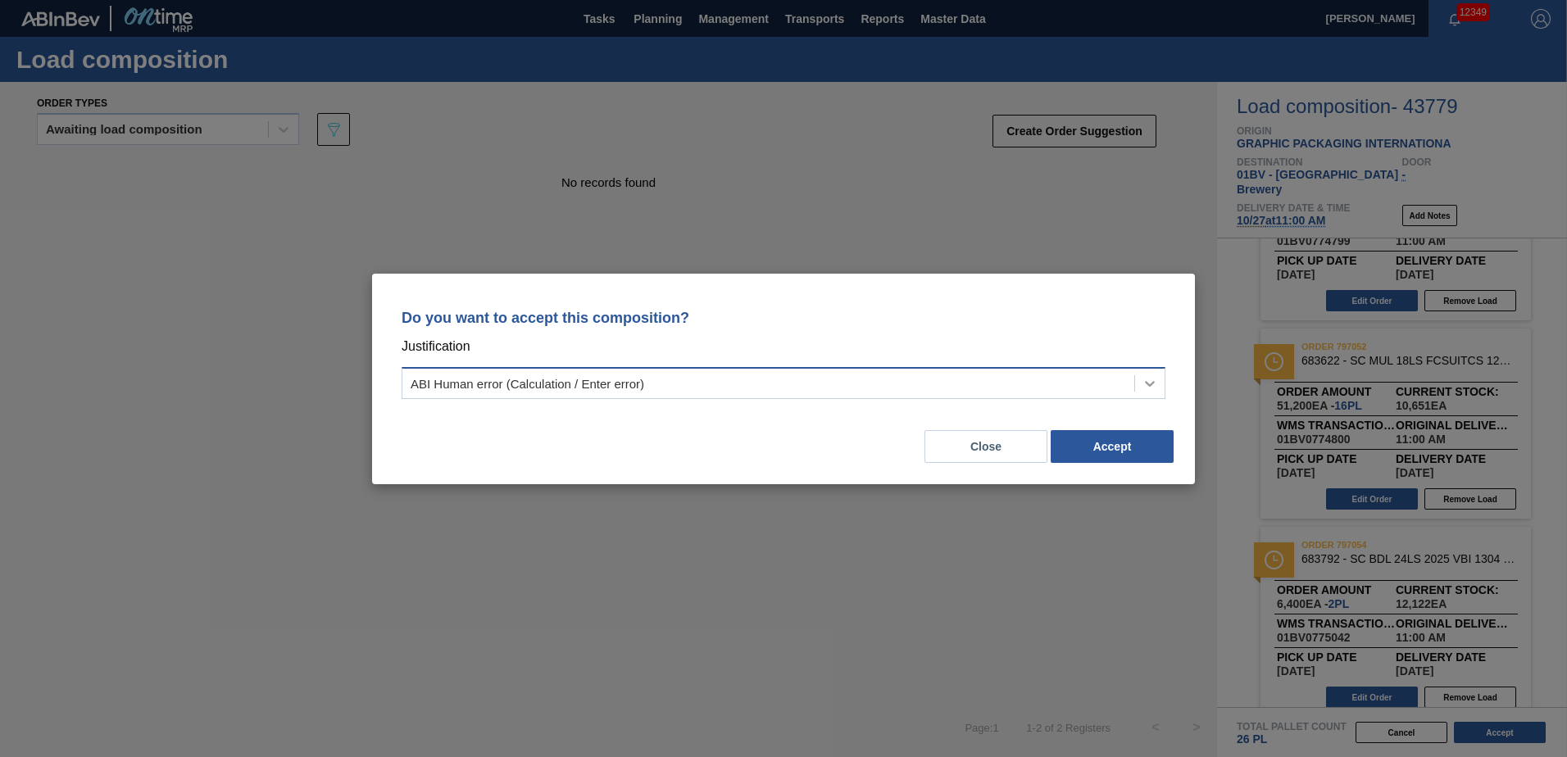
click at [1148, 385] on icon at bounding box center [1150, 383] width 16 height 16
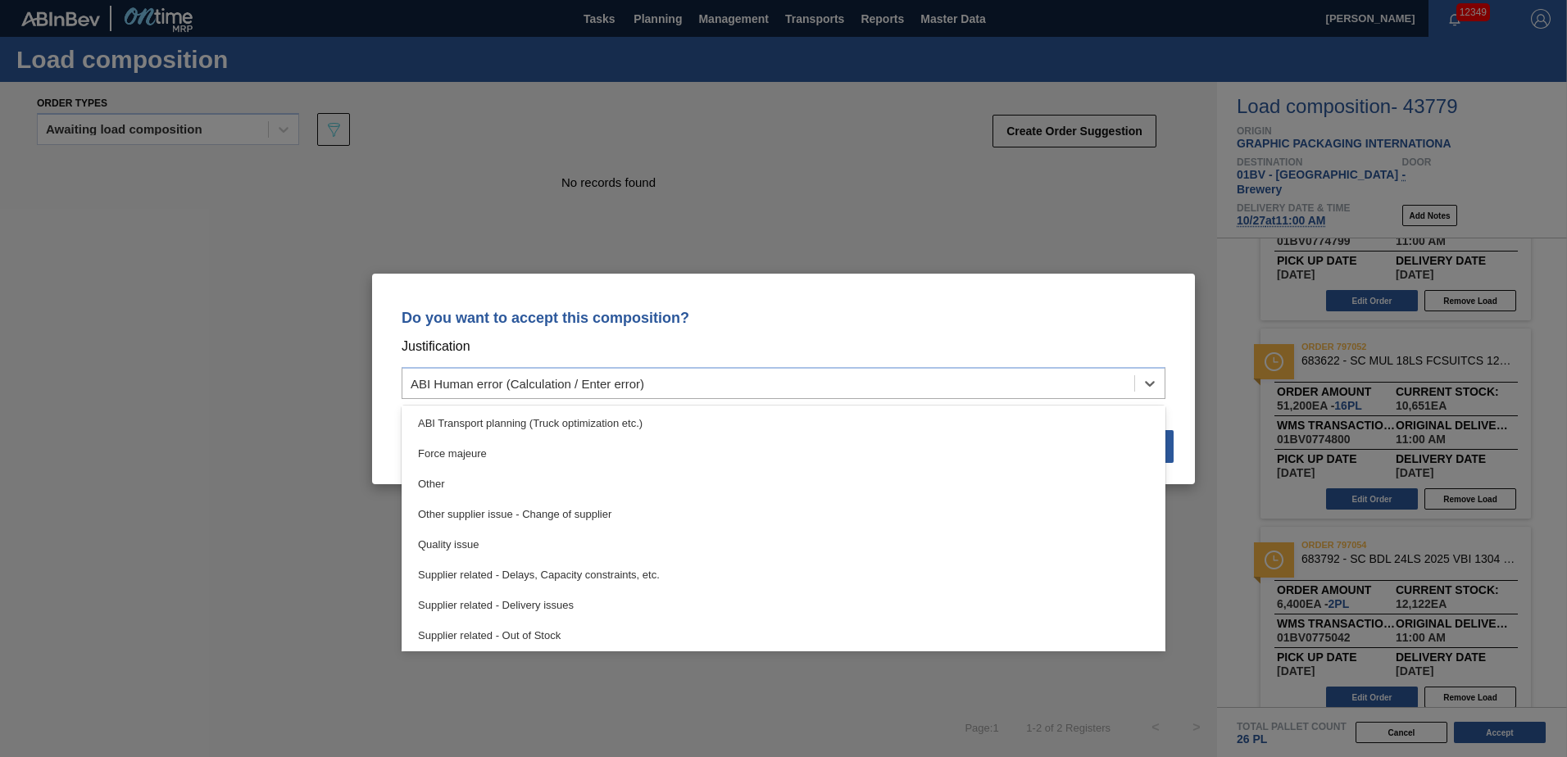
scroll to position [307, 0]
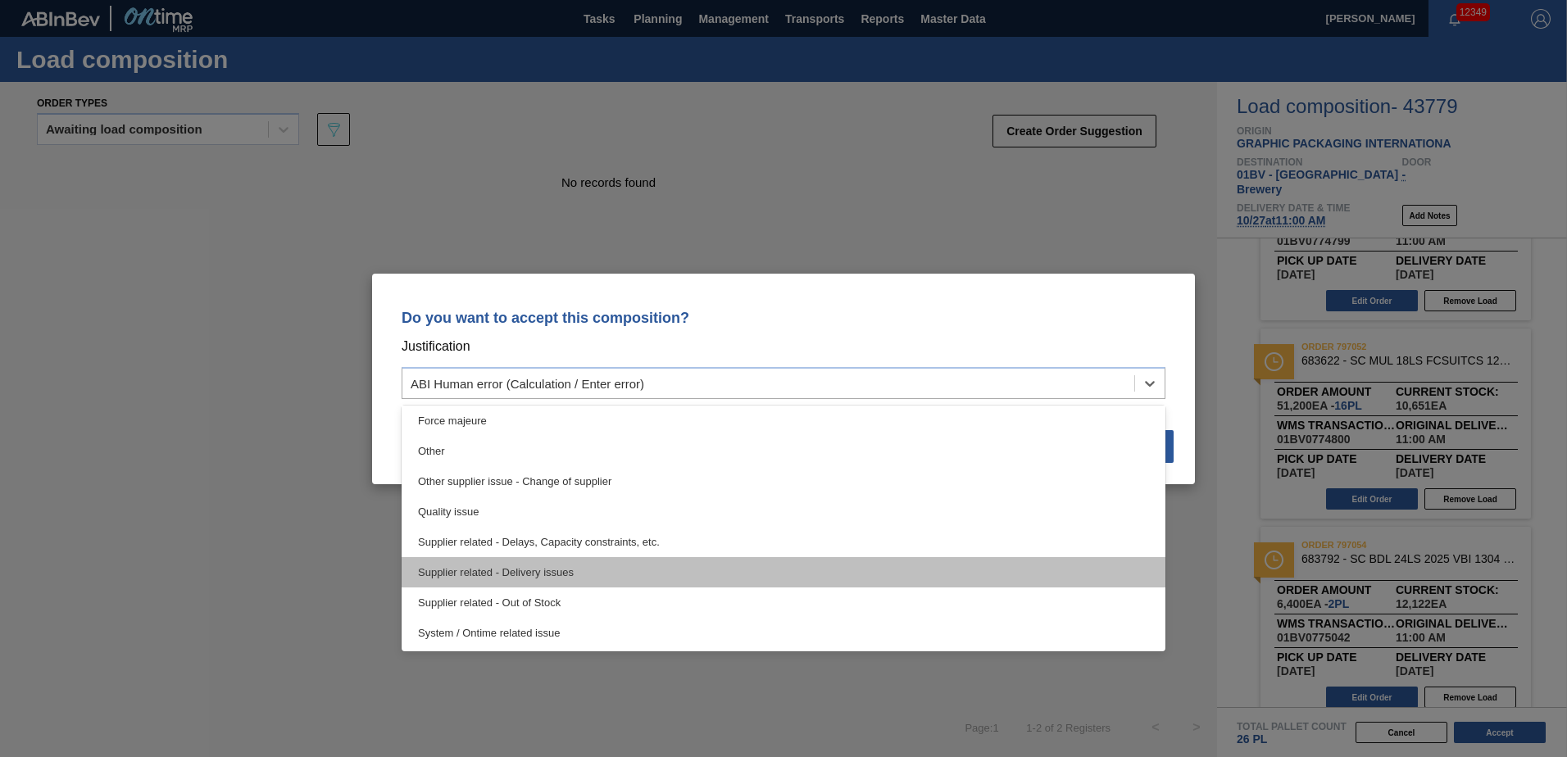
click at [445, 569] on div "Supplier related - Delivery issues" at bounding box center [784, 572] width 764 height 30
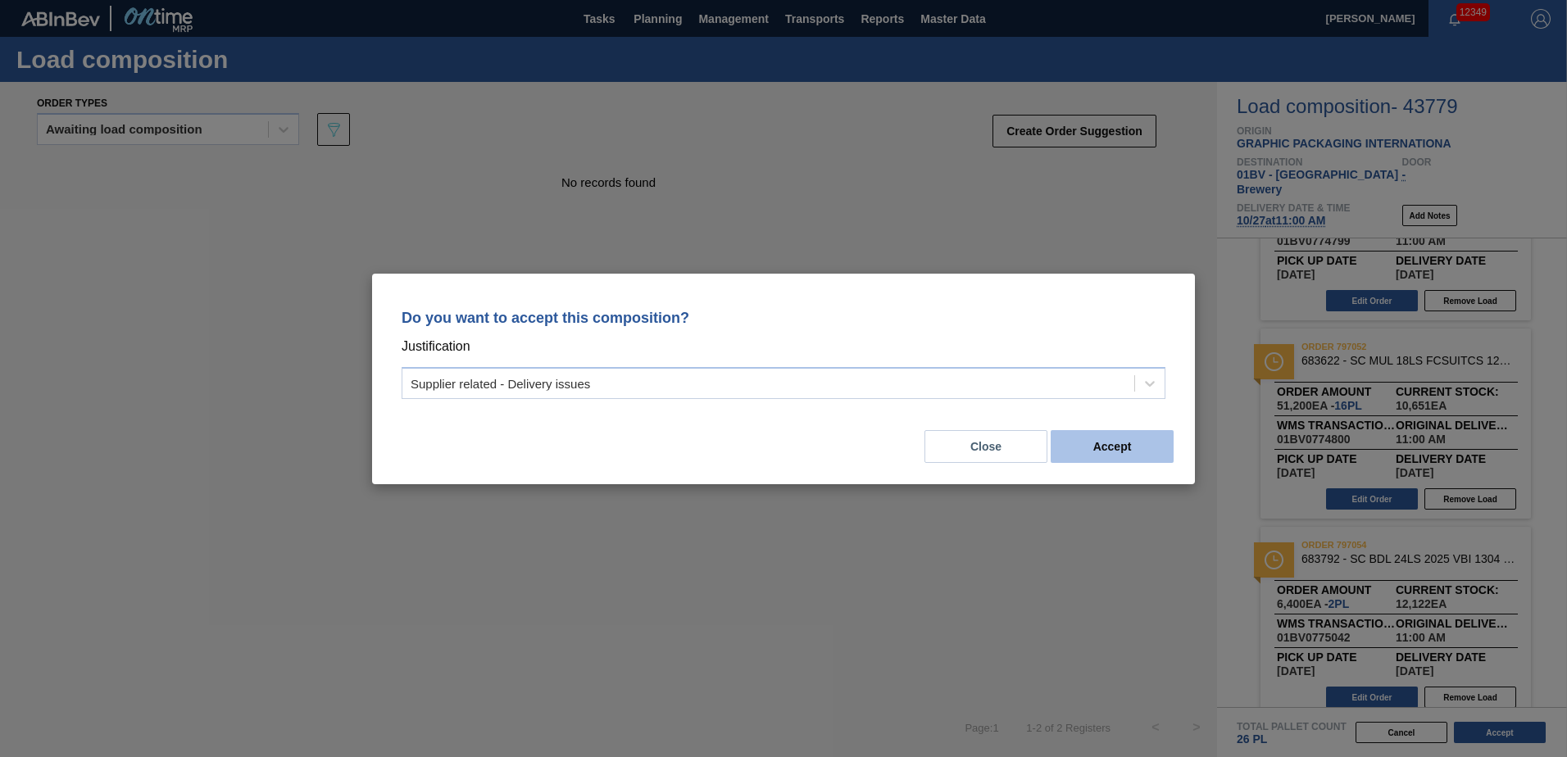
click at [1101, 450] on button "Accept" at bounding box center [1112, 446] width 123 height 33
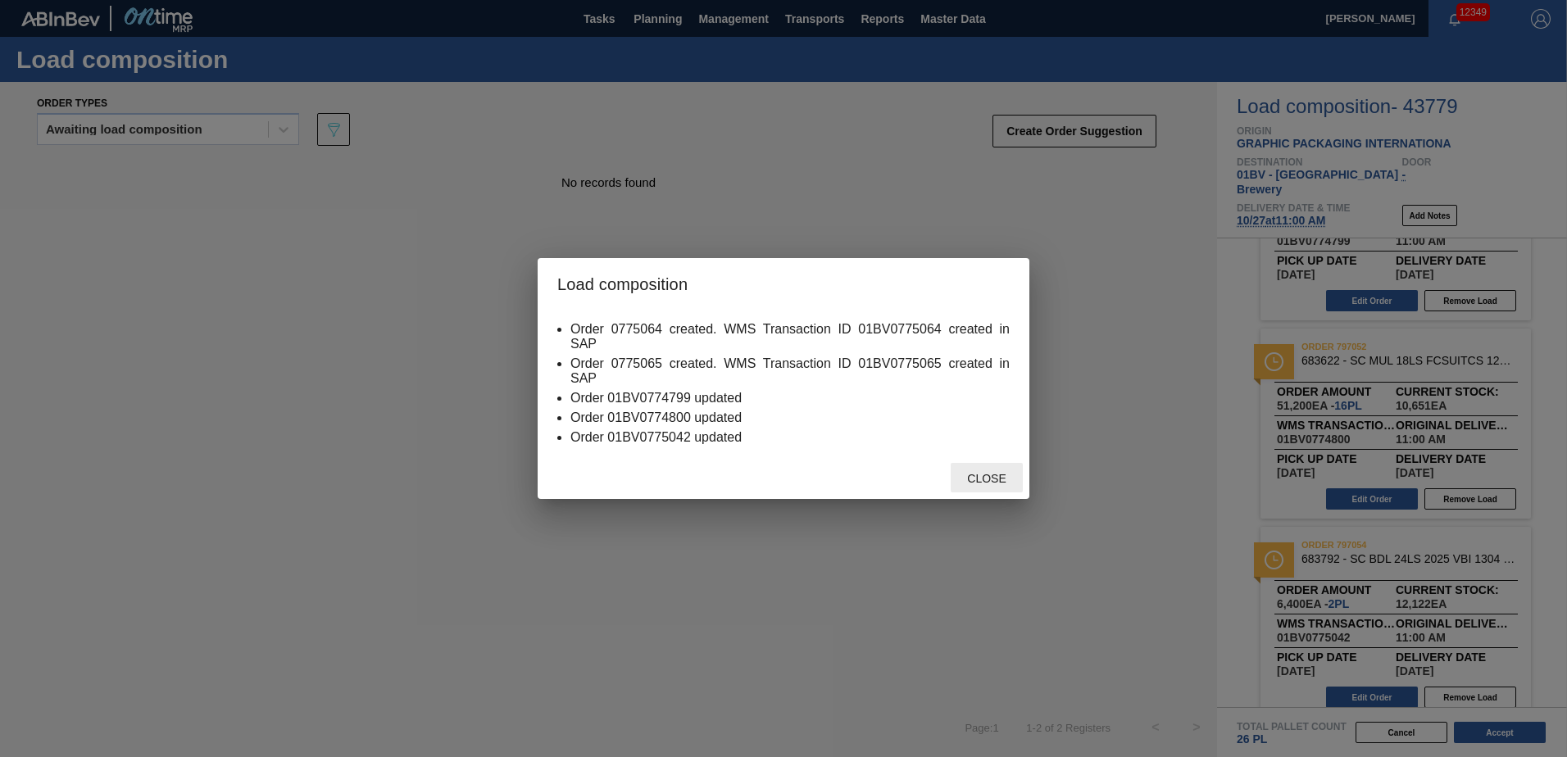
click at [966, 479] on span "Close" at bounding box center [986, 478] width 65 height 13
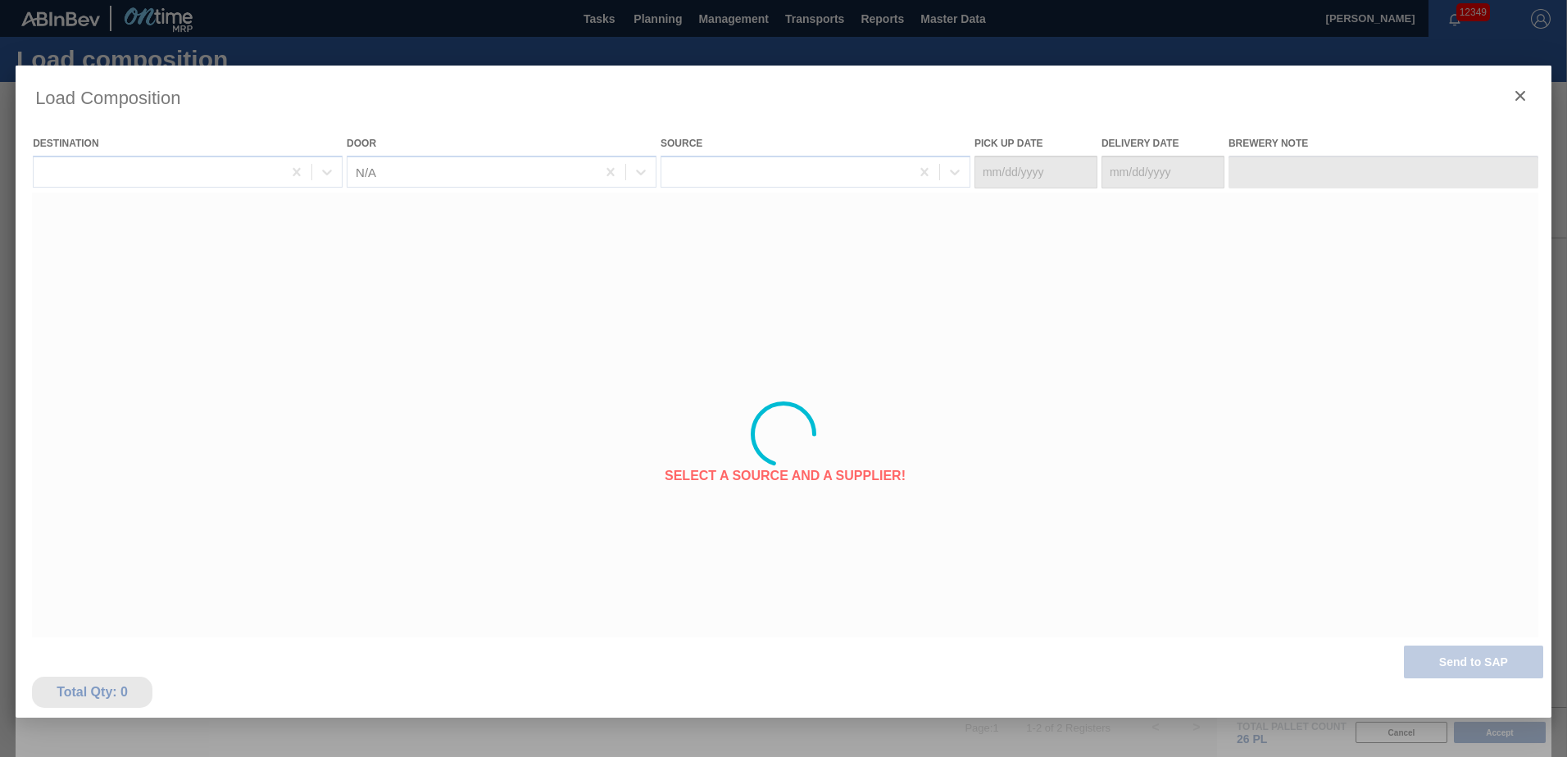
type Date "[DATE]"
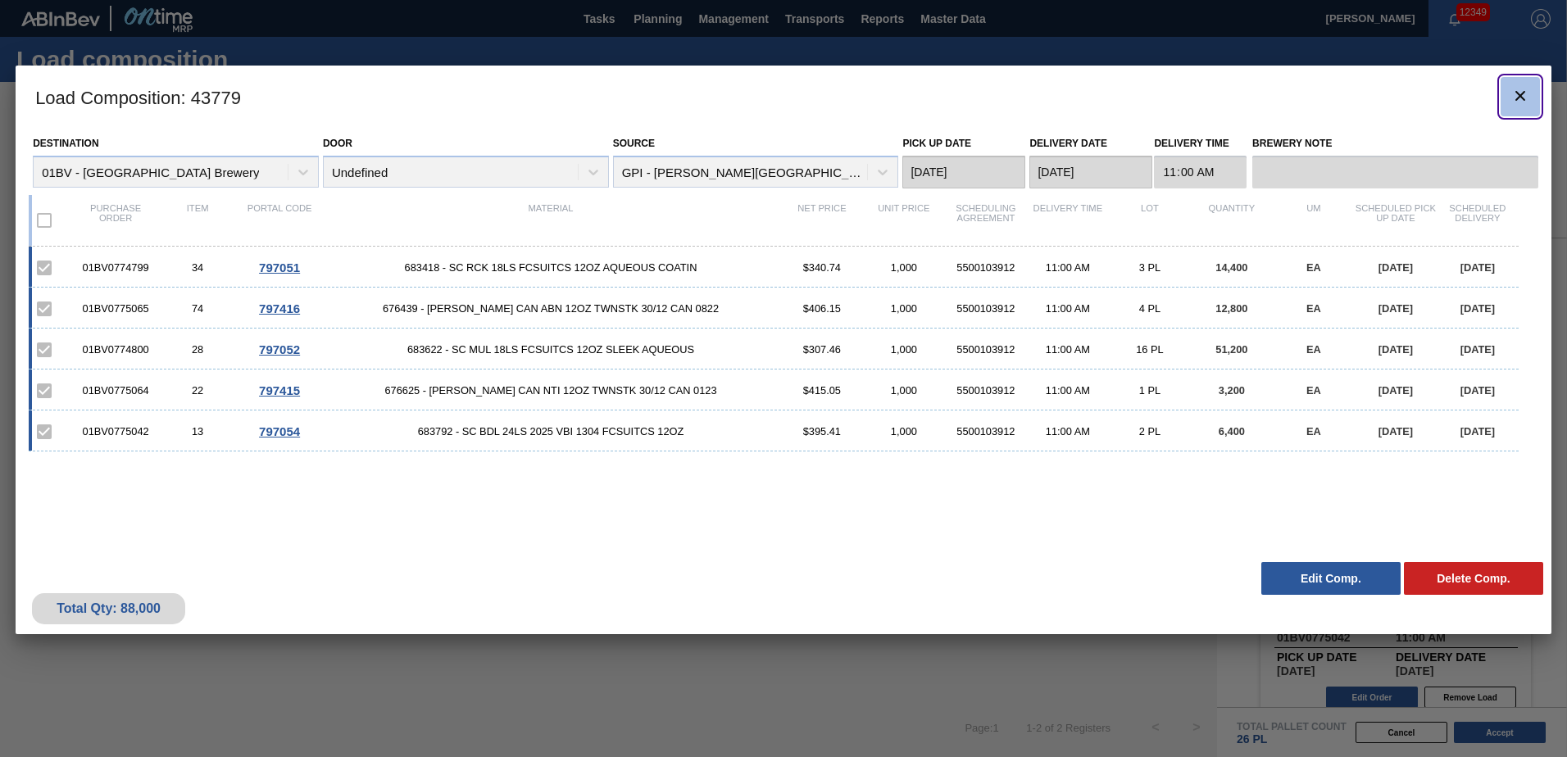
click at [1516, 89] on icon "botão de ícone" at bounding box center [1521, 96] width 20 height 20
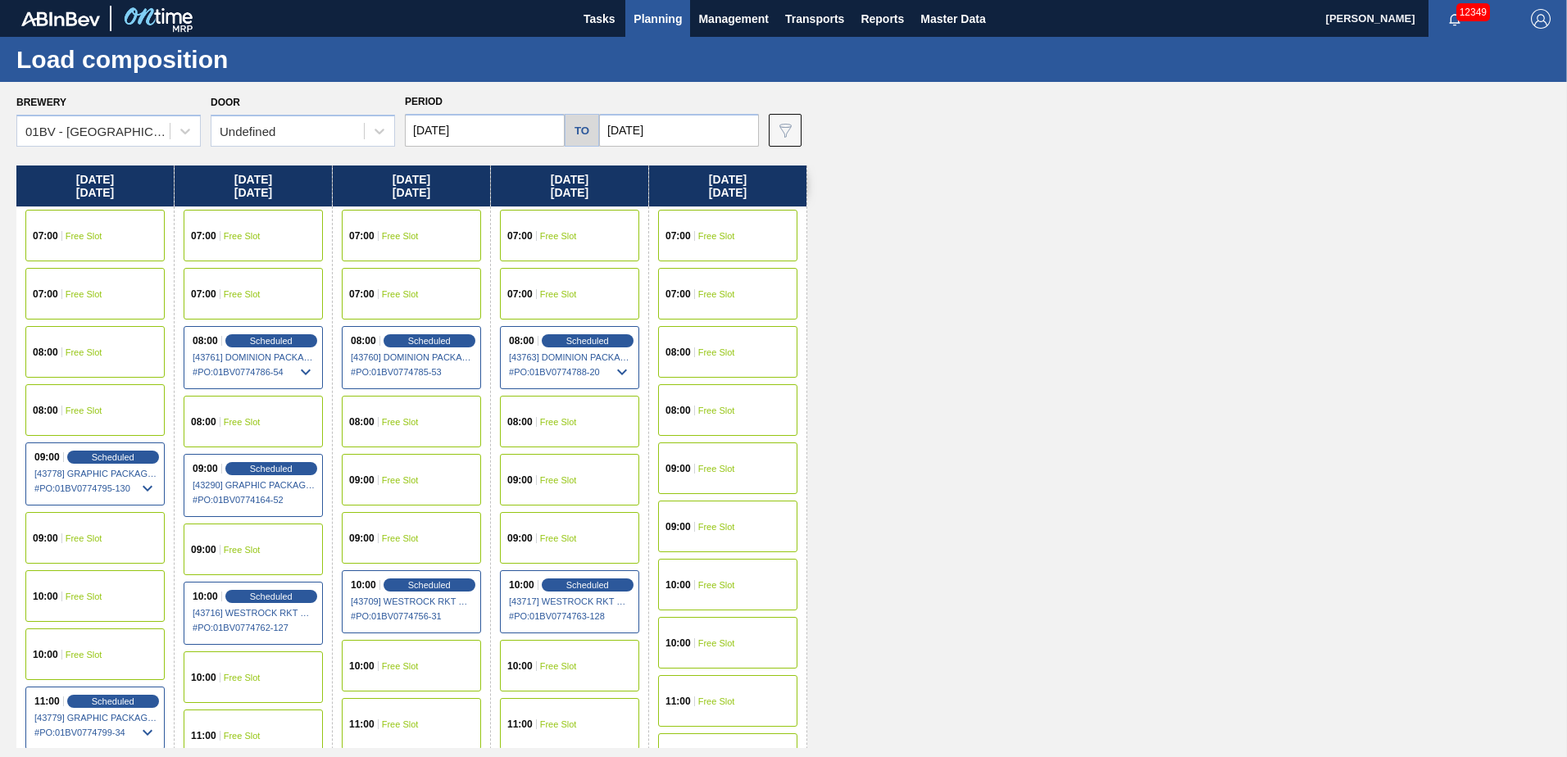
click at [663, 15] on span "Planning" at bounding box center [658, 19] width 48 height 20
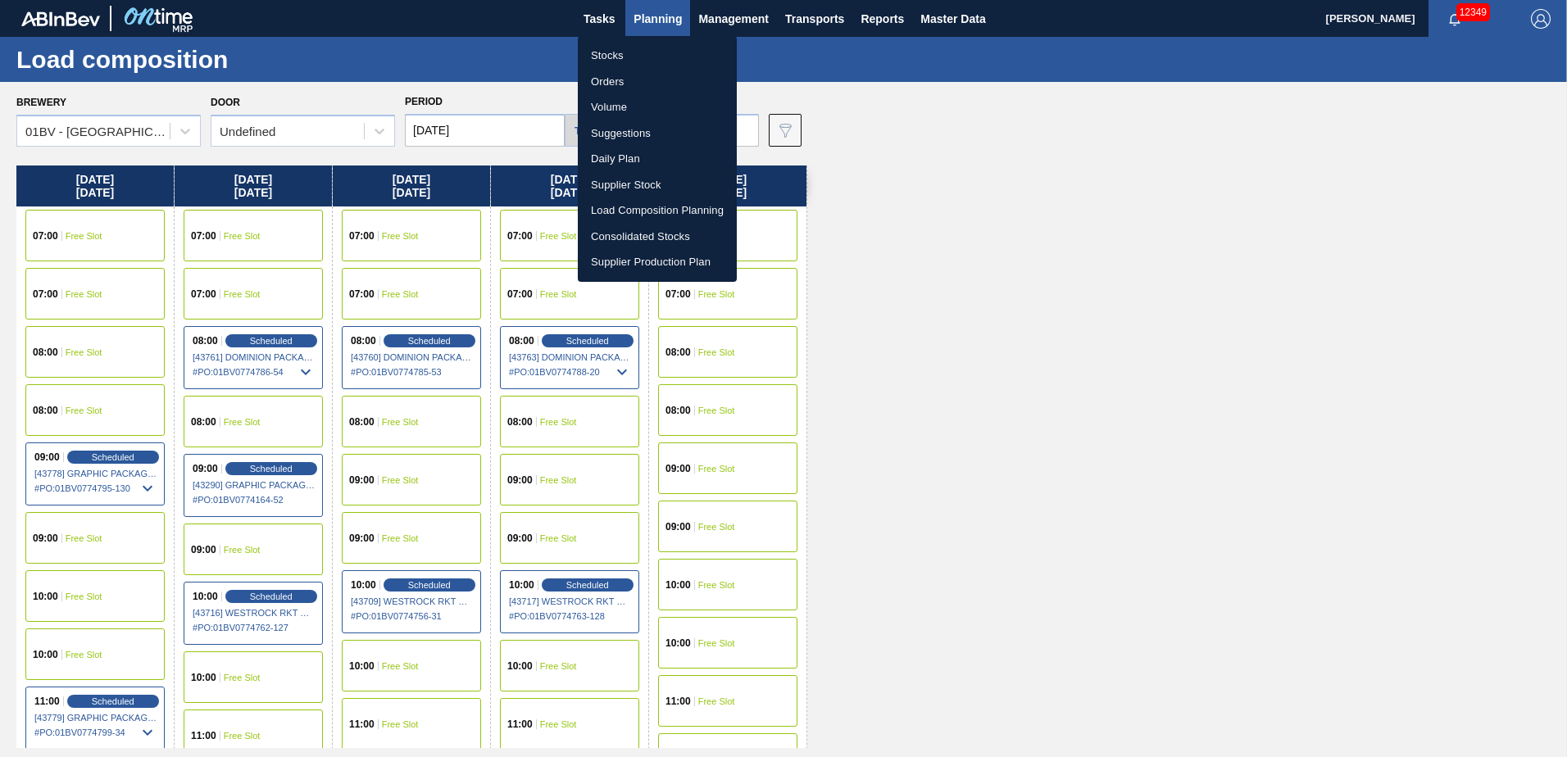
click at [626, 134] on li "Suggestions" at bounding box center [657, 133] width 159 height 26
